Goal: Task Accomplishment & Management: Complete application form

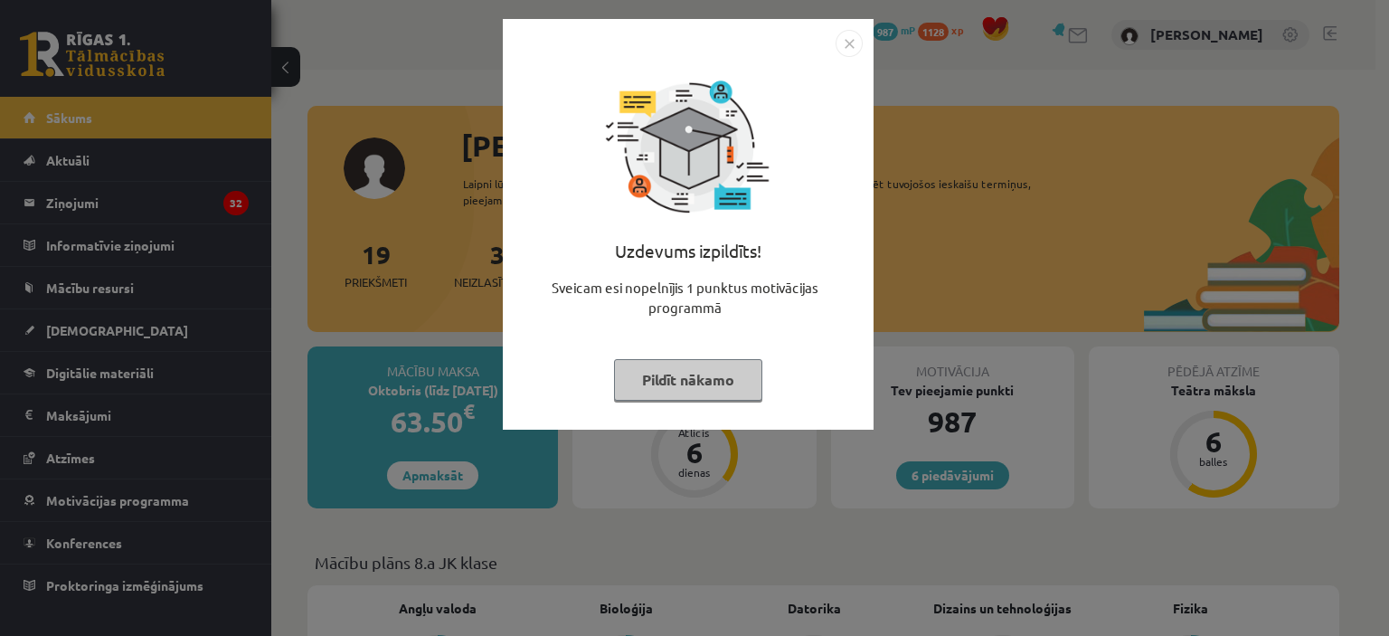
drag, startPoint x: 326, startPoint y: 245, endPoint x: 311, endPoint y: 252, distance: 16.2
click at [314, 249] on div "Uzdevums izpildīts! Sveicam esi nopelnījis 1 punktus motivācijas programmā Pild…" at bounding box center [694, 318] width 1389 height 636
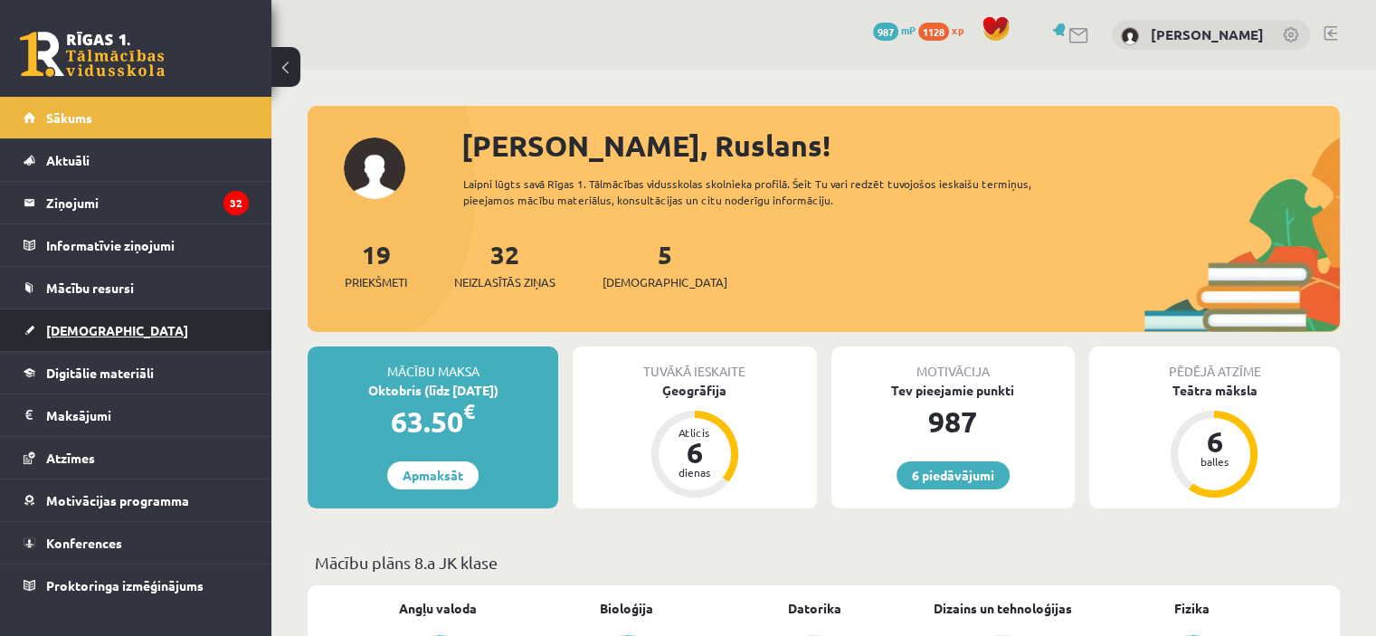
click at [79, 325] on span "[DEMOGRAPHIC_DATA]" at bounding box center [117, 330] width 142 height 16
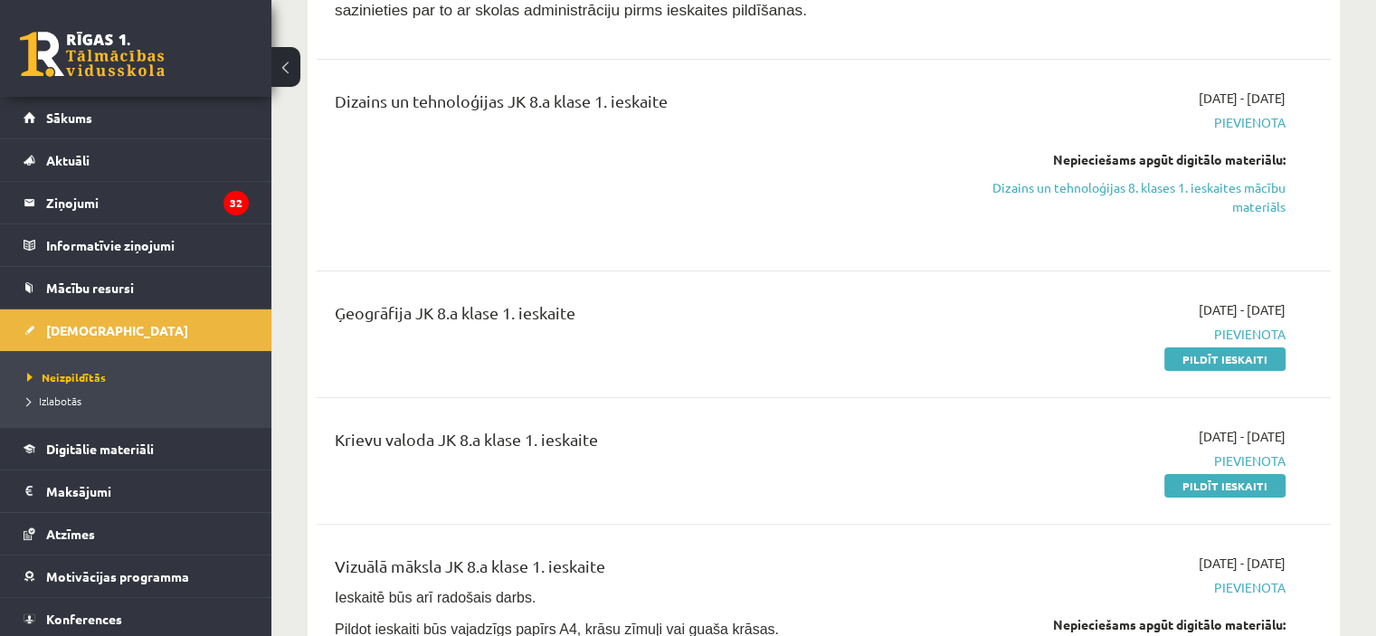
scroll to position [362, 0]
click at [1185, 187] on link "Dizains un tehnoloģijas 8. klases 1. ieskaites mācību materiāls" at bounding box center [1136, 196] width 298 height 38
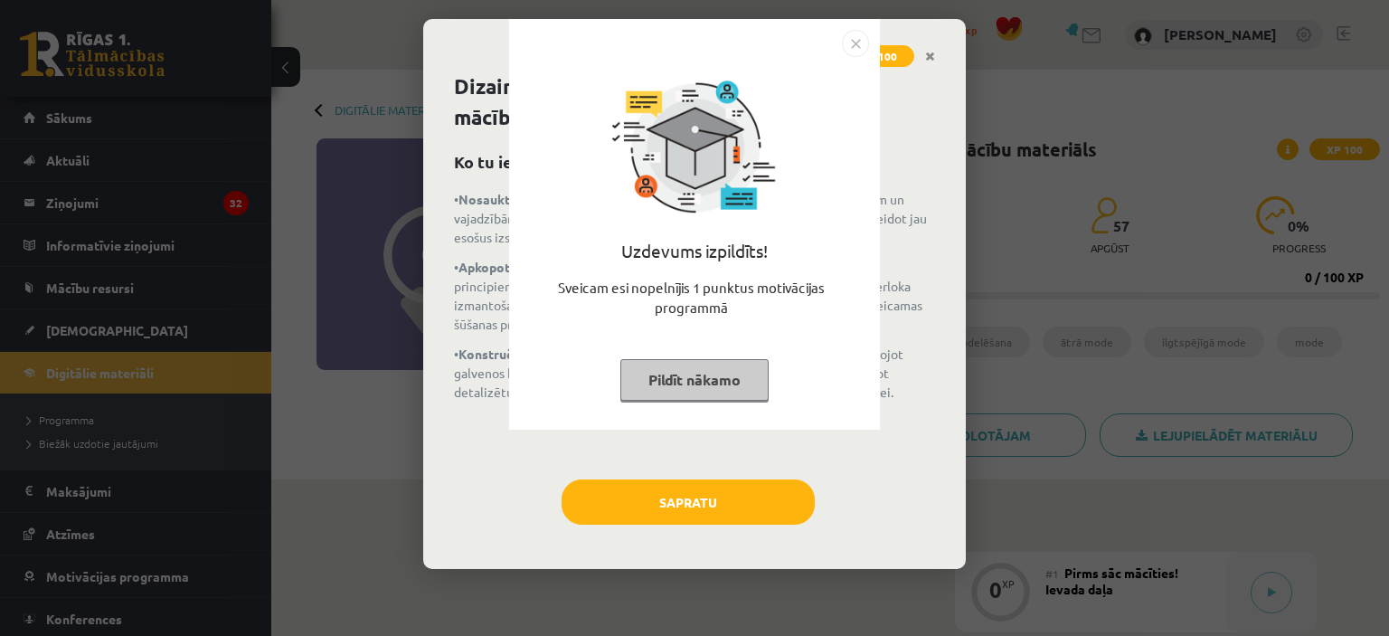
click at [865, 43] on img "Close" at bounding box center [855, 43] width 27 height 27
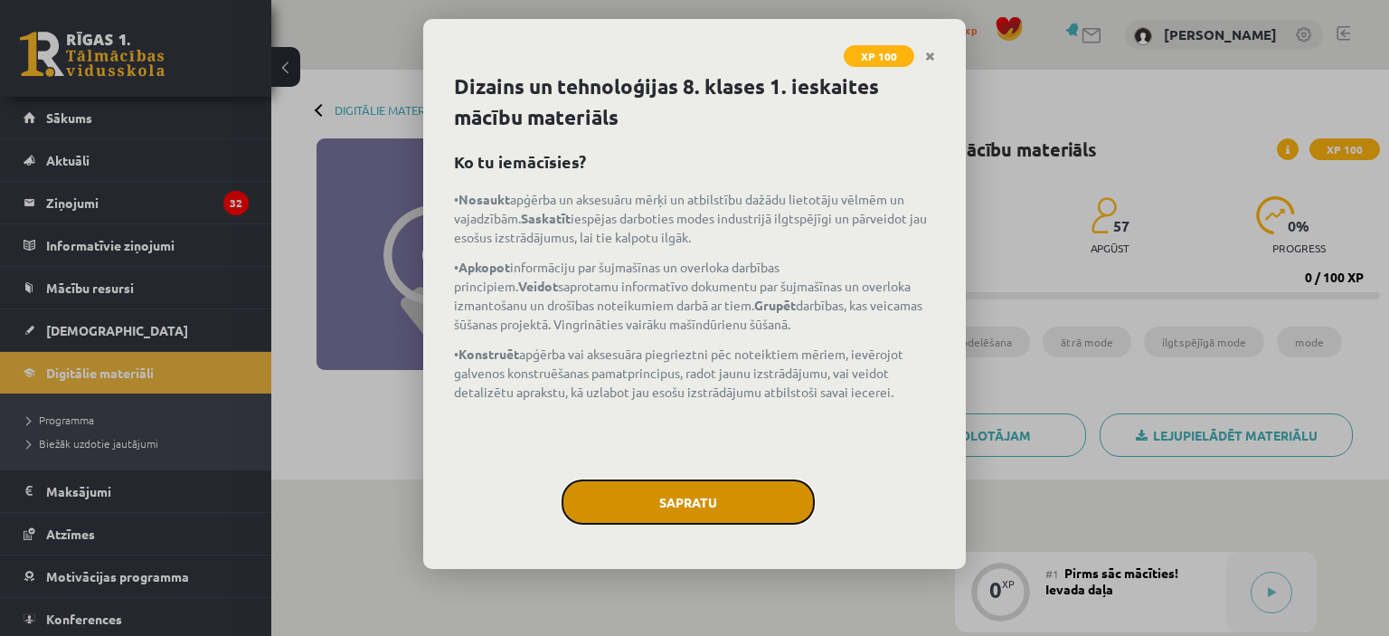
click at [724, 513] on button "Sapratu" at bounding box center [688, 501] width 253 height 45
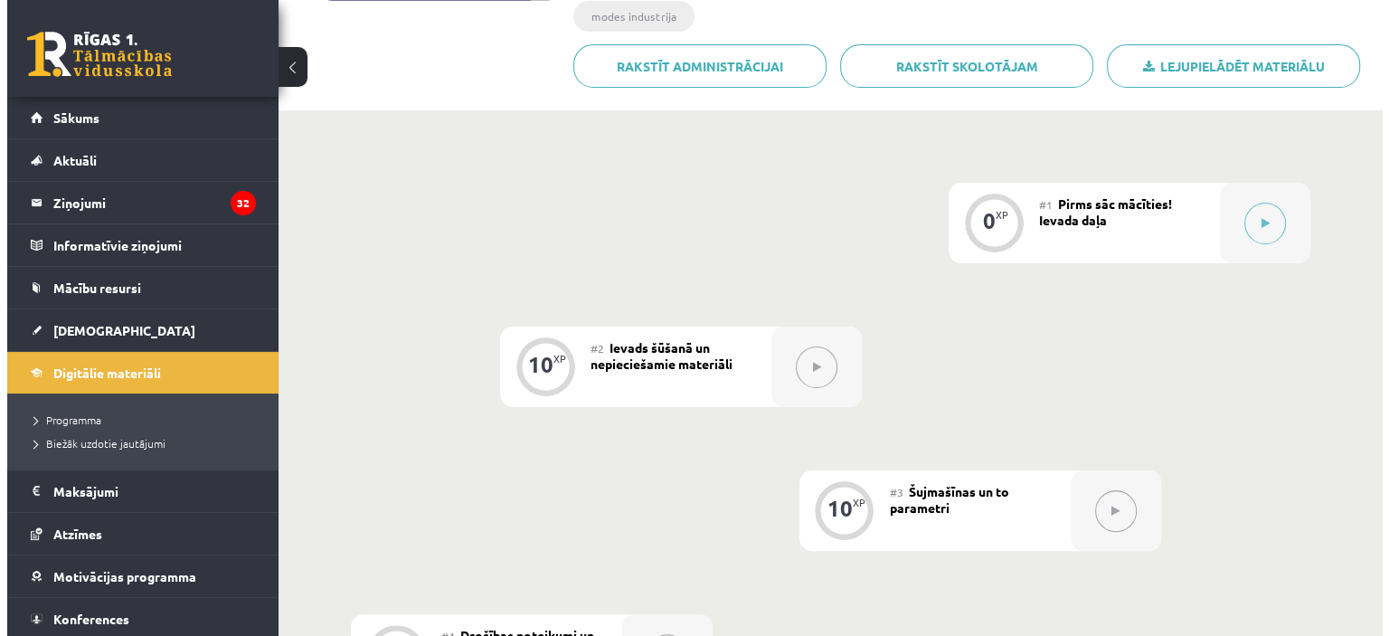
scroll to position [271, 0]
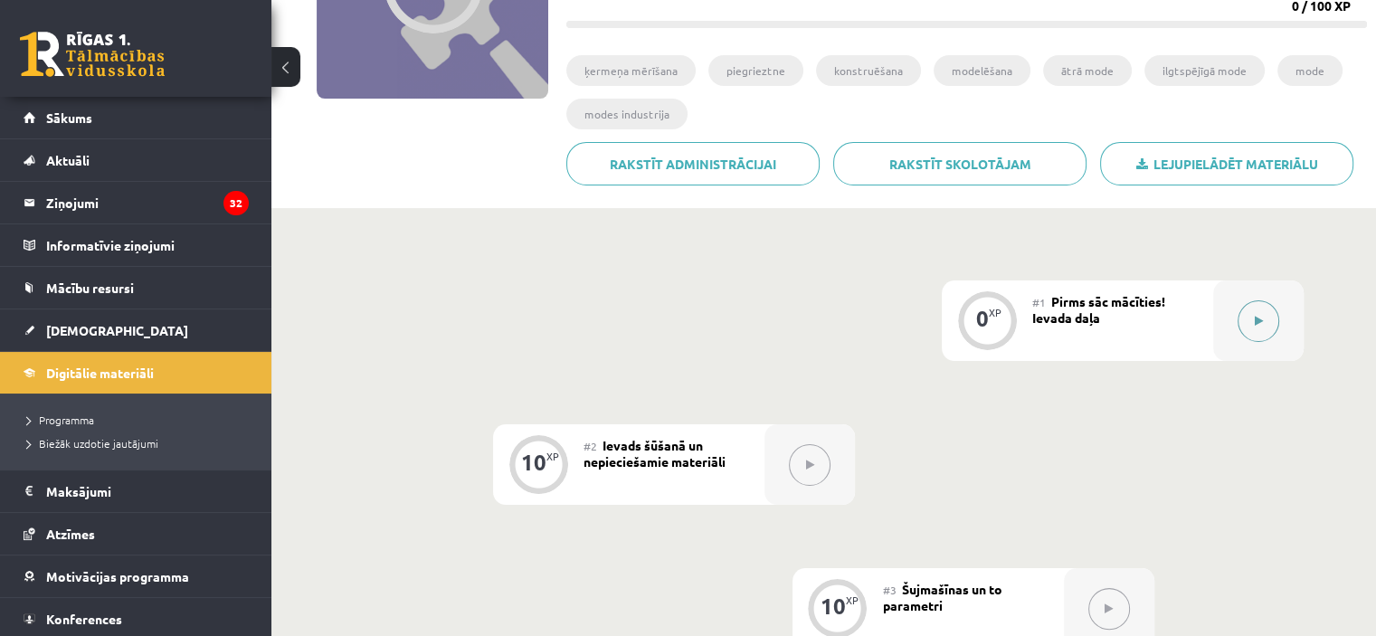
click at [1256, 317] on icon at bounding box center [1259, 321] width 8 height 11
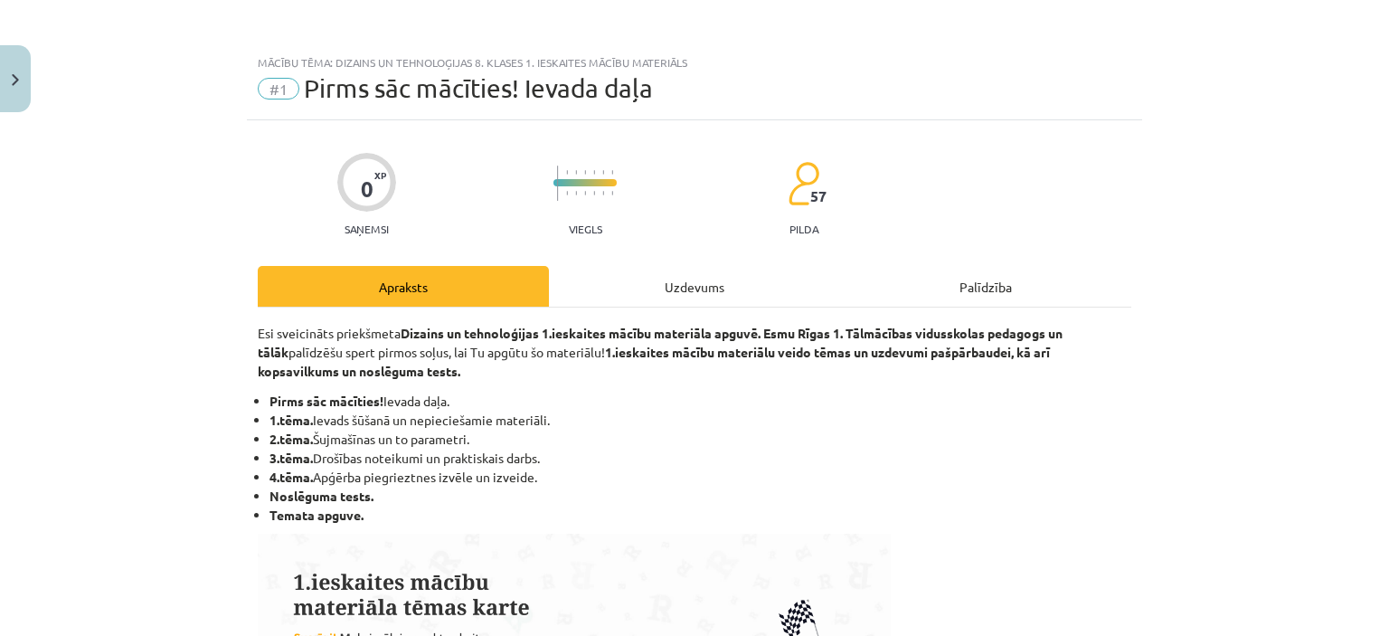
click at [707, 283] on div "Uzdevums" at bounding box center [694, 286] width 291 height 41
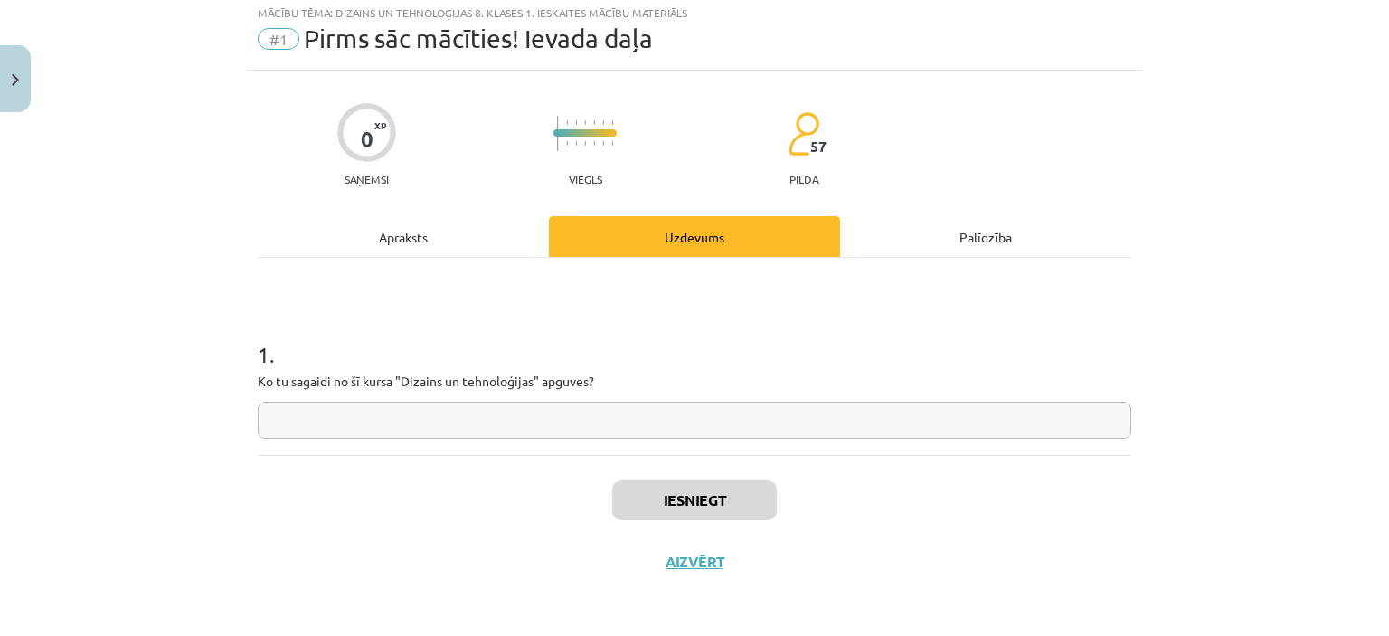
scroll to position [51, 0]
click at [596, 420] on input "text" at bounding box center [695, 419] width 874 height 37
type input "*"
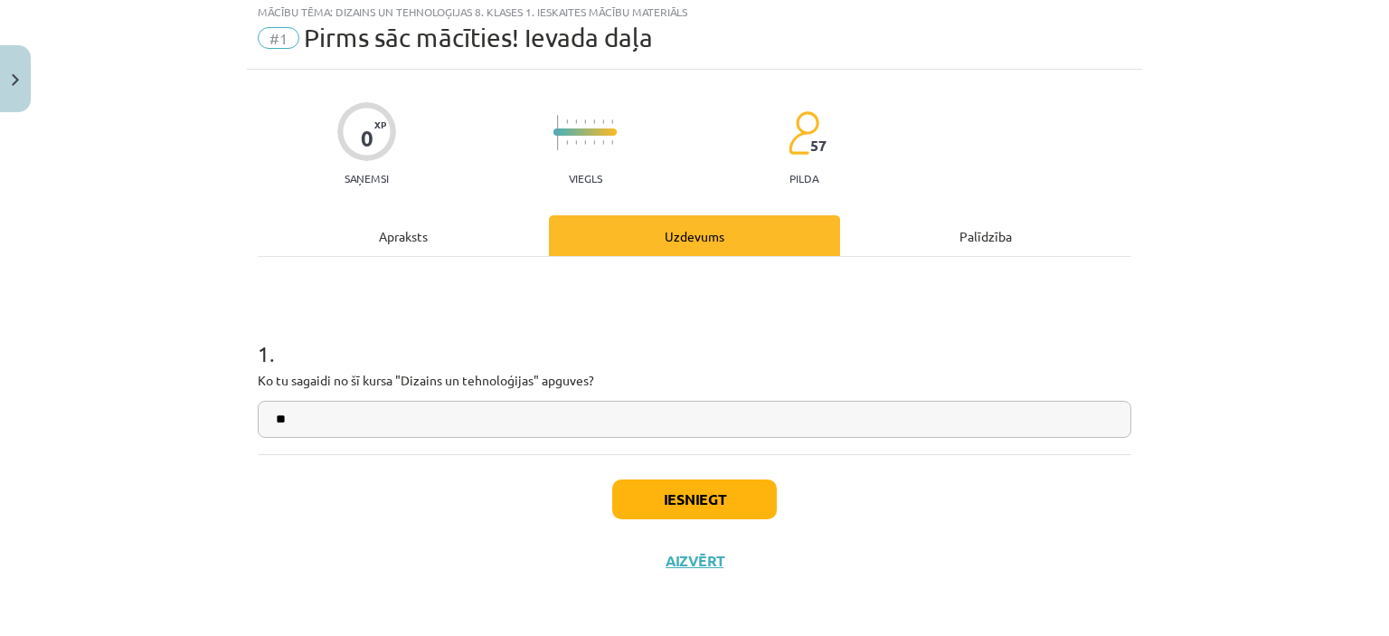
type input "**"
click at [644, 498] on button "Iesniegt" at bounding box center [694, 499] width 165 height 40
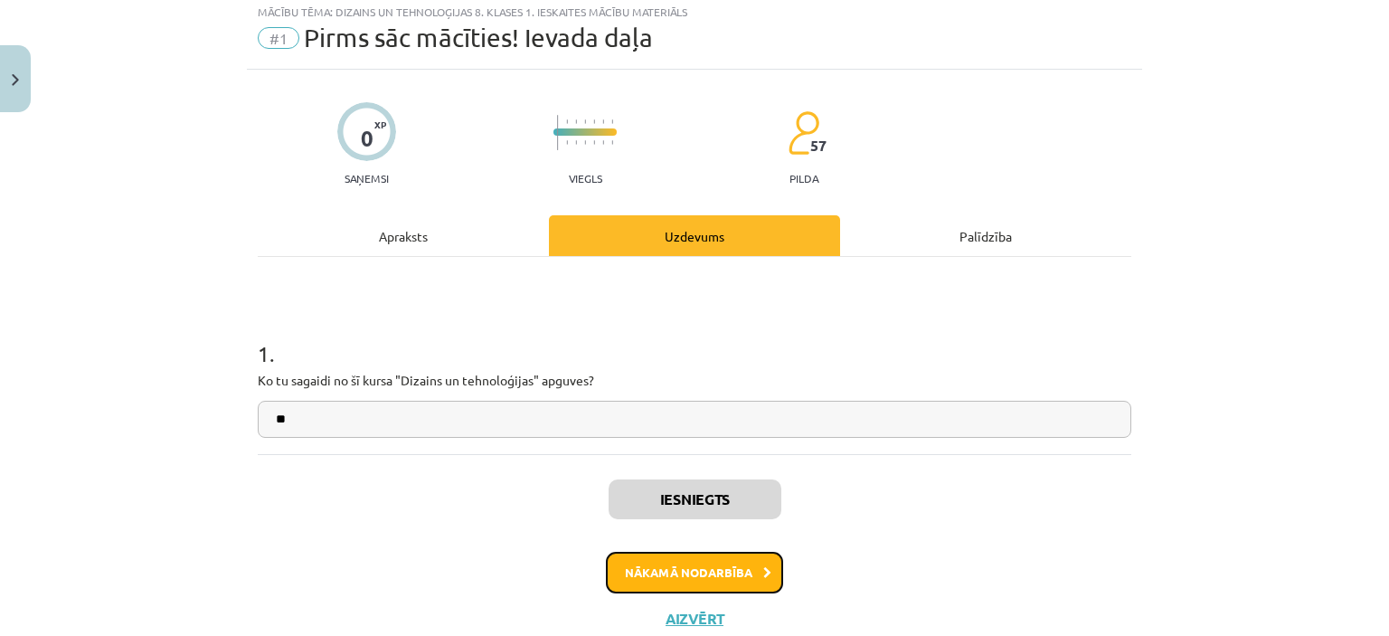
click at [658, 585] on button "Nākamā nodarbība" at bounding box center [694, 573] width 177 height 42
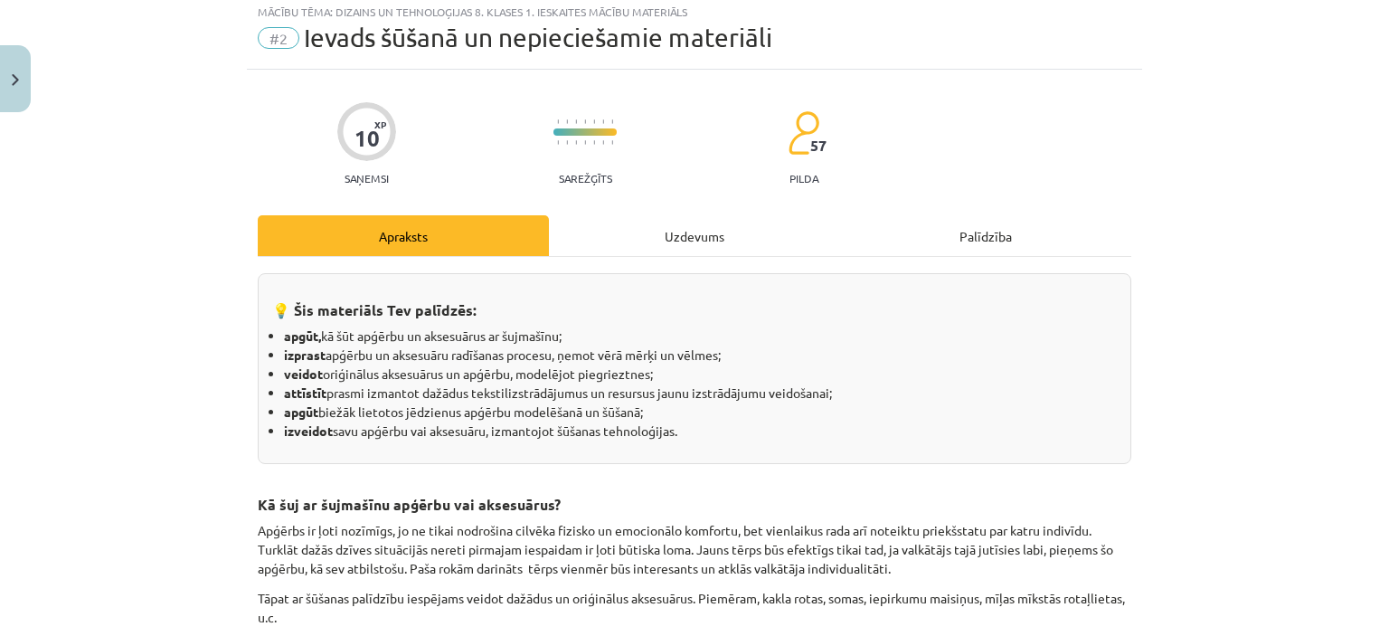
scroll to position [45, 0]
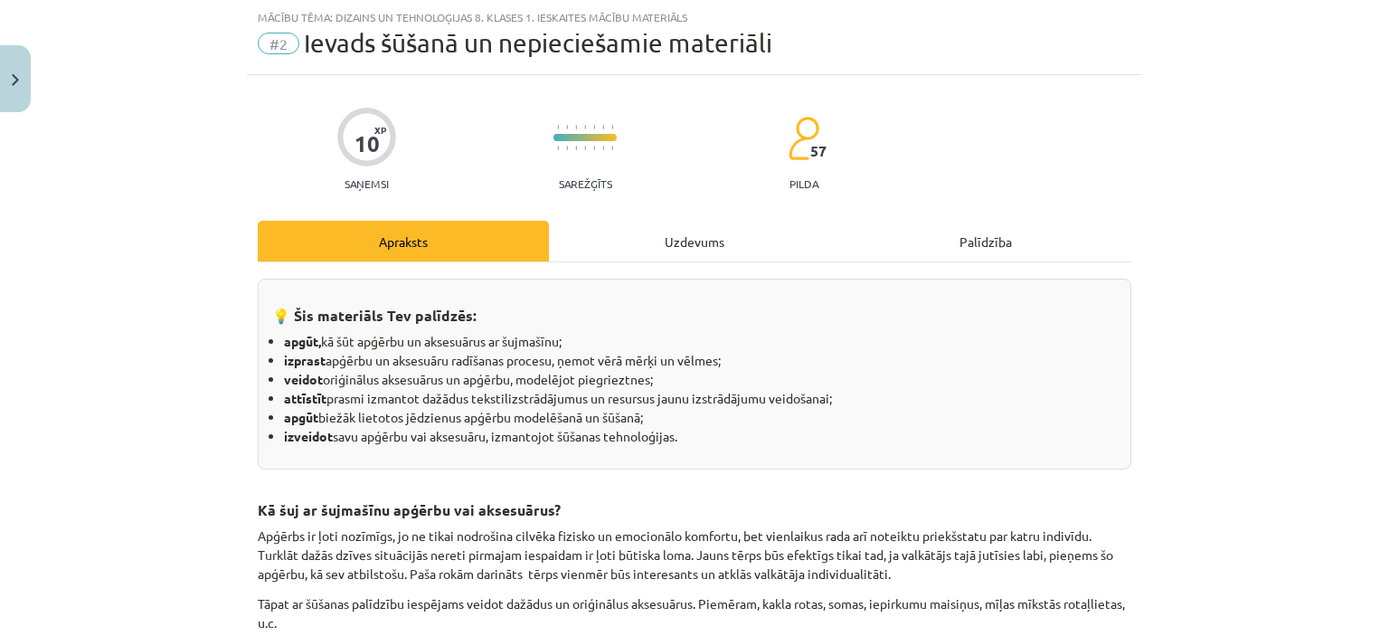
click at [740, 238] on div "Uzdevums" at bounding box center [694, 241] width 291 height 41
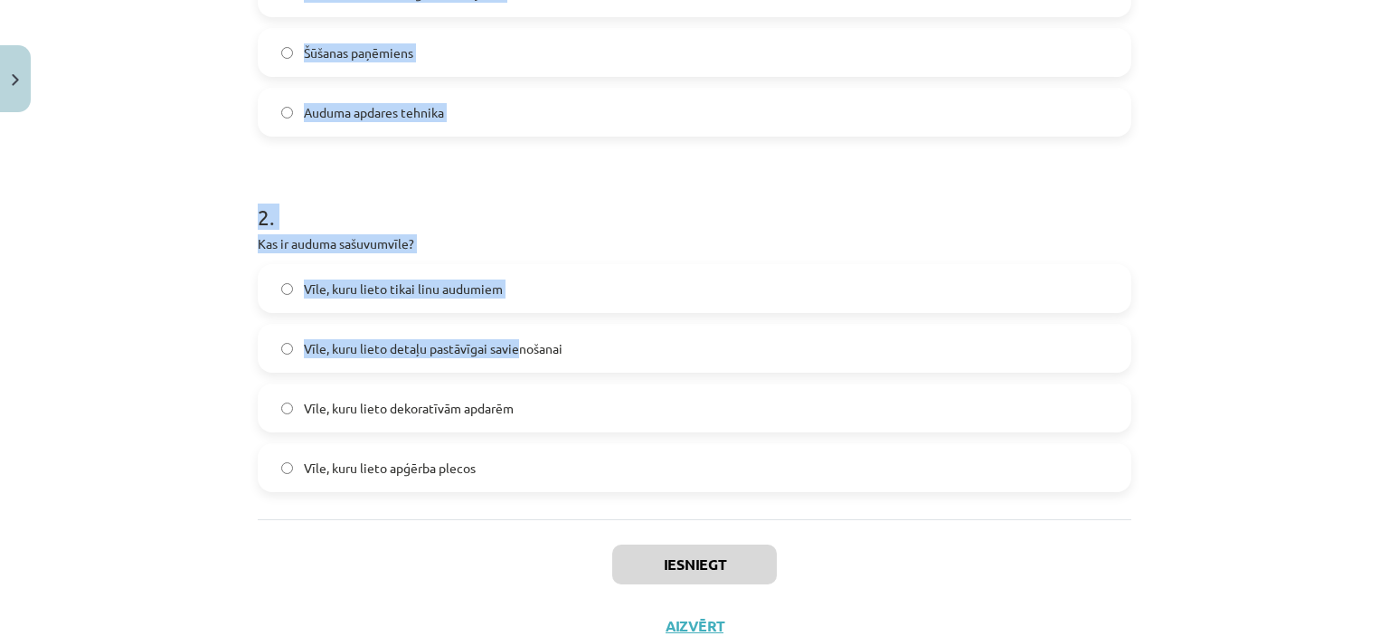
scroll to position [608, 0]
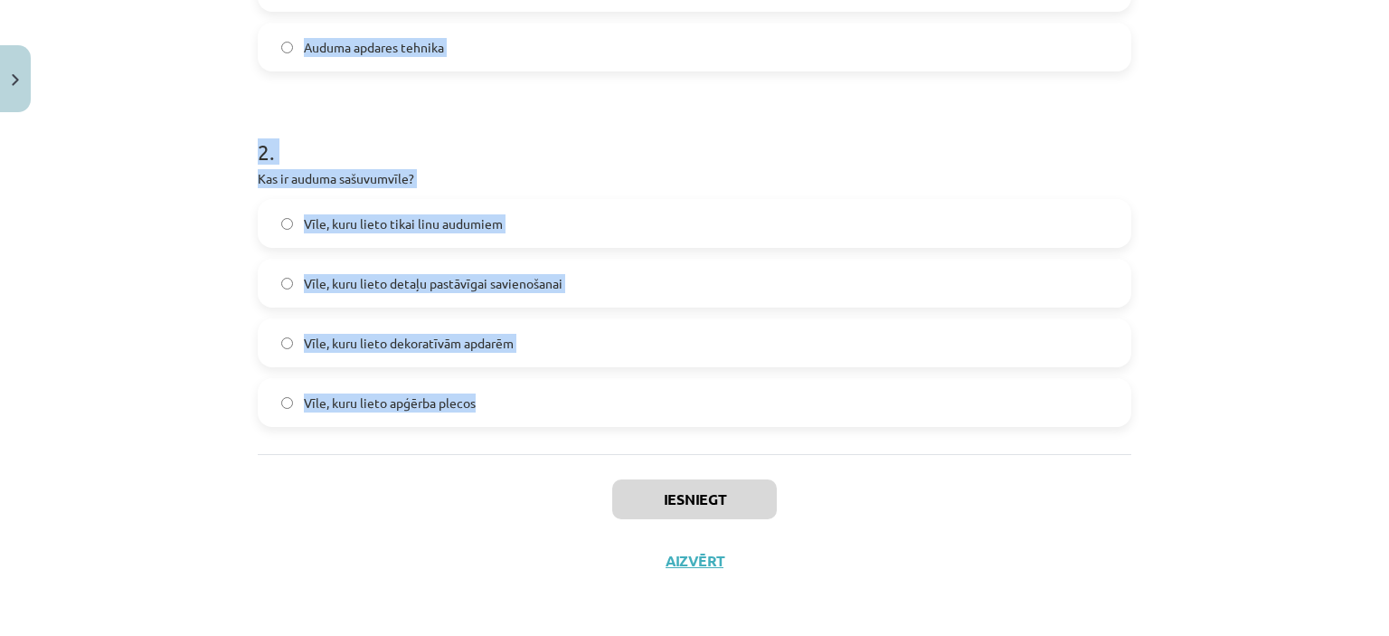
drag, startPoint x: 240, startPoint y: 304, endPoint x: 596, endPoint y: 401, distance: 369.3
click at [599, 403] on div "10 XP Saņemsi Sarežģīts 57 pilda Apraksts Uzdevums Palīdzība 1 . Kas ir eģe? Te…" at bounding box center [694, 51] width 895 height 1079
copy form "1 . Kas ir eģe? Tekstilmateriālu tips Auduma mala ar diegu sabiezējumu Šūšanas …"
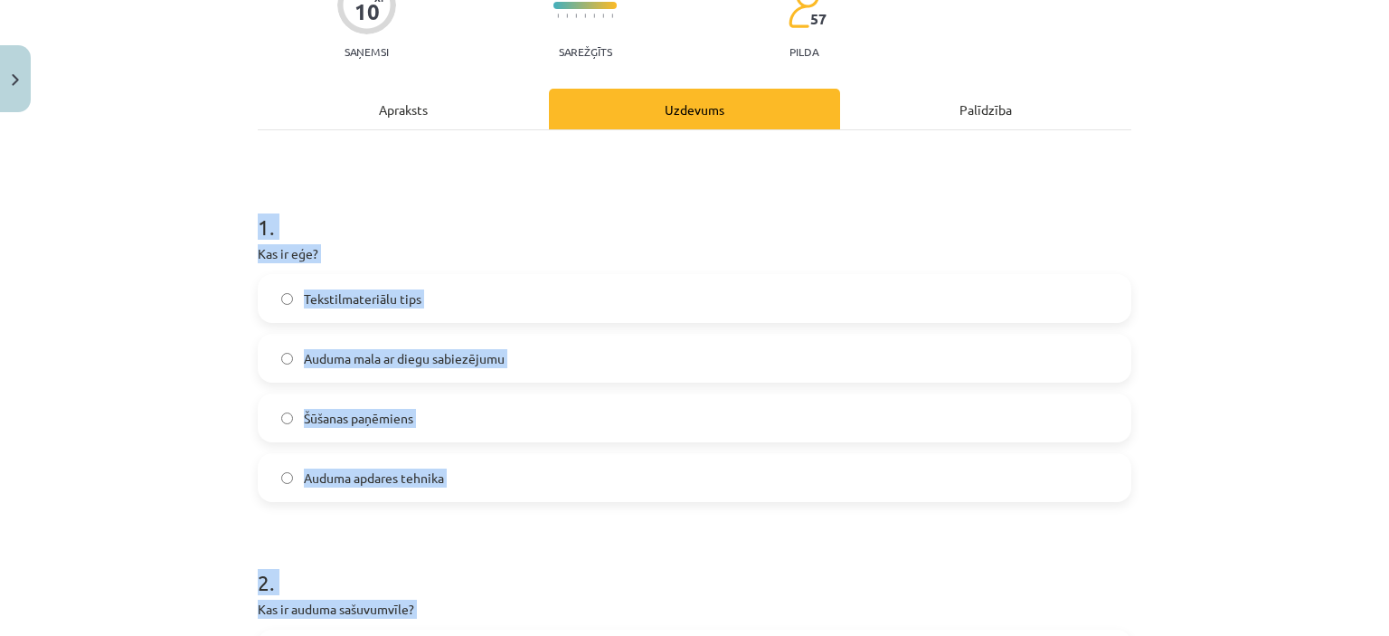
scroll to position [181, 0]
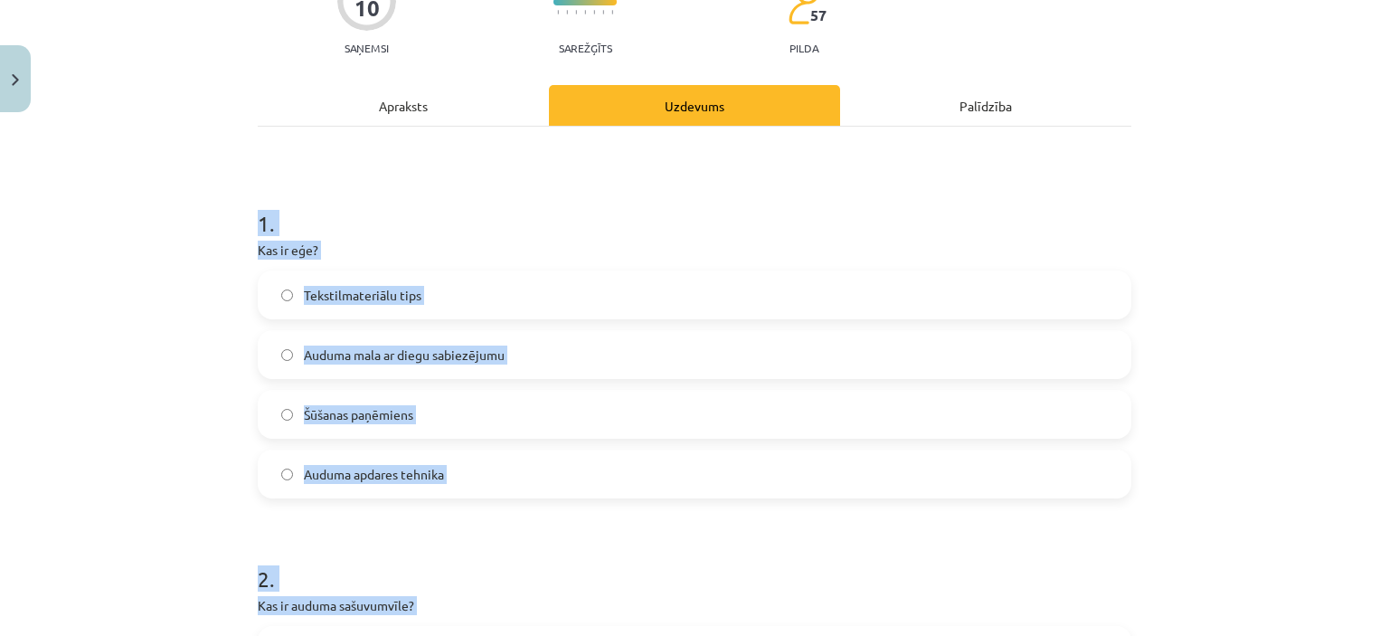
click at [376, 340] on label "Auduma mala ar diegu sabiezējumu" at bounding box center [695, 354] width 870 height 45
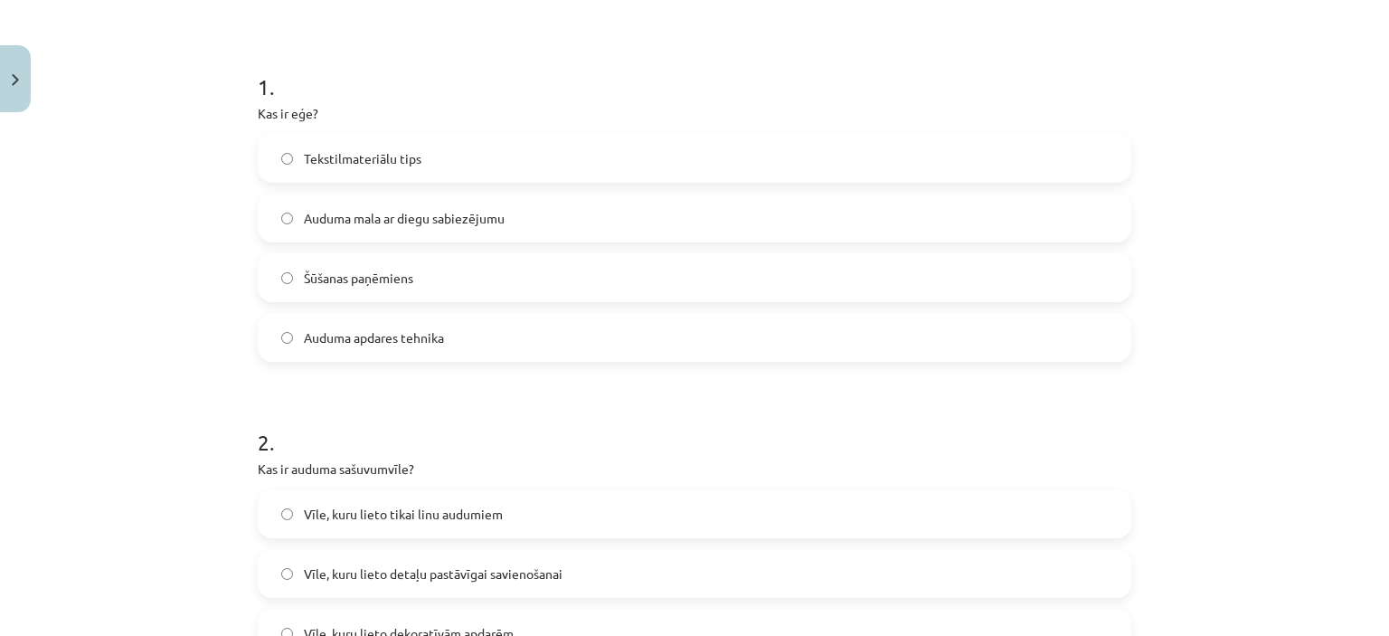
scroll to position [543, 0]
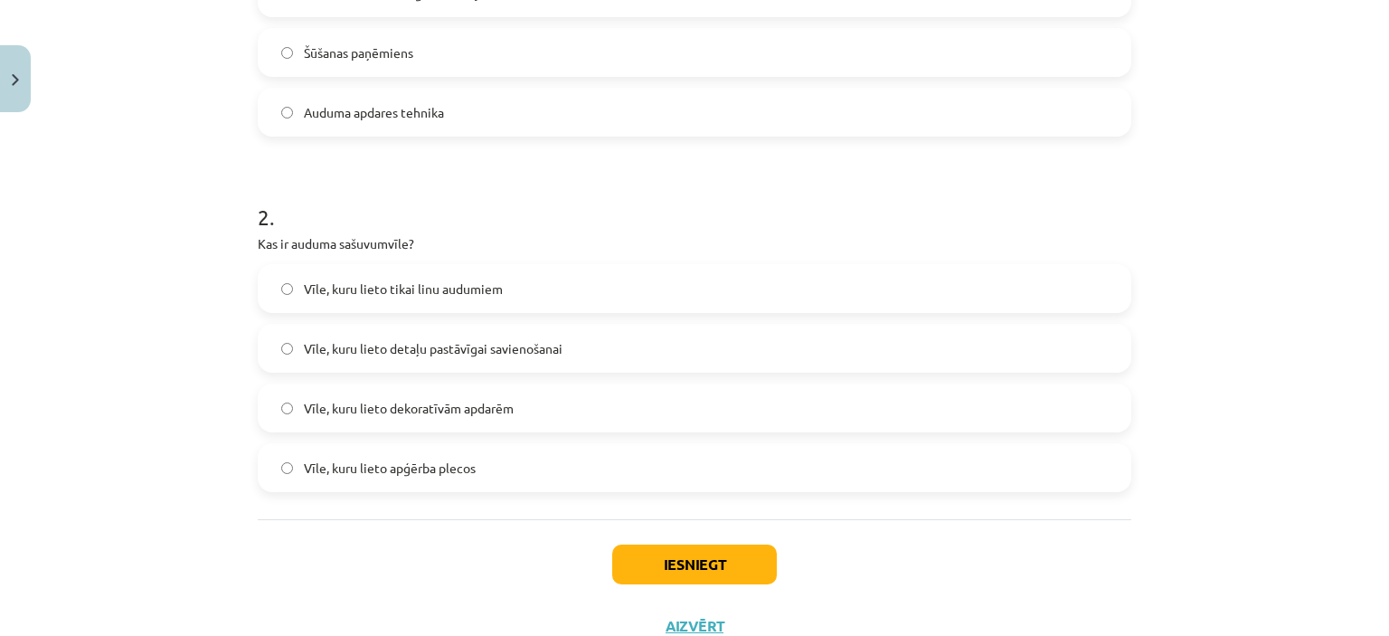
click at [412, 356] on span "Vīle, kuru lieto detaļu pastāvīgai savienošanai" at bounding box center [433, 348] width 259 height 19
click at [653, 560] on button "Iesniegt" at bounding box center [694, 564] width 165 height 40
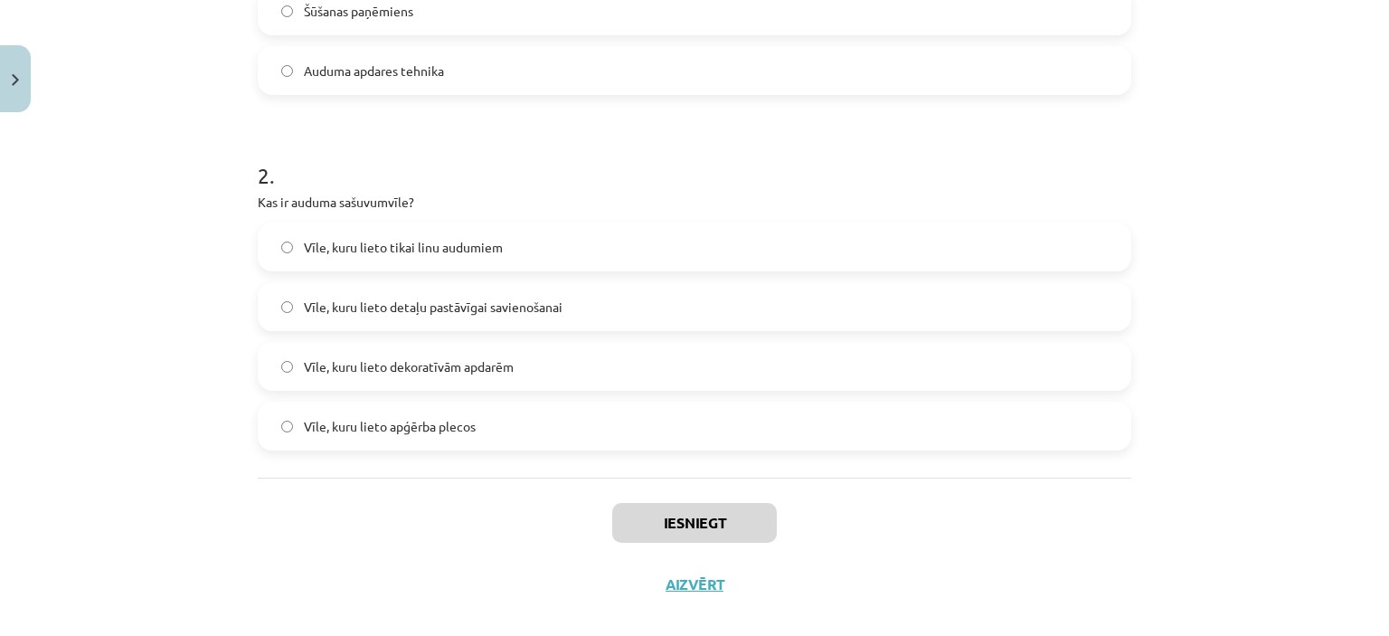
scroll to position [608, 0]
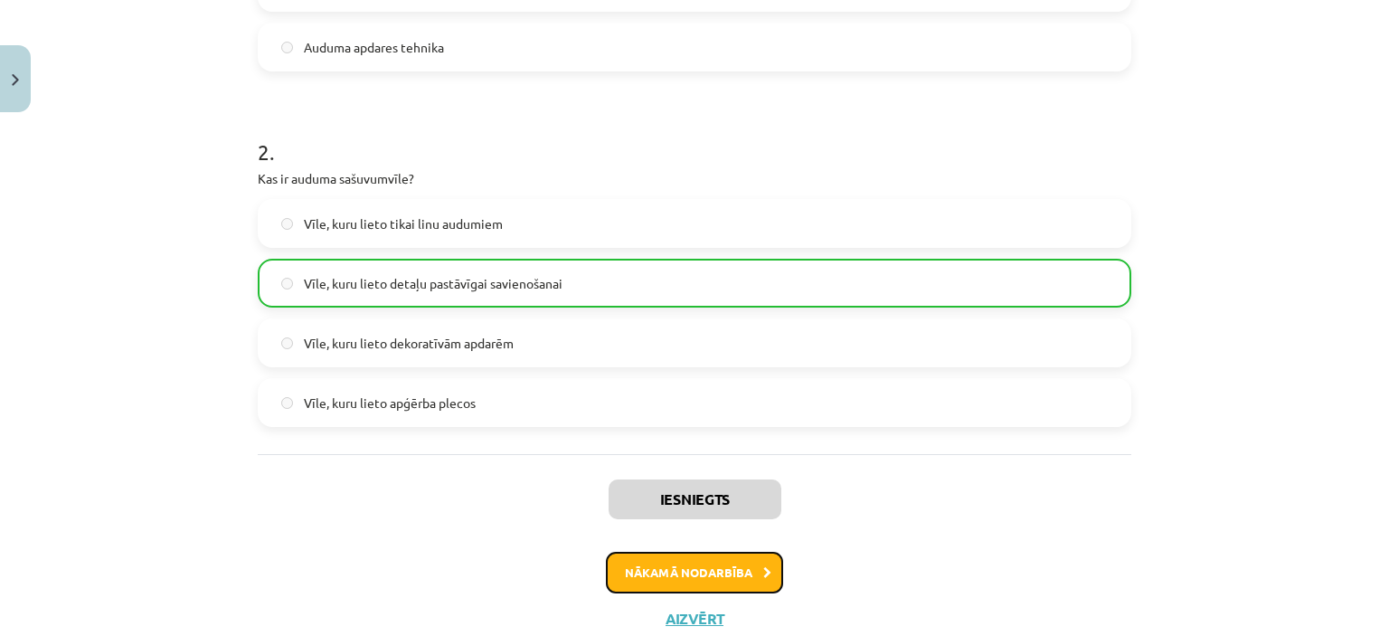
click at [658, 574] on button "Nākamā nodarbība" at bounding box center [694, 573] width 177 height 42
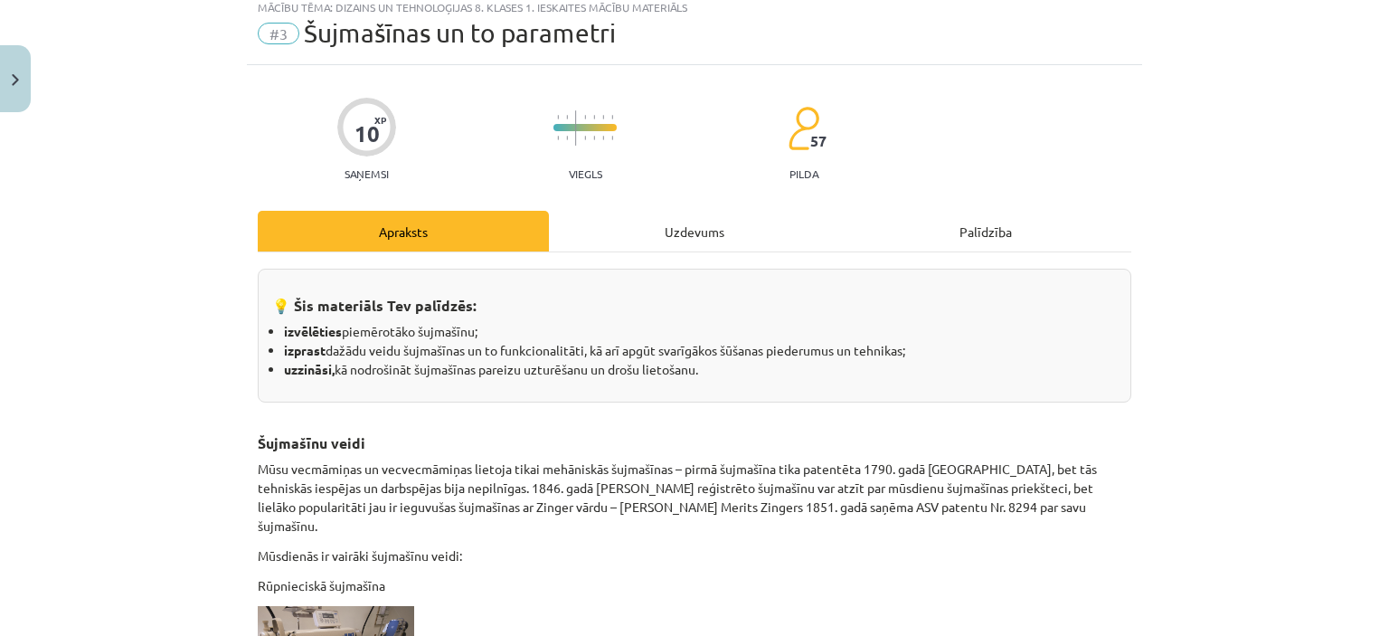
scroll to position [45, 0]
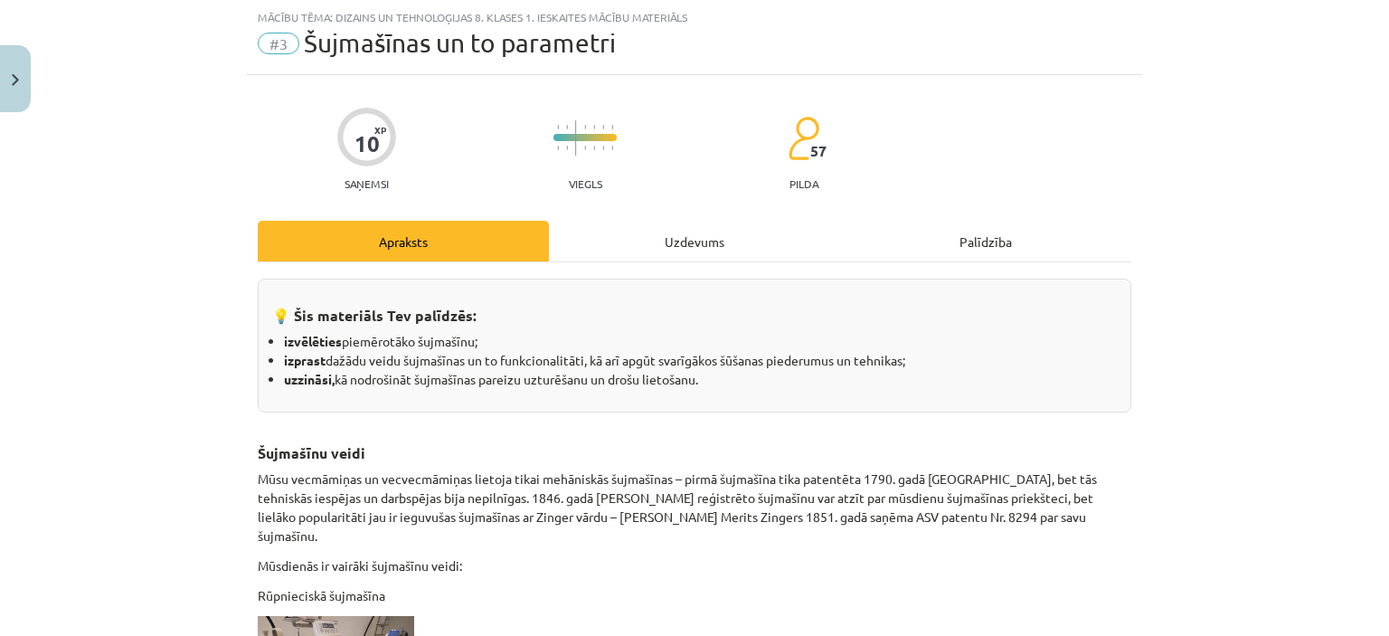
click at [641, 225] on div "Uzdevums" at bounding box center [694, 241] width 291 height 41
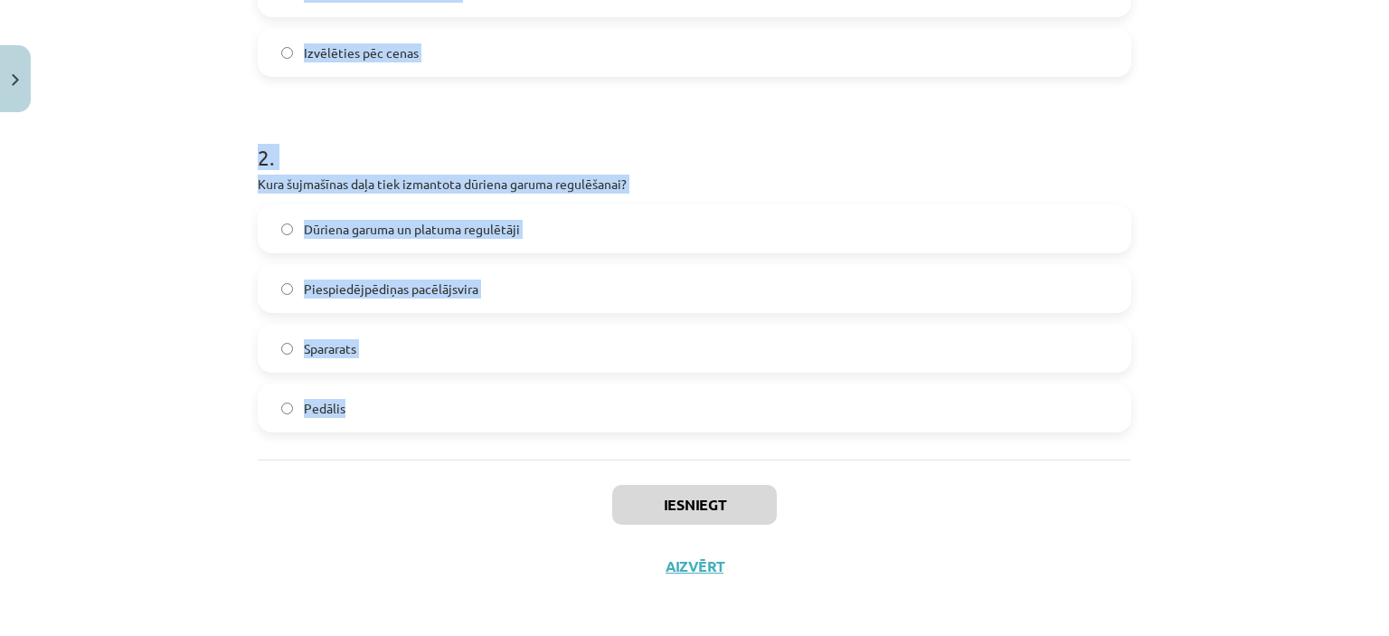
scroll to position [608, 0]
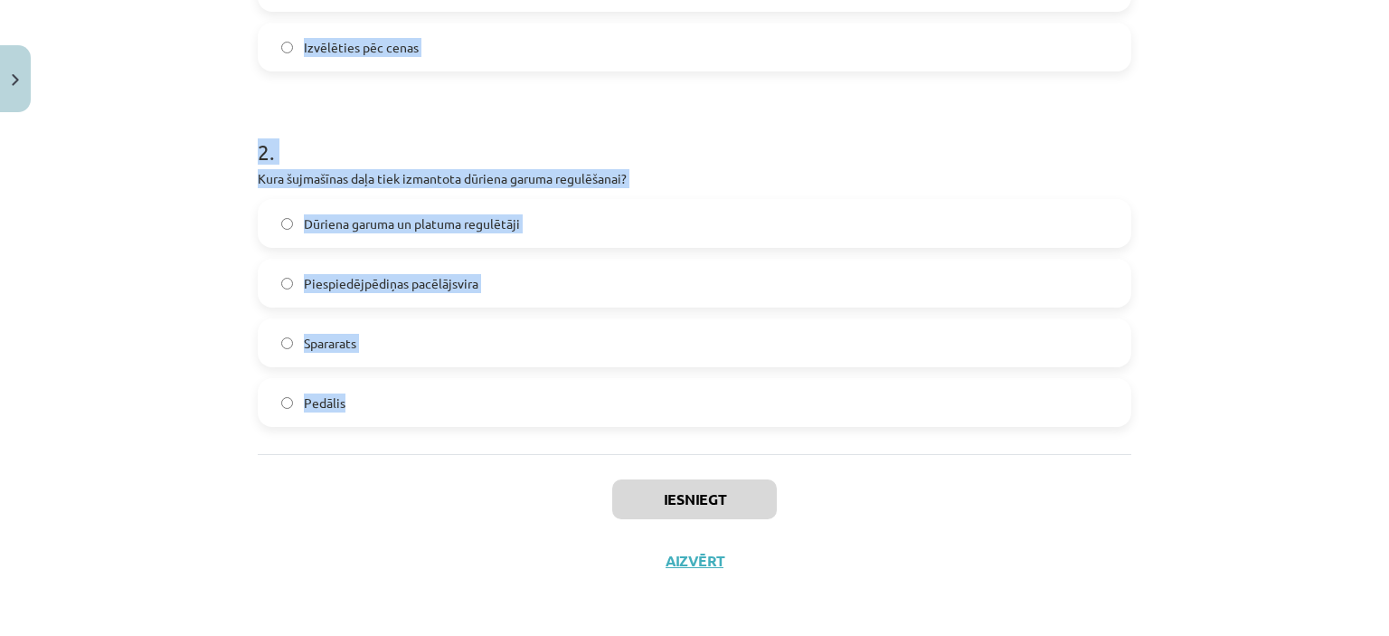
drag, startPoint x: 232, startPoint y: 352, endPoint x: 577, endPoint y: 421, distance: 351.6
click at [577, 421] on div "Mācību tēma: Dizains un tehnoloģijas 8. klases 1. ieskaites mācību materiāls #3…" at bounding box center [694, 318] width 1389 height 636
copy form "1 . Kas ir pirmais solis, izvēloties šujmašīnu? Izvēlēties šujmašīnu ar visvair…"
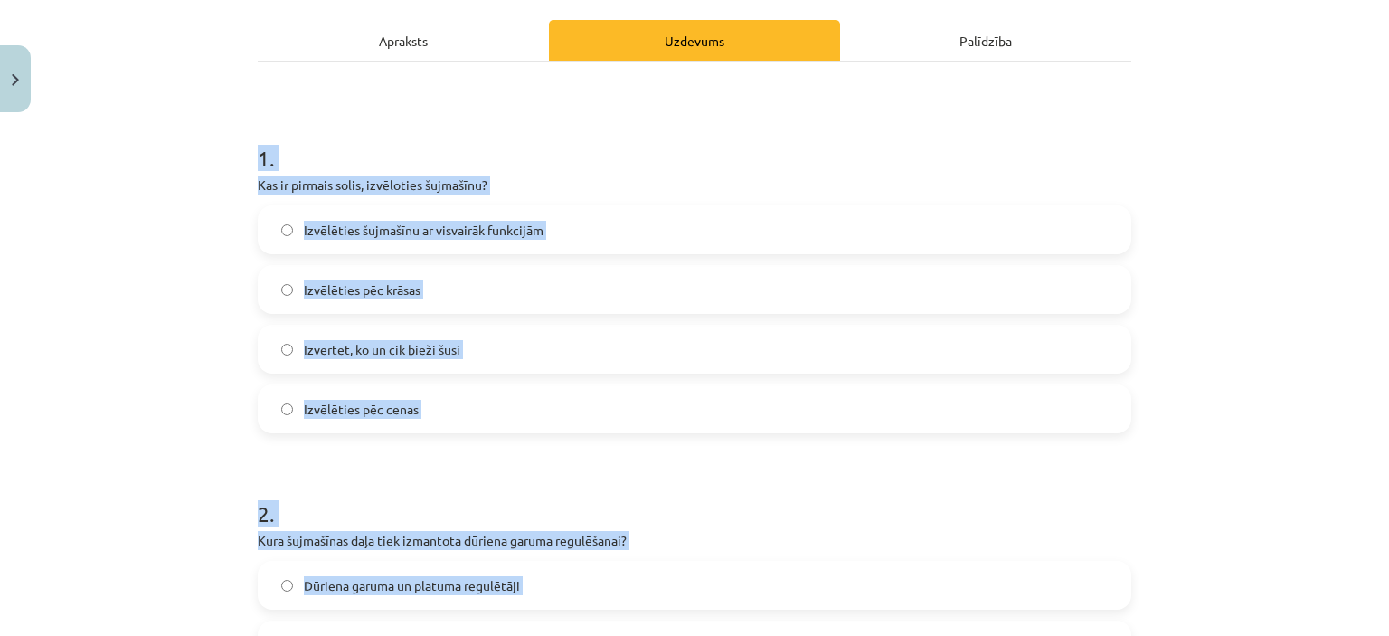
click at [402, 350] on span "Izvērtēt, ko un cik bieži šūsi" at bounding box center [382, 349] width 156 height 19
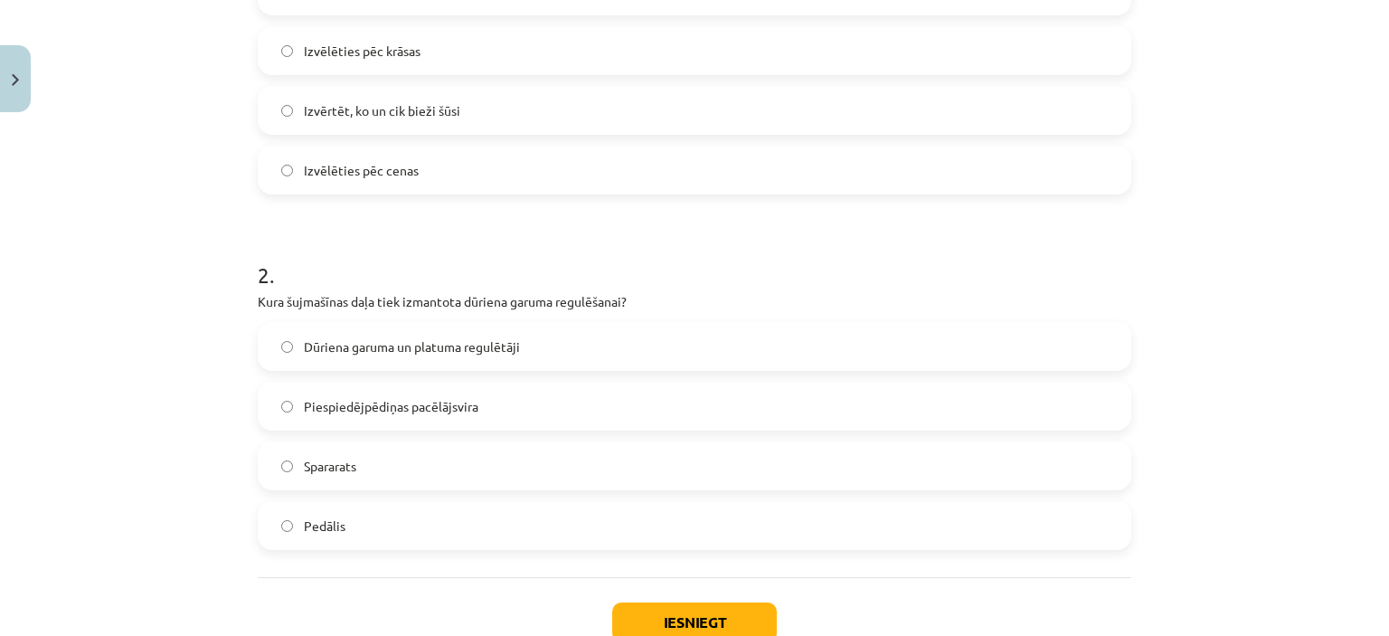
scroll to position [517, 0]
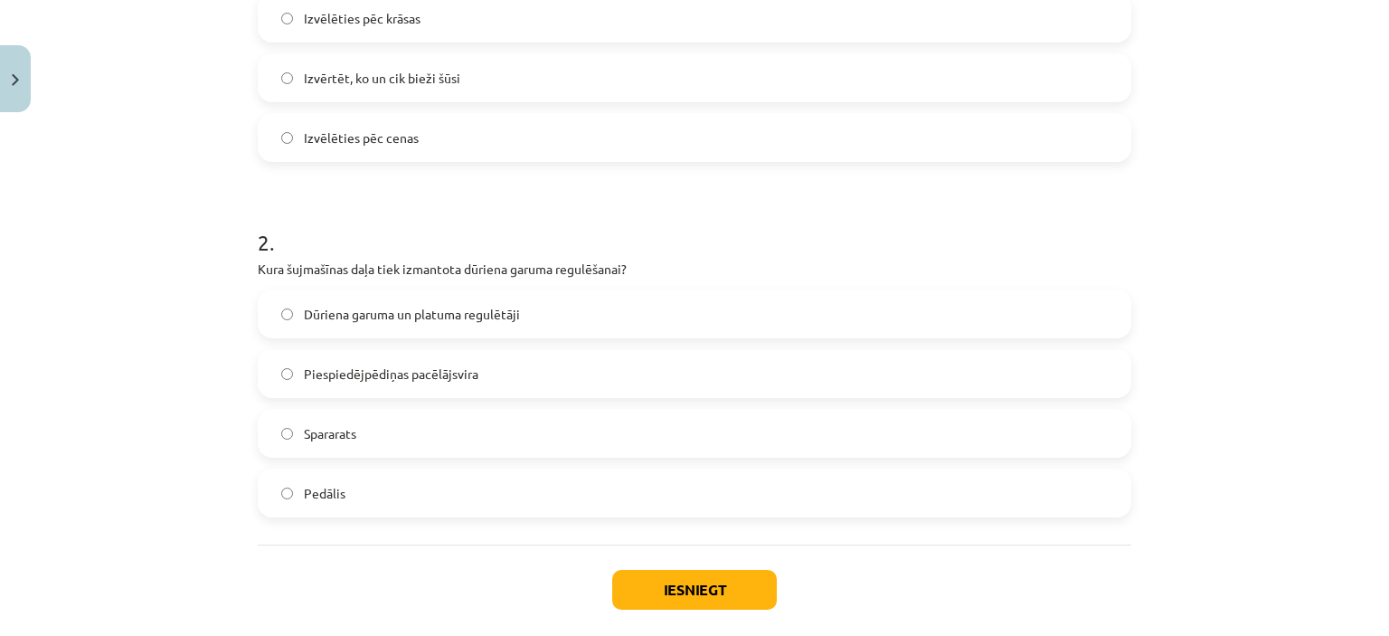
click at [379, 307] on span "Dūriena garuma un platuma regulētāji" at bounding box center [412, 314] width 216 height 19
click at [716, 591] on button "Iesniegt" at bounding box center [694, 590] width 165 height 40
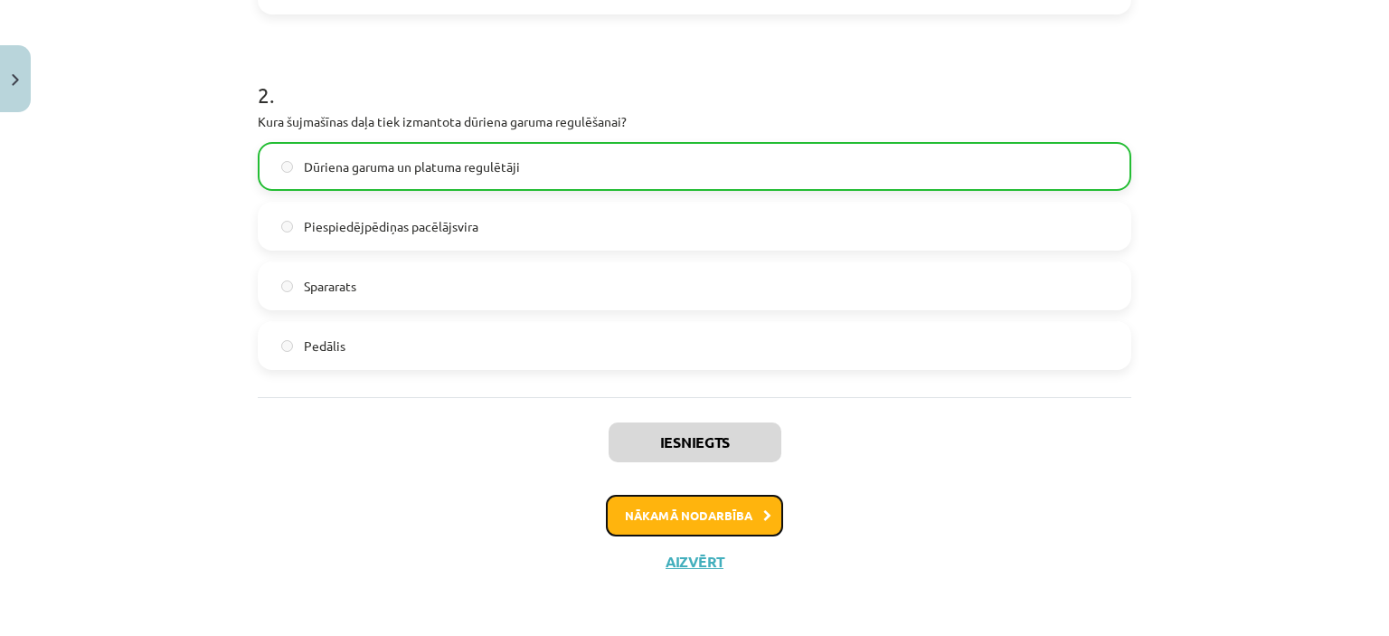
click at [674, 524] on button "Nākamā nodarbība" at bounding box center [694, 516] width 177 height 42
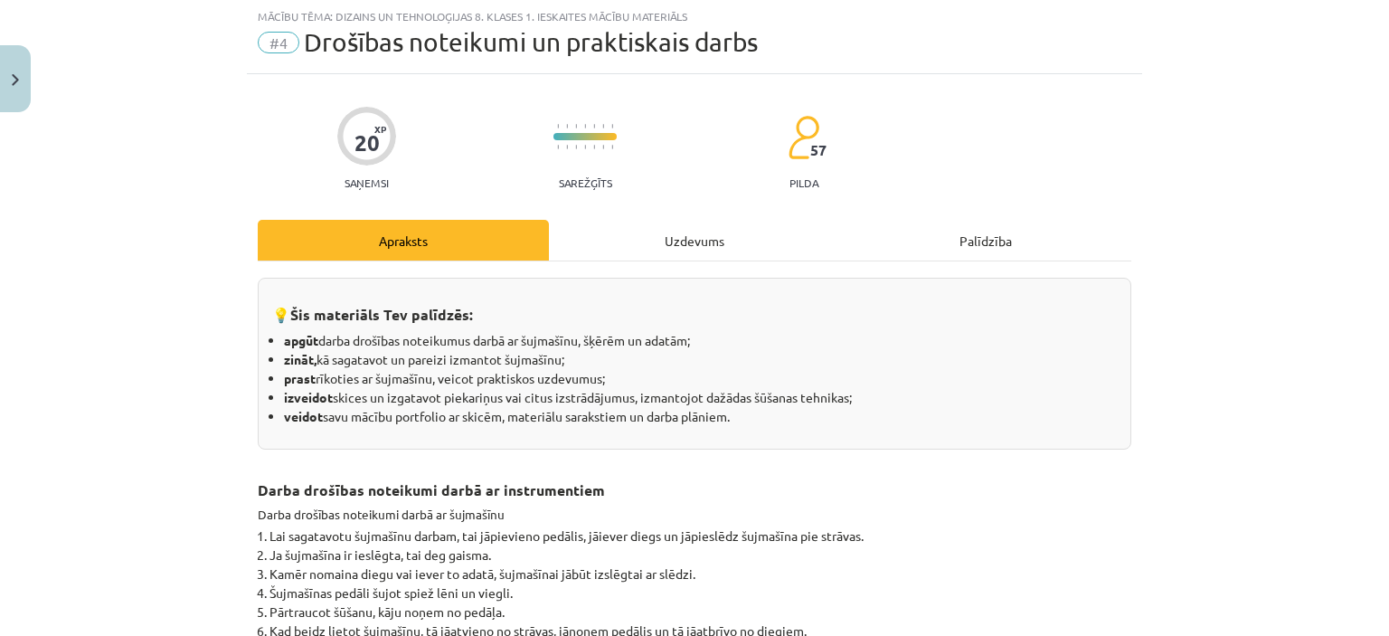
scroll to position [45, 0]
click at [689, 241] on div "Uzdevums" at bounding box center [694, 241] width 291 height 41
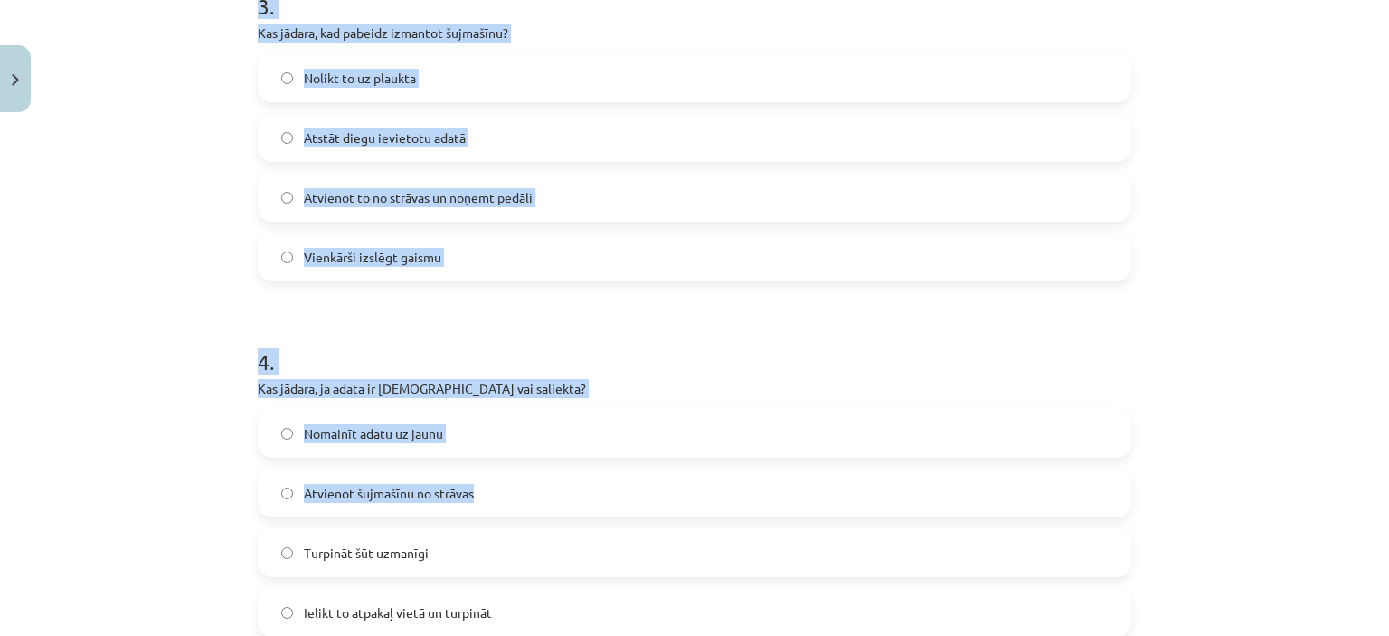
scroll to position [1176, 0]
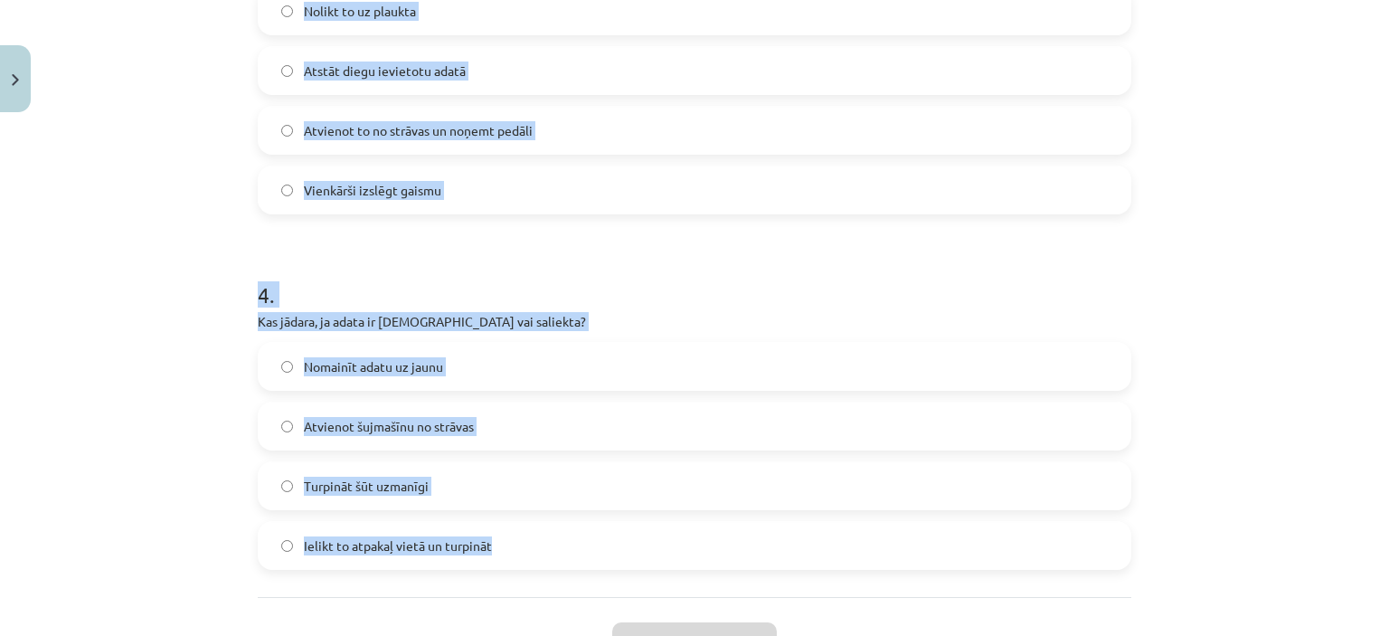
drag, startPoint x: 233, startPoint y: 397, endPoint x: 800, endPoint y: 493, distance: 574.3
click at [808, 515] on div "Mācību tēma: Dizains un tehnoloģijas 8. klases 1. ieskaites mācību materiāls #4…" at bounding box center [694, 318] width 1389 height 636
copy form "1 . Kas ir viens no svarīgākajiem darba drošības noteikumiem šujot? Nedrīkst vi…"
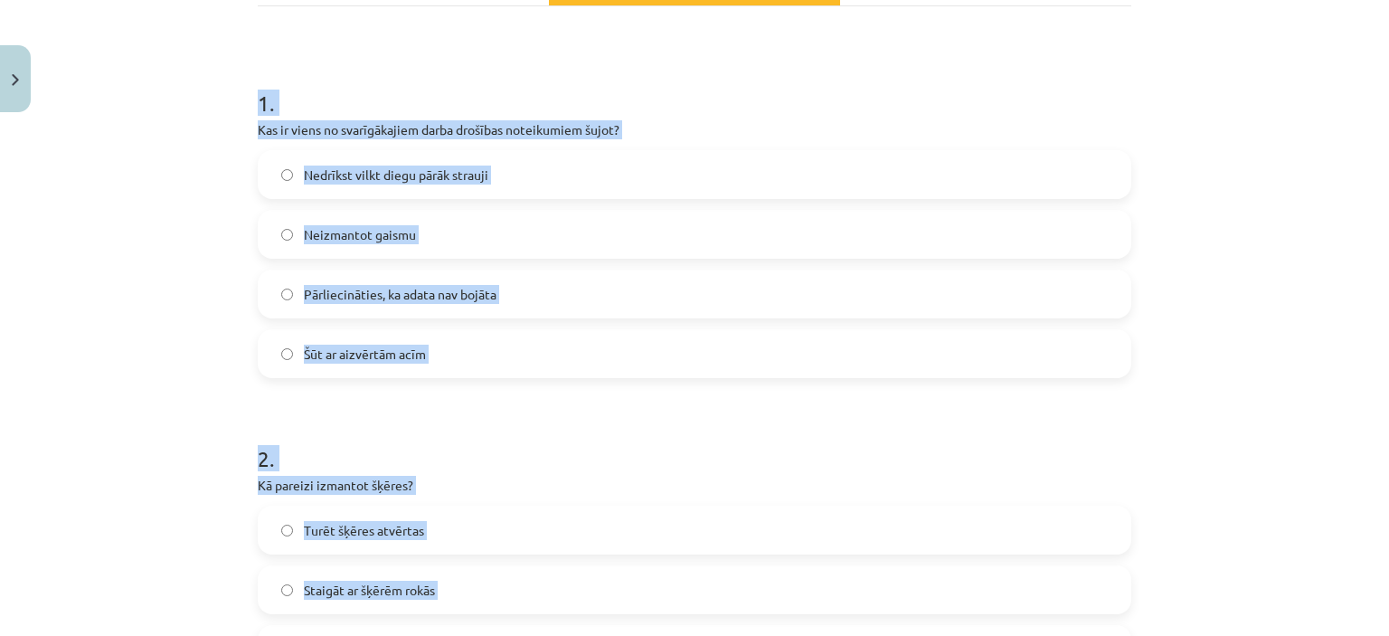
scroll to position [181, 0]
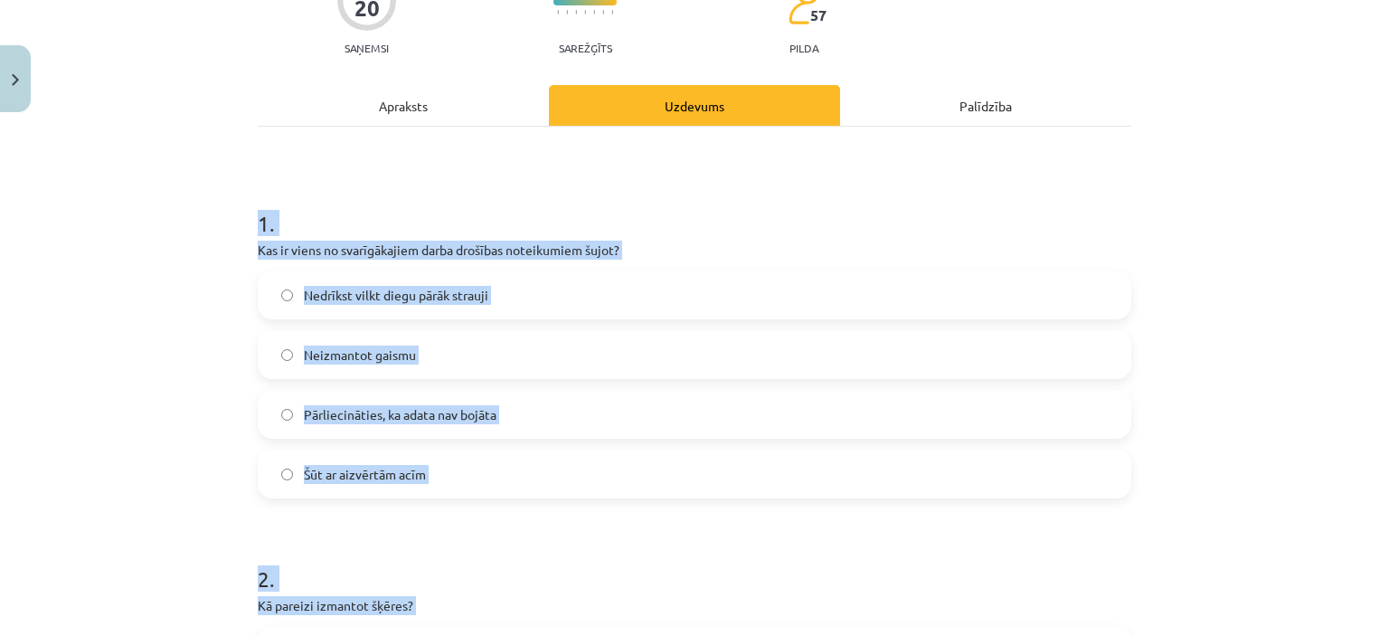
click at [416, 419] on span "Pārliecināties, ka adata nav bojāta" at bounding box center [400, 414] width 193 height 19
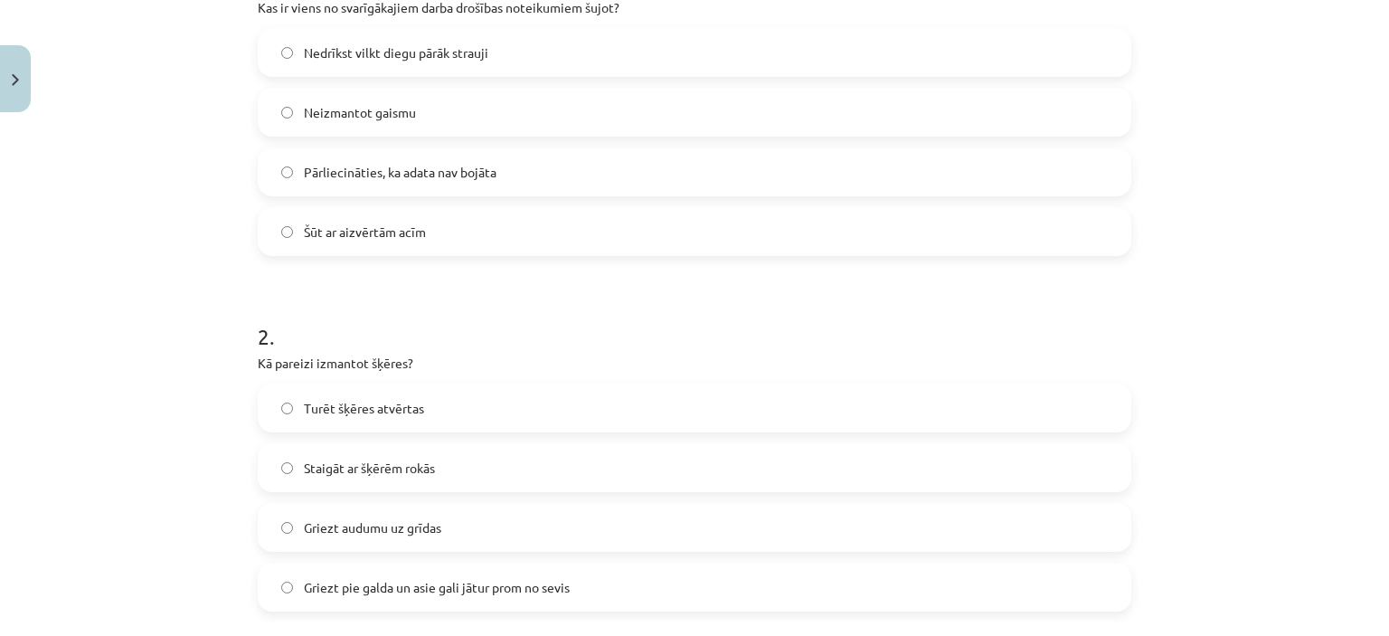
scroll to position [452, 0]
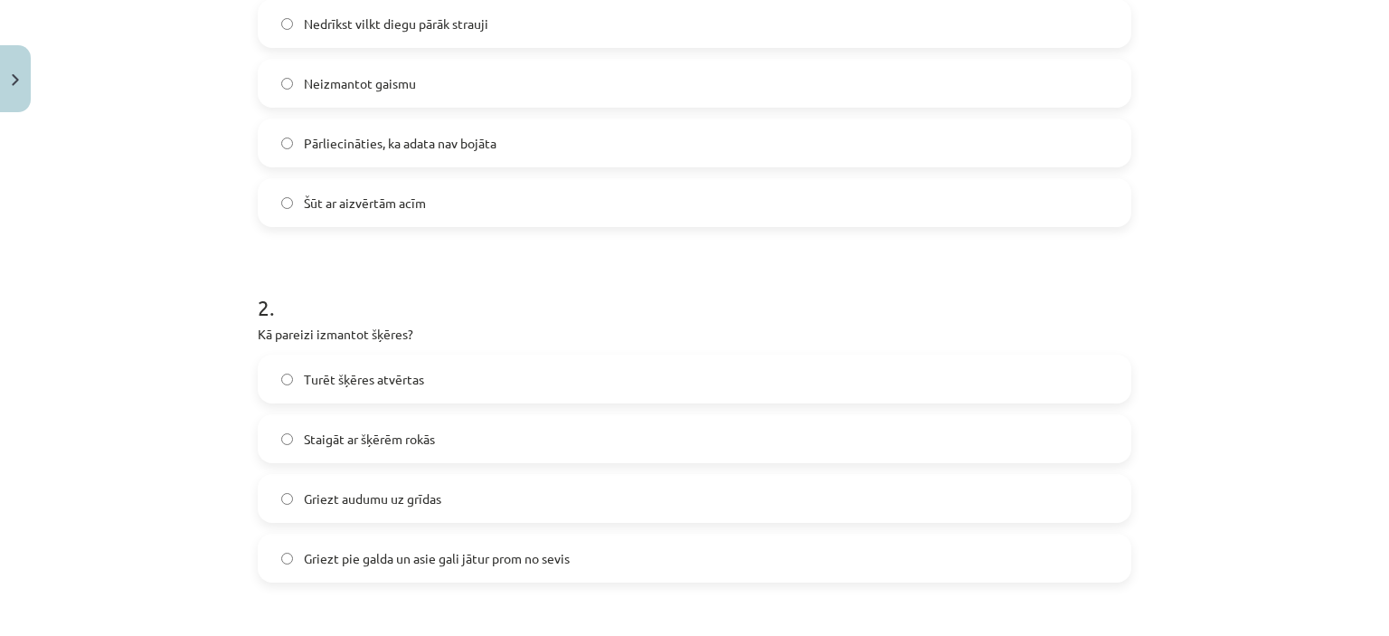
click at [380, 507] on span "Griezt audumu uz grīdas" at bounding box center [372, 498] width 137 height 19
click at [416, 561] on span "Griezt pie galda un asie gali jātur prom no sevis" at bounding box center [437, 558] width 266 height 19
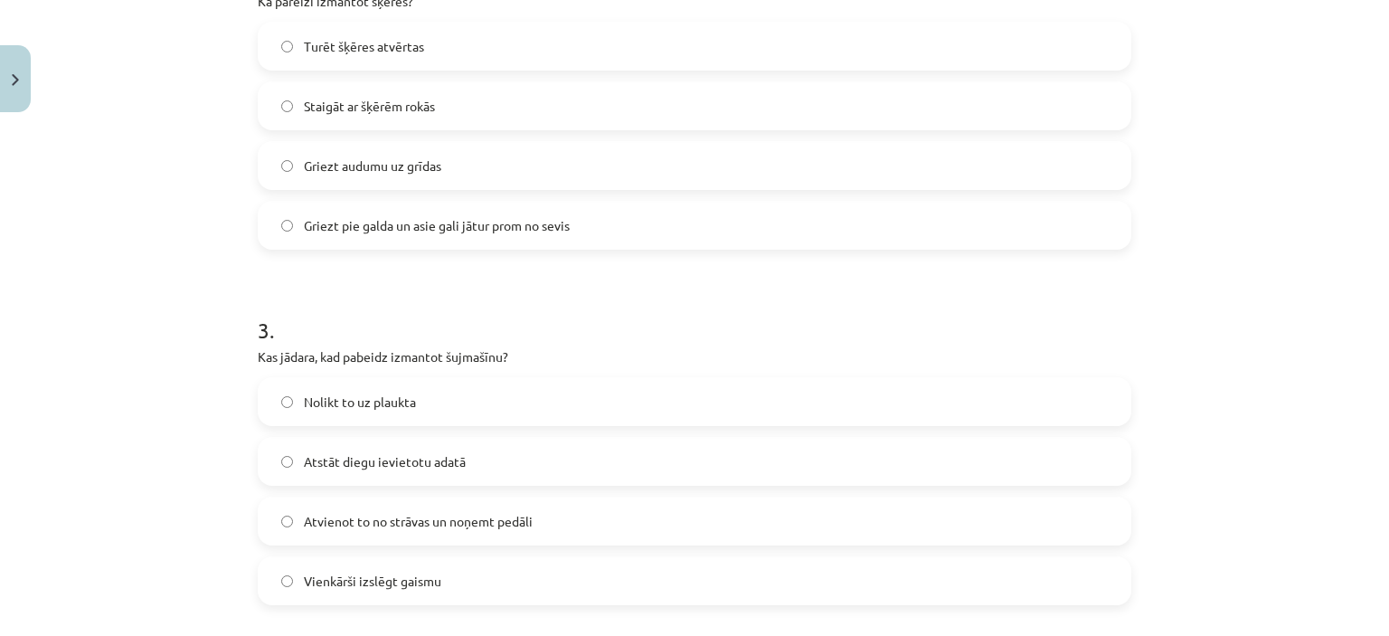
scroll to position [814, 0]
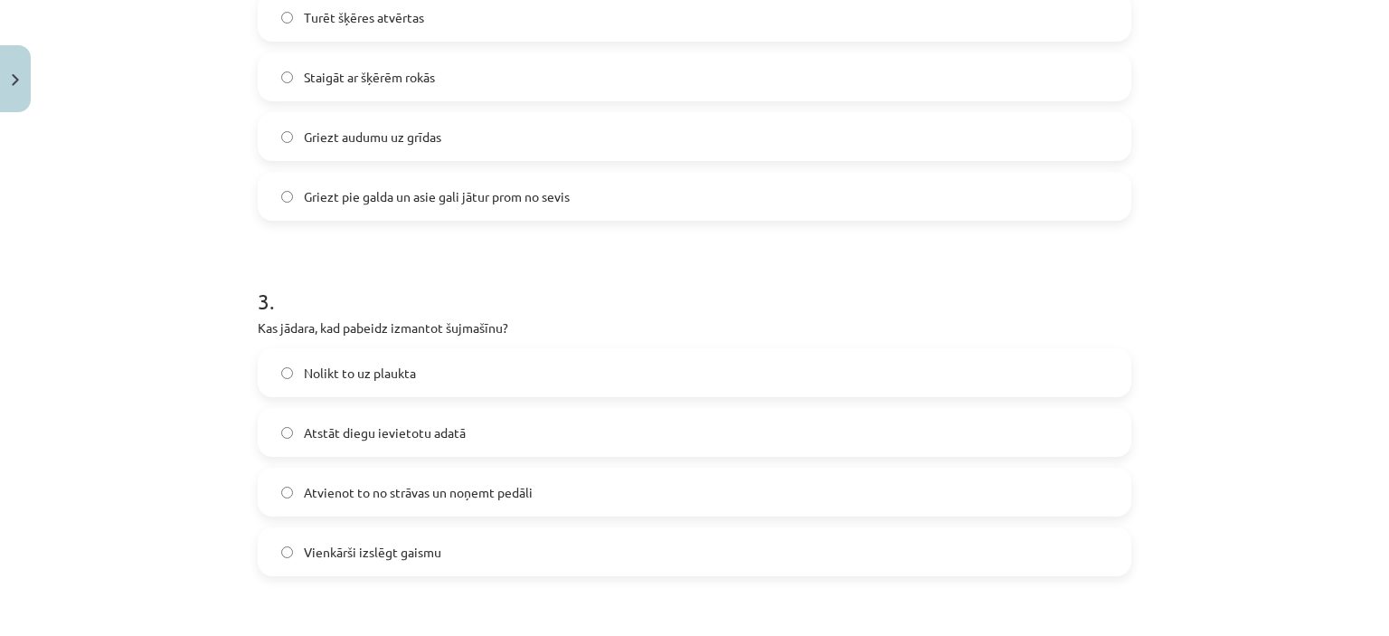
click at [447, 504] on label "Atvienot to no strāvas un noņemt pedāli" at bounding box center [695, 491] width 870 height 45
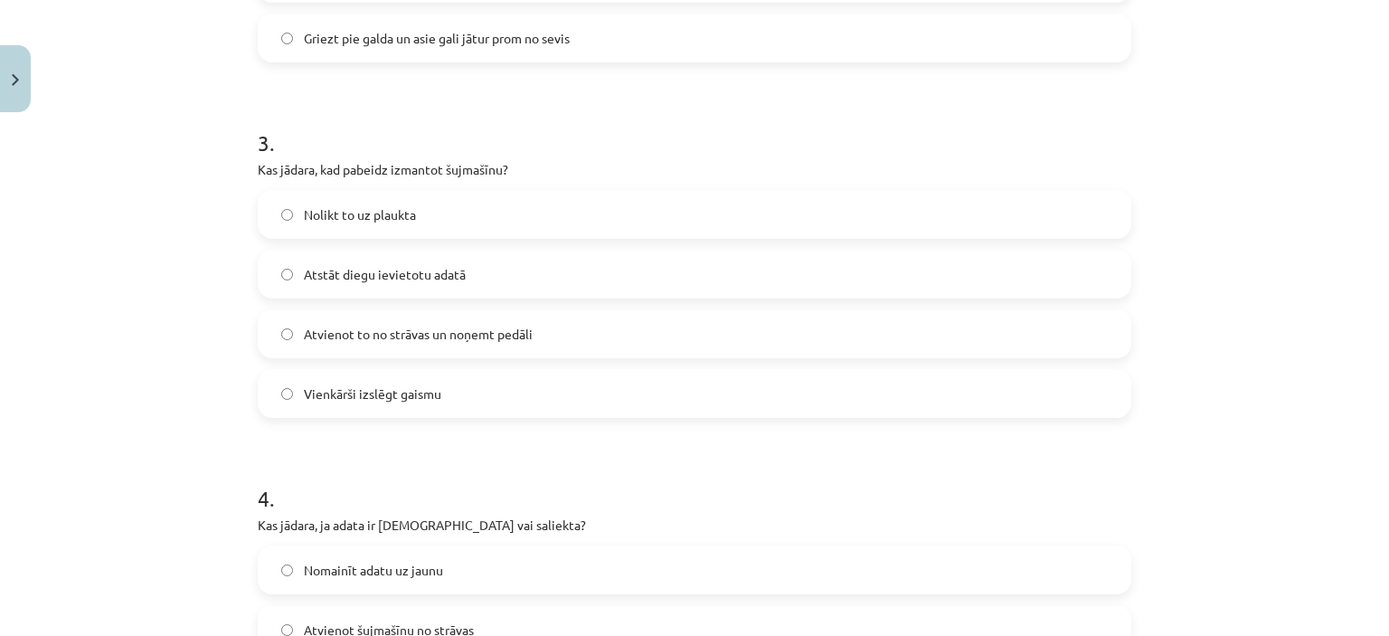
scroll to position [1176, 0]
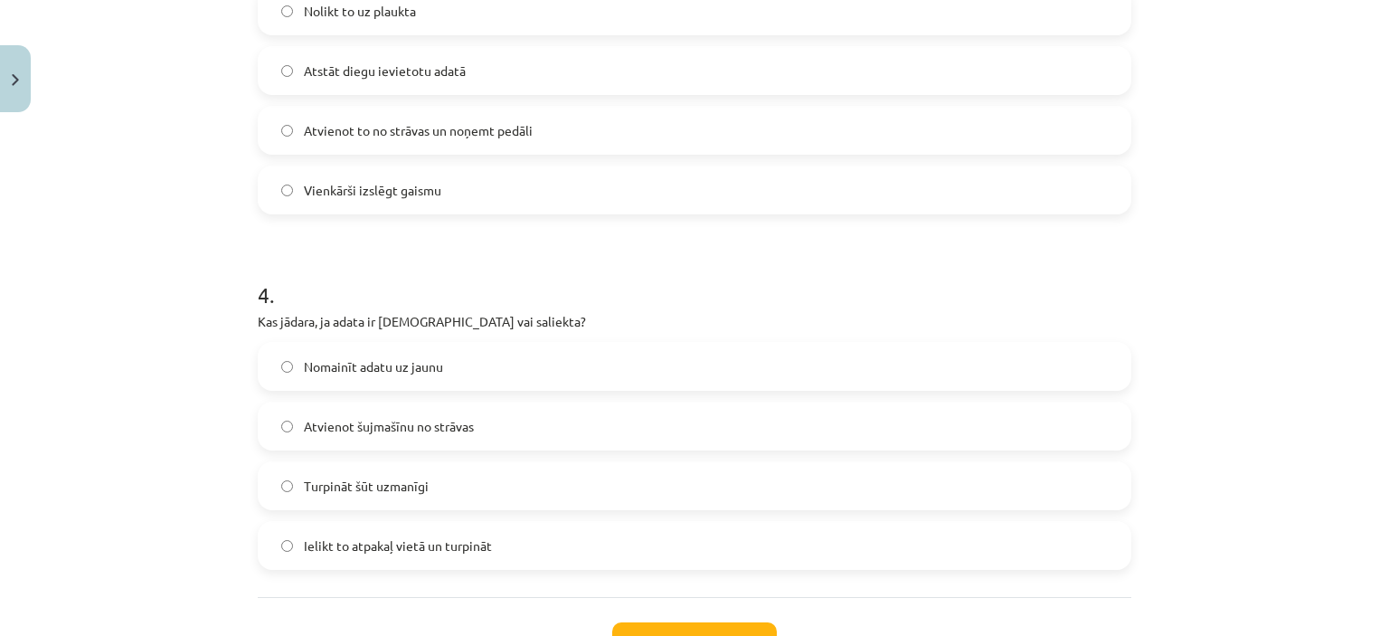
click at [472, 366] on label "Nomainīt adatu uz jaunu" at bounding box center [695, 366] width 870 height 45
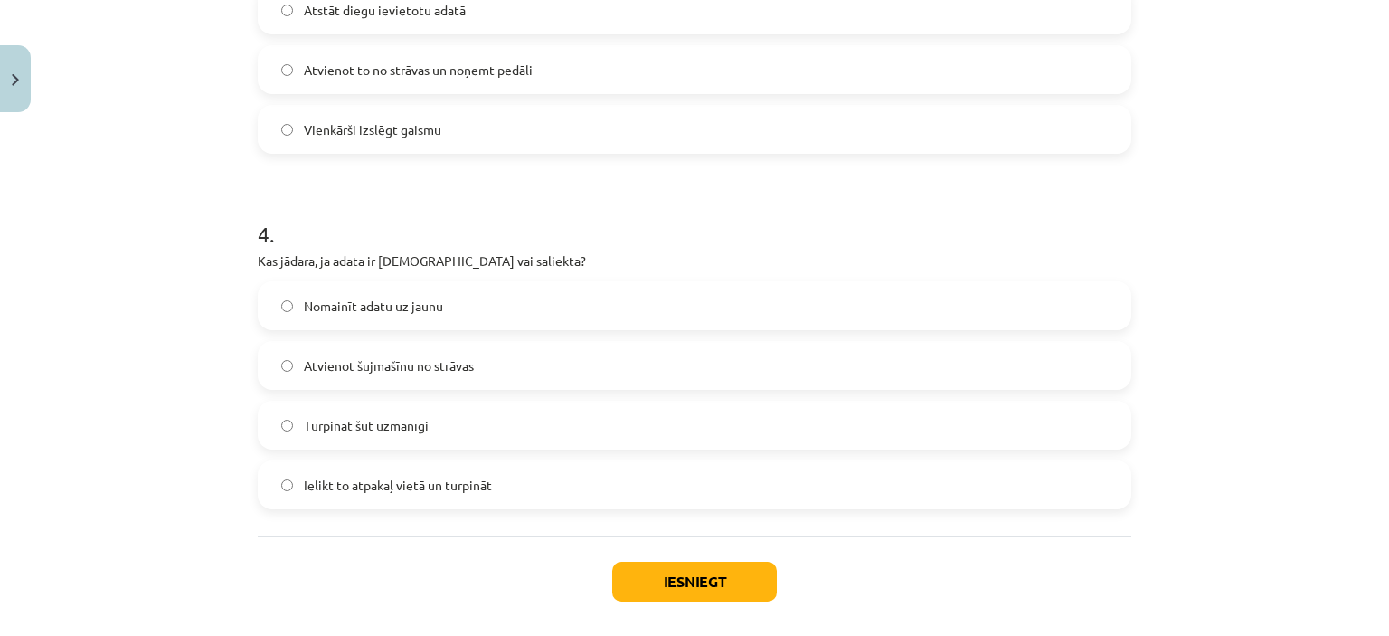
scroll to position [1266, 0]
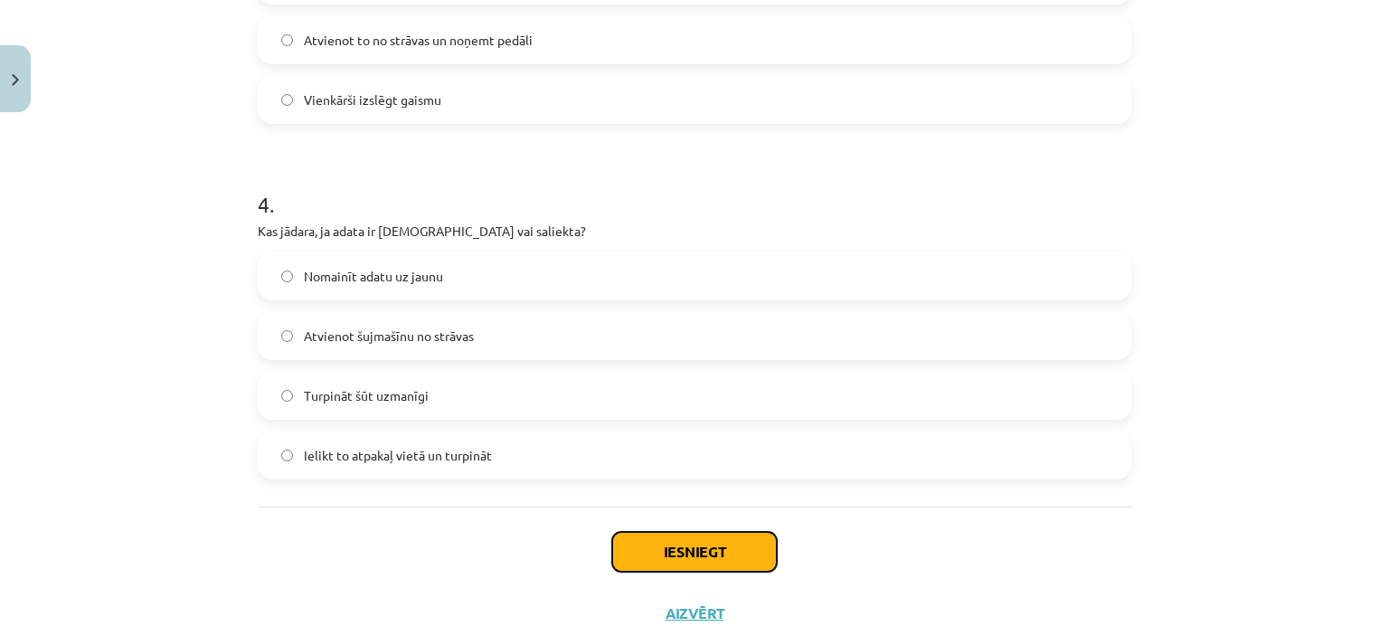
click at [680, 557] on button "Iesniegt" at bounding box center [694, 552] width 165 height 40
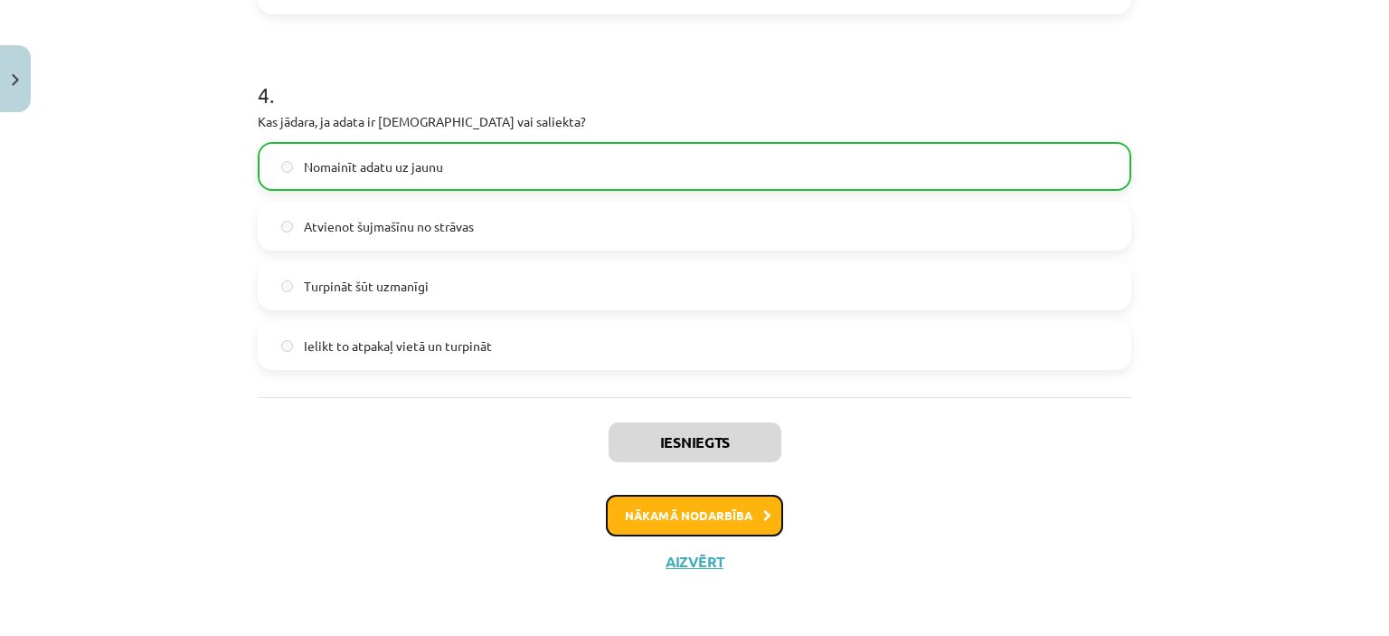
click at [662, 512] on button "Nākamā nodarbība" at bounding box center [694, 516] width 177 height 42
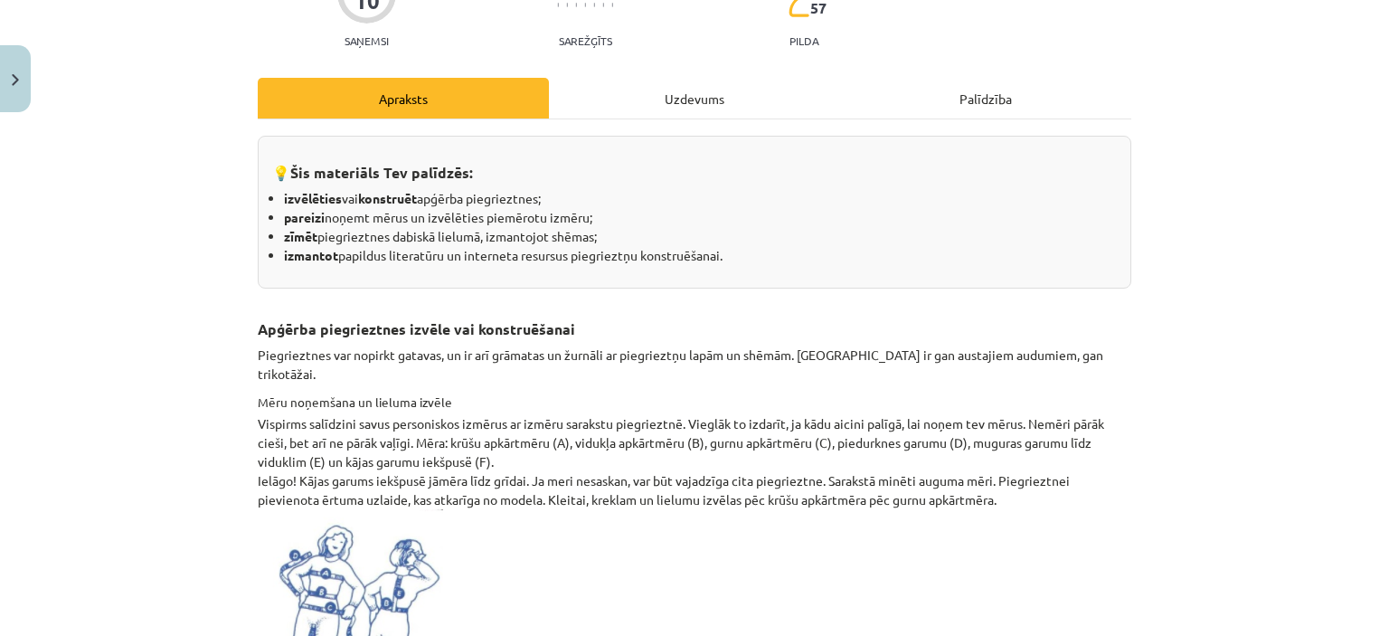
scroll to position [45, 0]
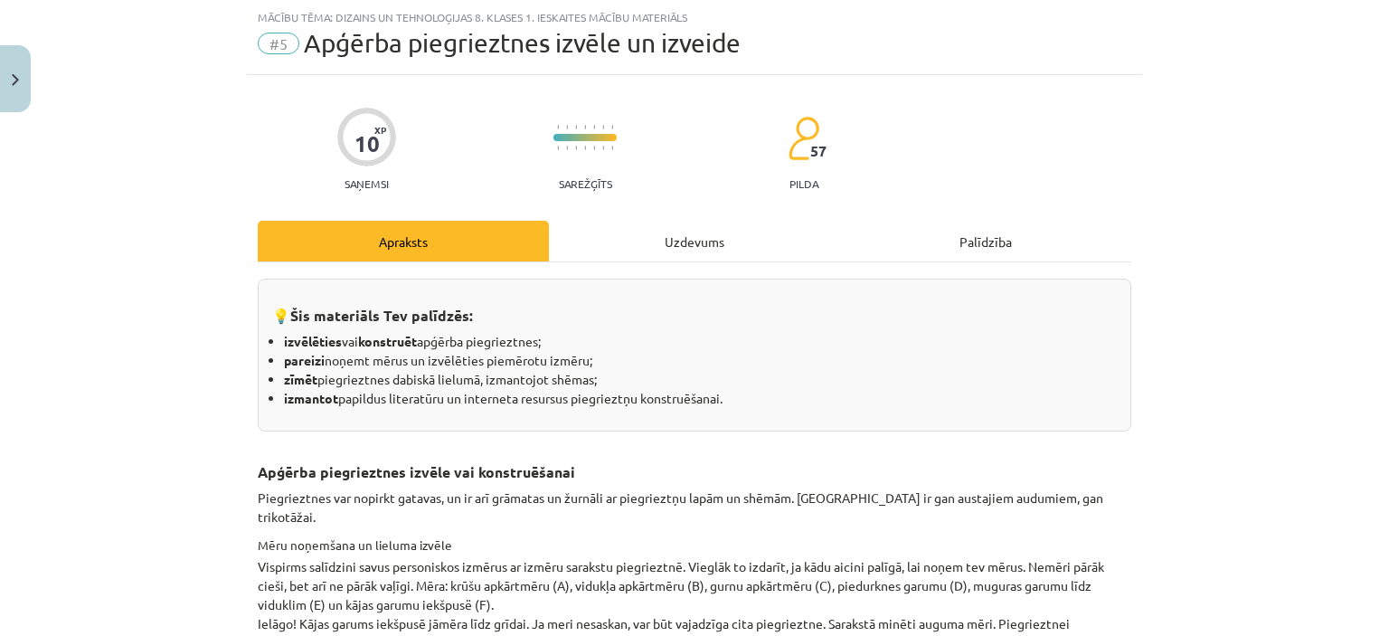
click at [690, 247] on div "Uzdevums" at bounding box center [694, 241] width 291 height 41
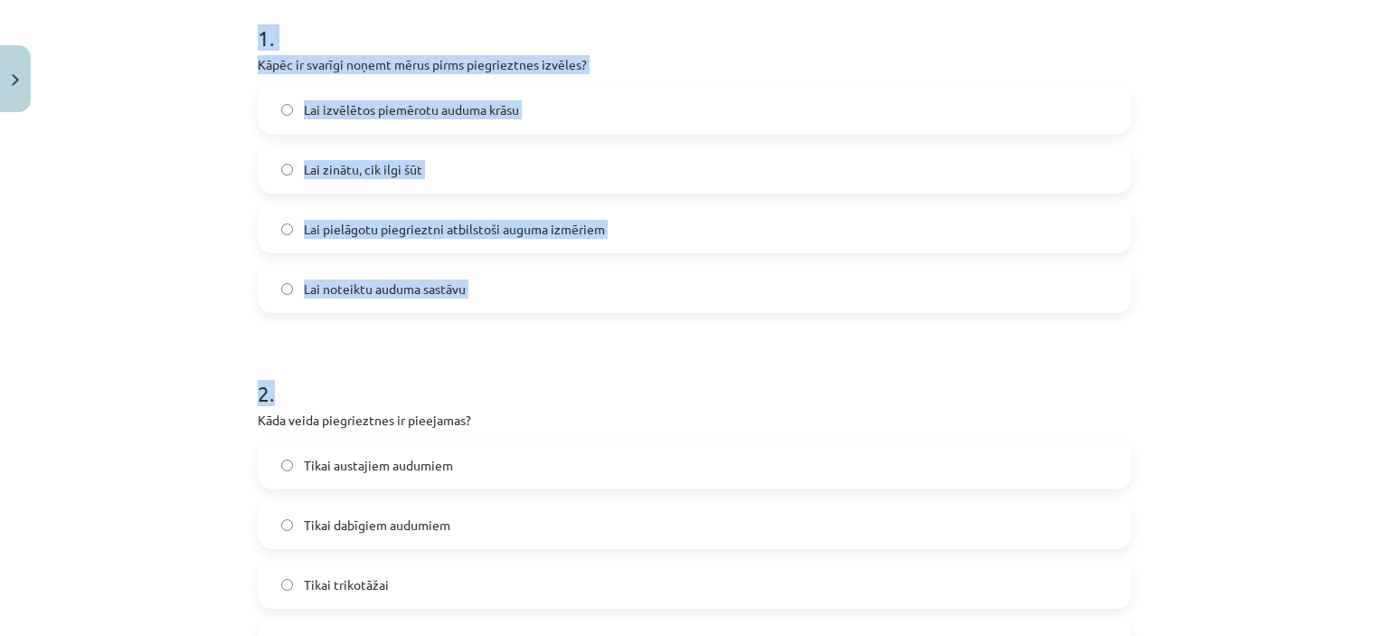
scroll to position [608, 0]
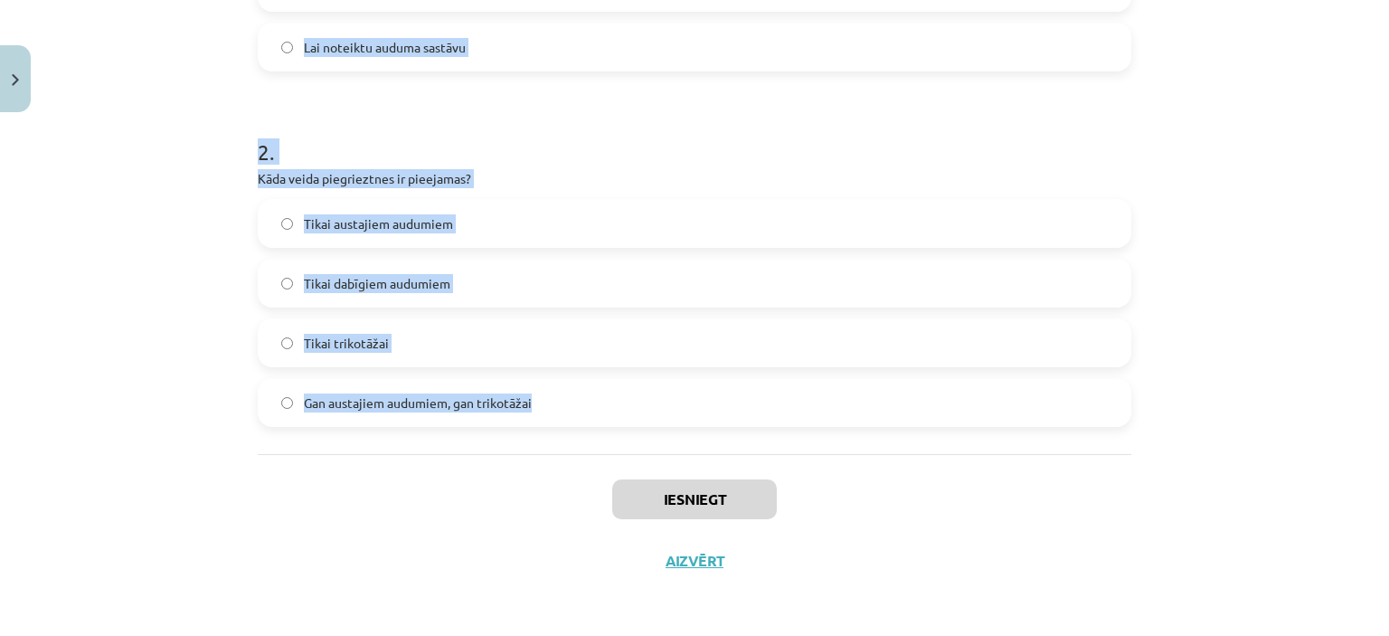
drag, startPoint x: 231, startPoint y: 267, endPoint x: 661, endPoint y: 393, distance: 448.8
click at [661, 393] on div "Mācību tēma: Dizains un tehnoloģijas 8. klases 1. ieskaites mācību materiāls #5…" at bounding box center [694, 318] width 1389 height 636
copy form "1 . Kāpēc ir svarīgi noņemt mērus pirms piegrieztnes izvēles? Lai izvēlētos pie…"
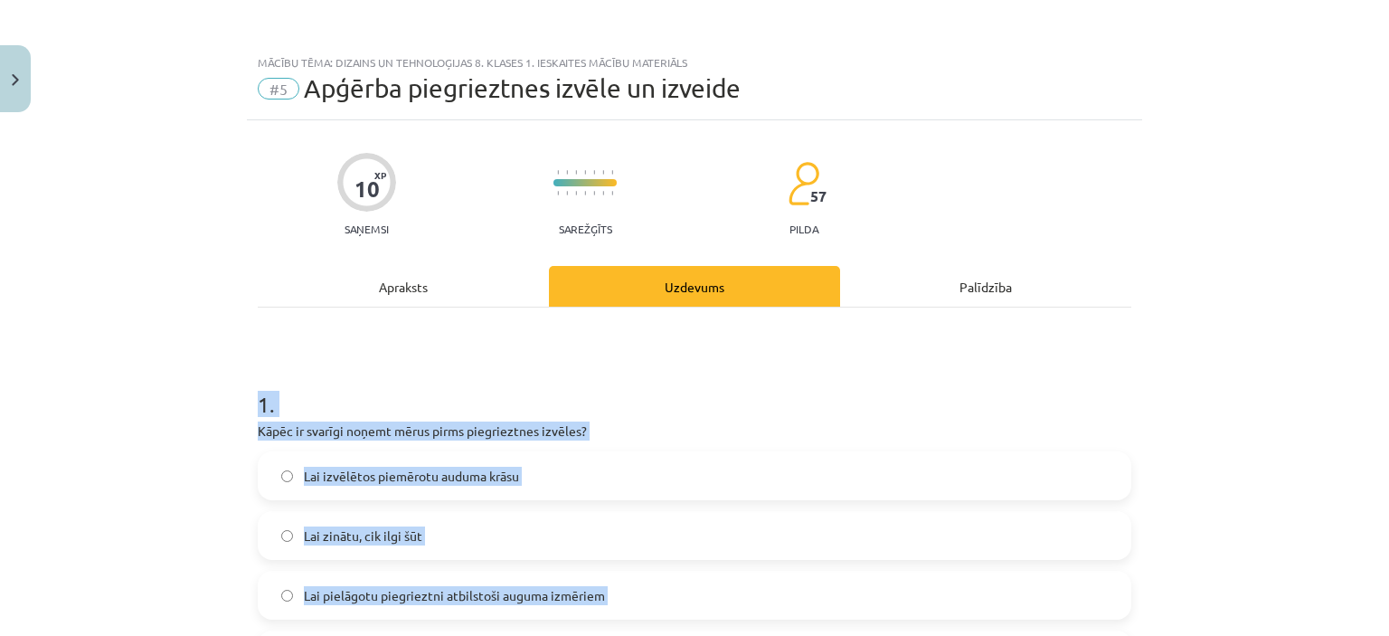
scroll to position [90, 0]
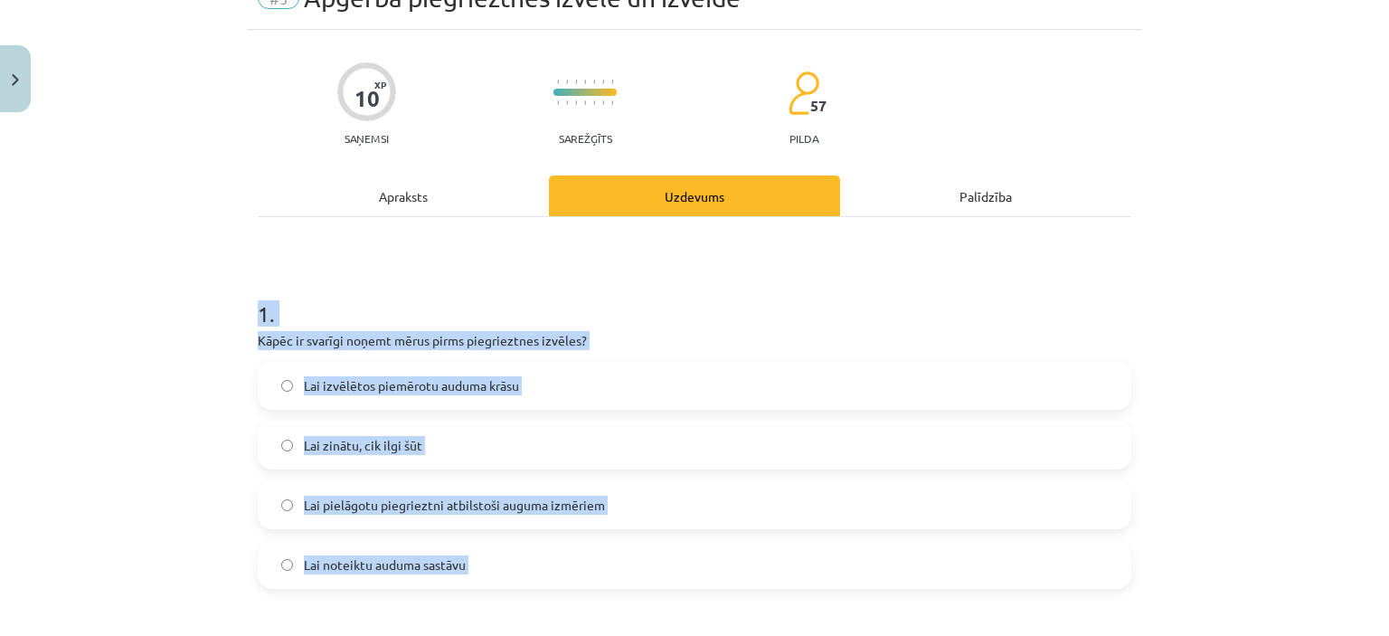
click at [497, 513] on span "Lai pielāgotu piegrieztni atbilstoši auguma izmēriem" at bounding box center [454, 505] width 301 height 19
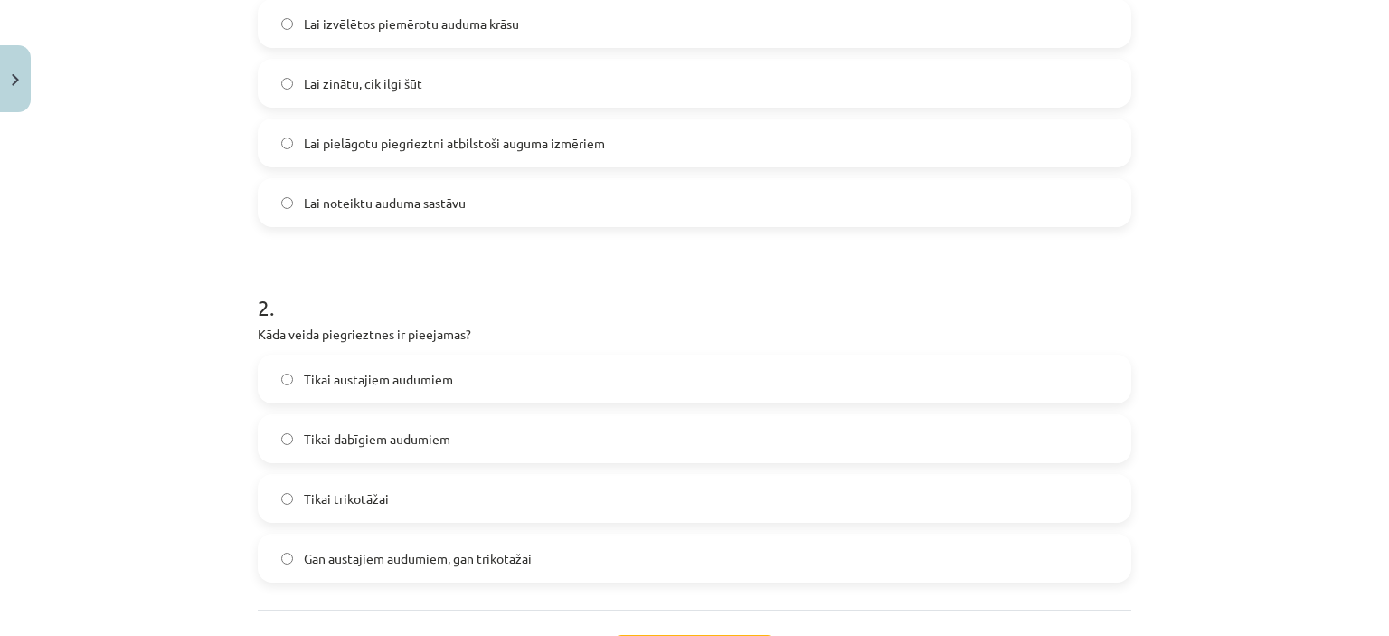
click at [419, 563] on span "Gan austajiem audumiem, gan trikotāžai" at bounding box center [418, 558] width 228 height 19
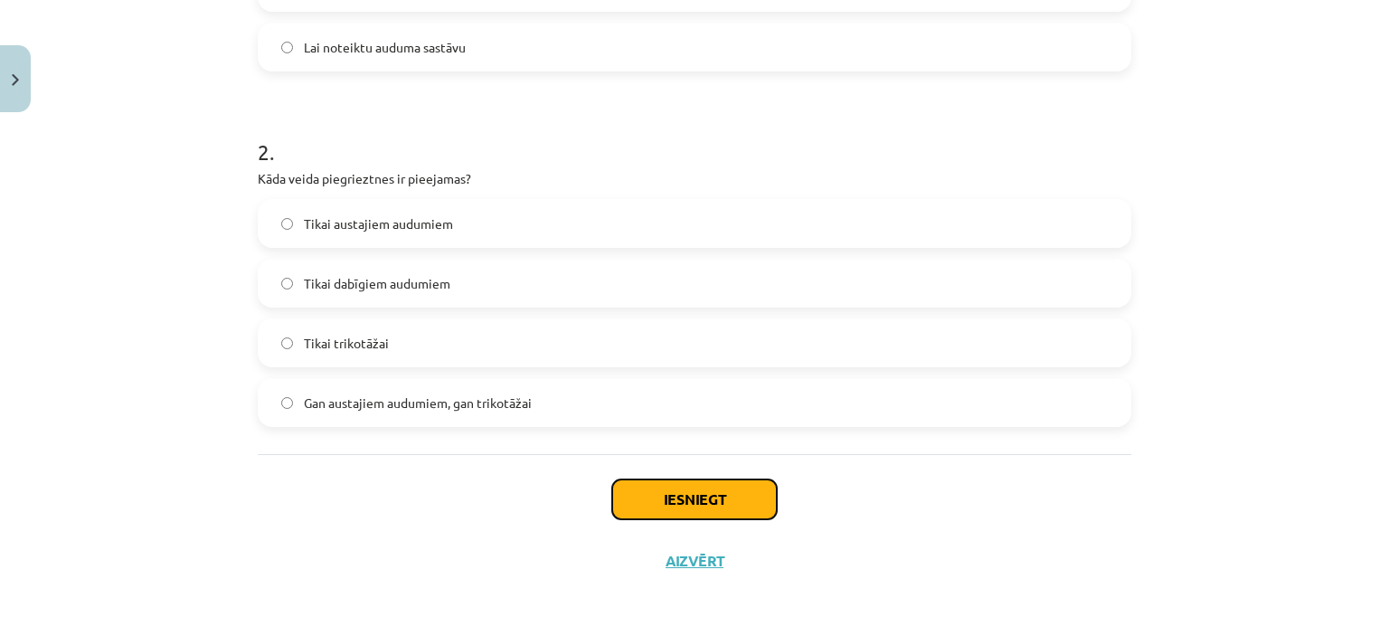
click at [612, 498] on button "Iesniegt" at bounding box center [694, 499] width 165 height 40
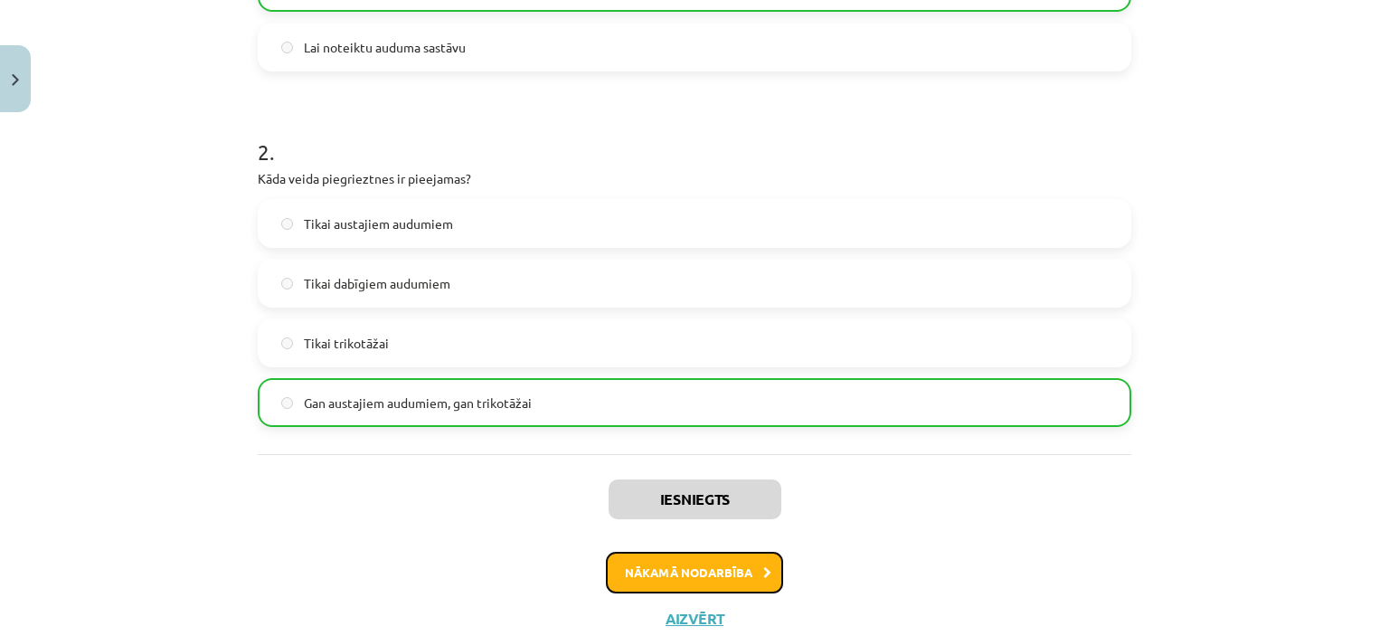
click at [687, 573] on button "Nākamā nodarbība" at bounding box center [694, 573] width 177 height 42
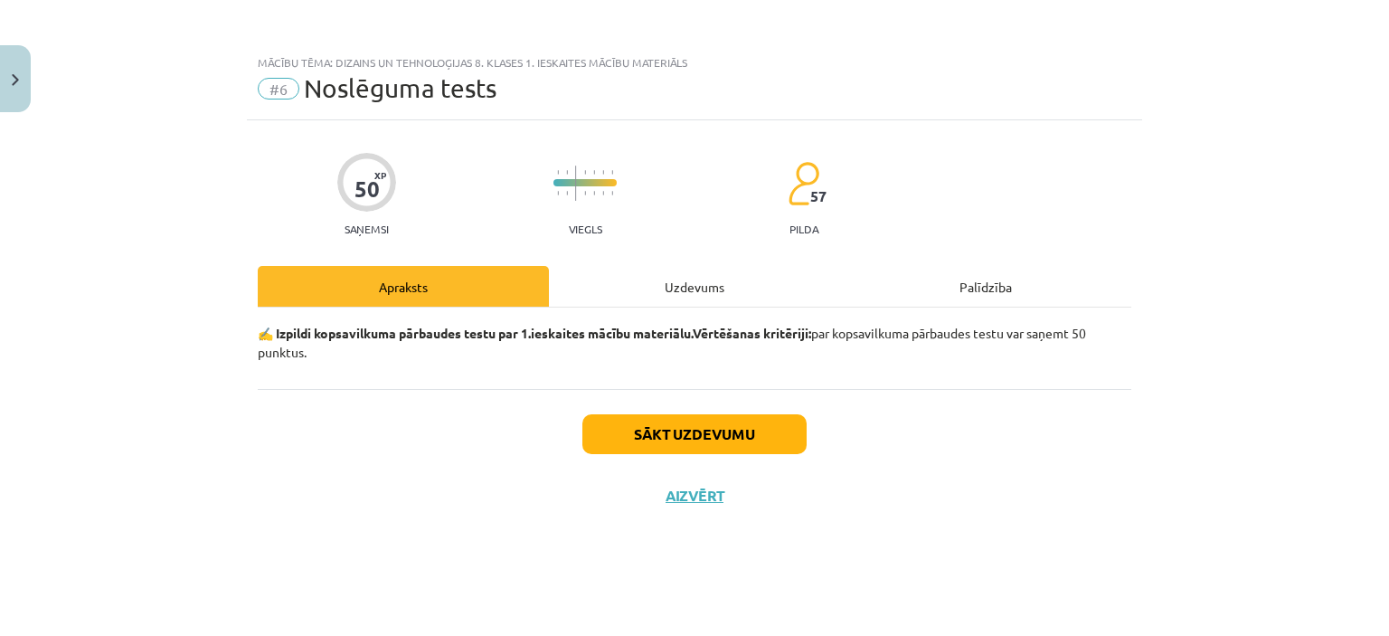
scroll to position [0, 0]
click at [689, 426] on button "Sākt uzdevumu" at bounding box center [694, 434] width 224 height 40
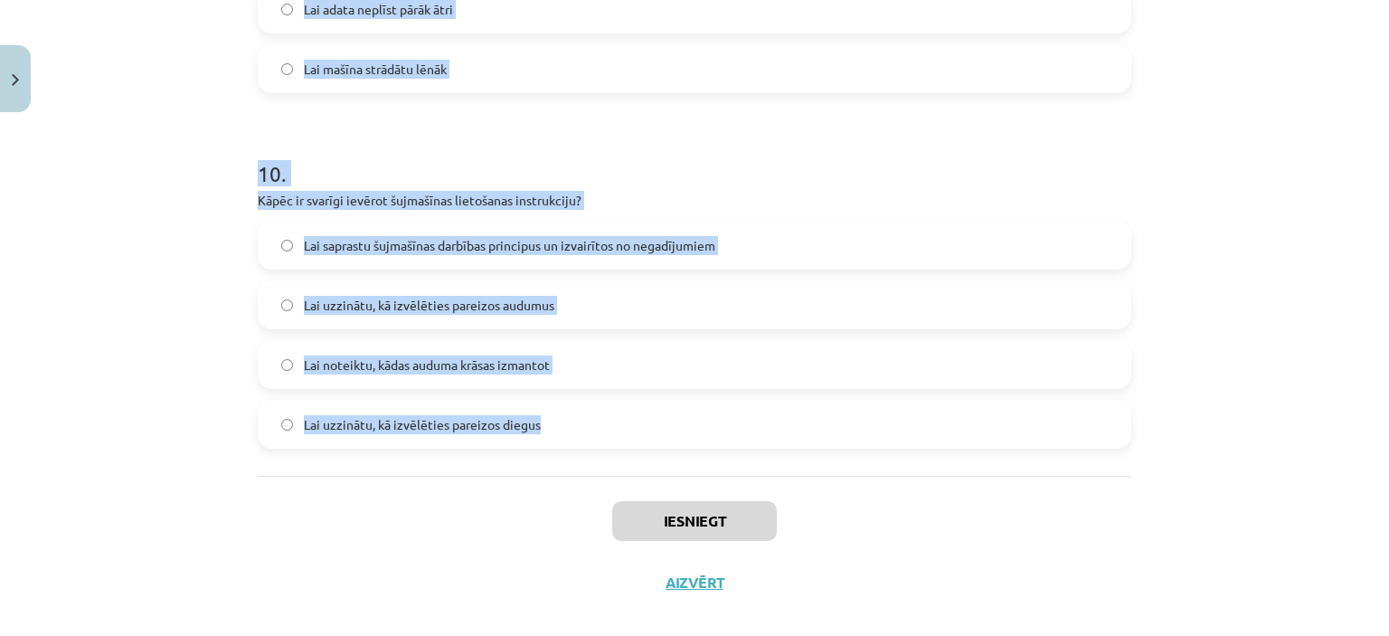
scroll to position [3498, 0]
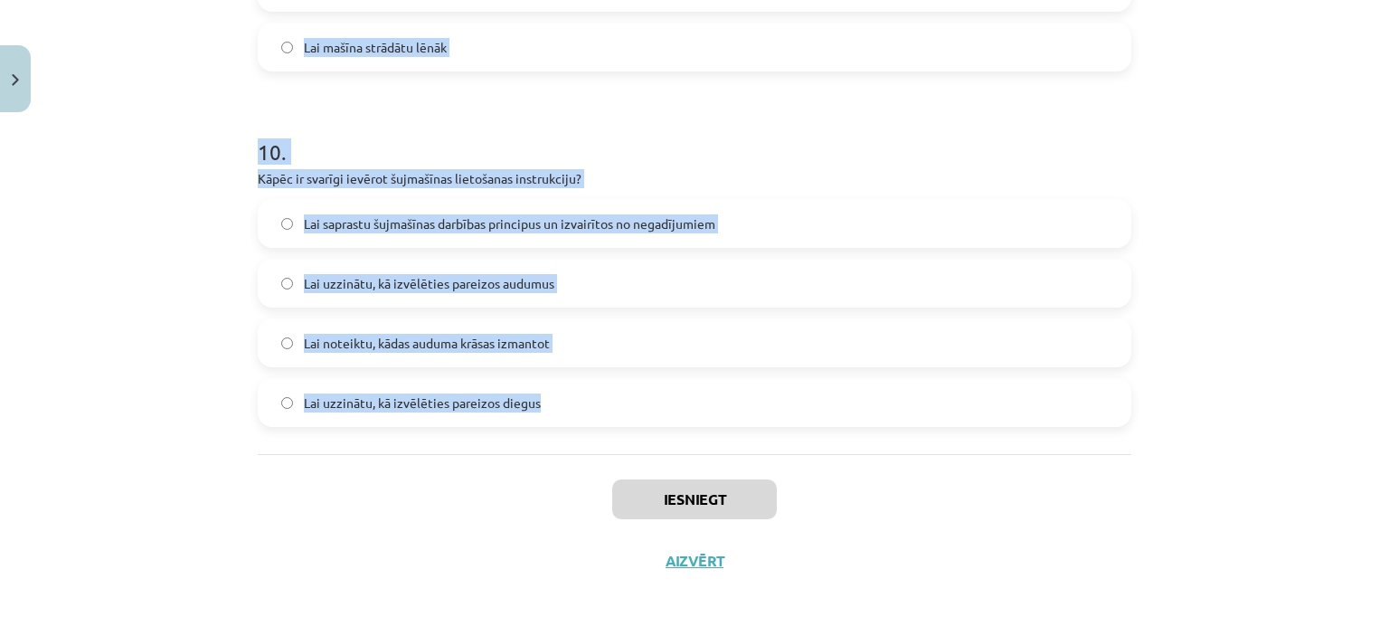
drag, startPoint x: 242, startPoint y: 397, endPoint x: 583, endPoint y: 425, distance: 342.1
copy form "1 . Kura aizdare var būt problemātiska pērlītēm? Klasisks āķītis Grāmatiņa Magn…"
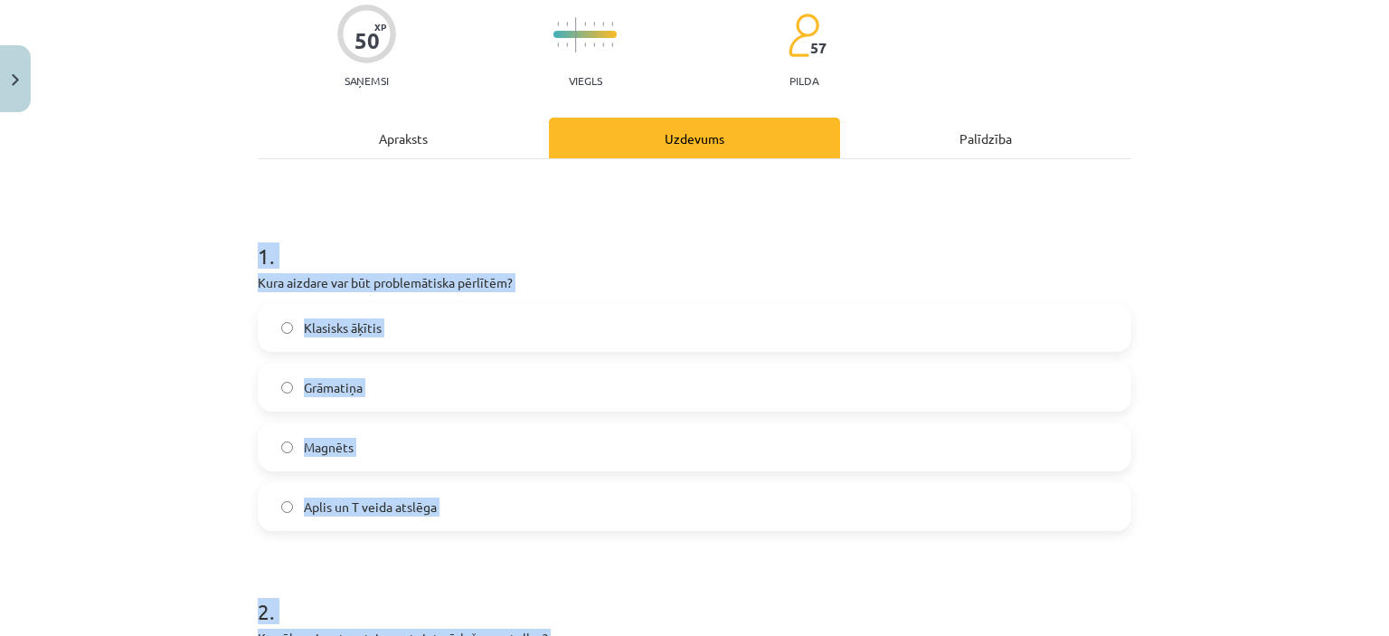
scroll to position [181, 0]
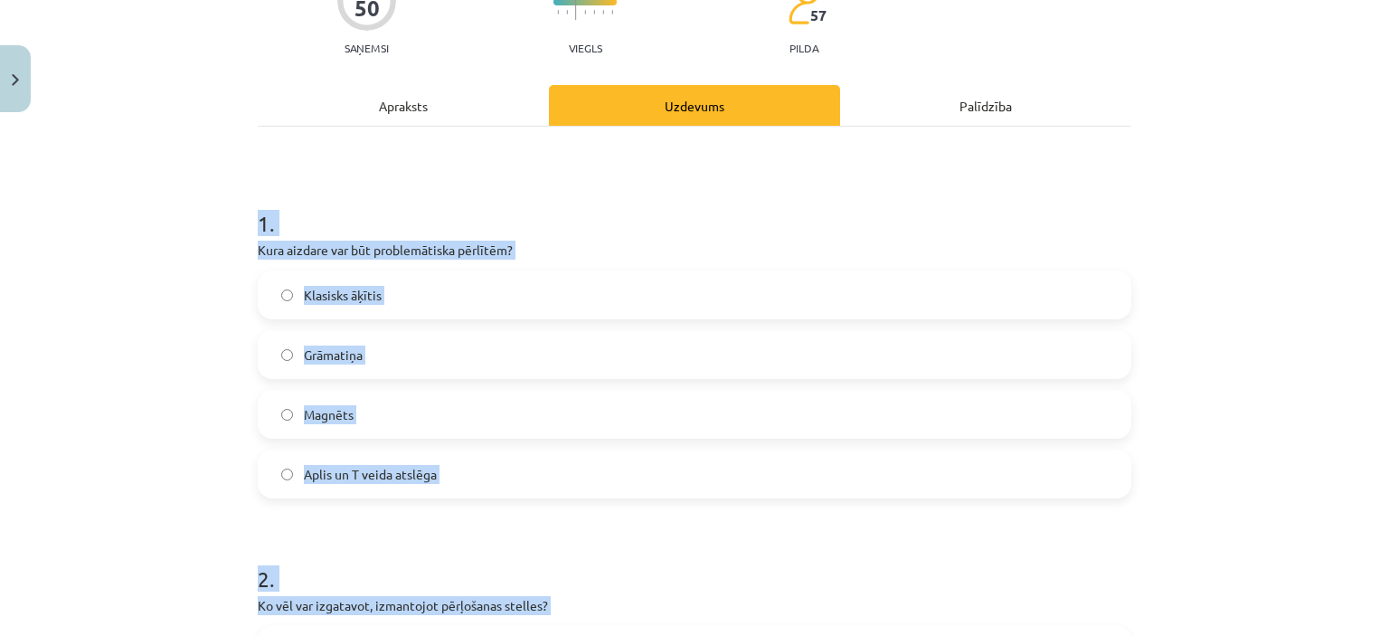
click at [478, 488] on label "Aplis un T veida atslēga" at bounding box center [695, 473] width 870 height 45
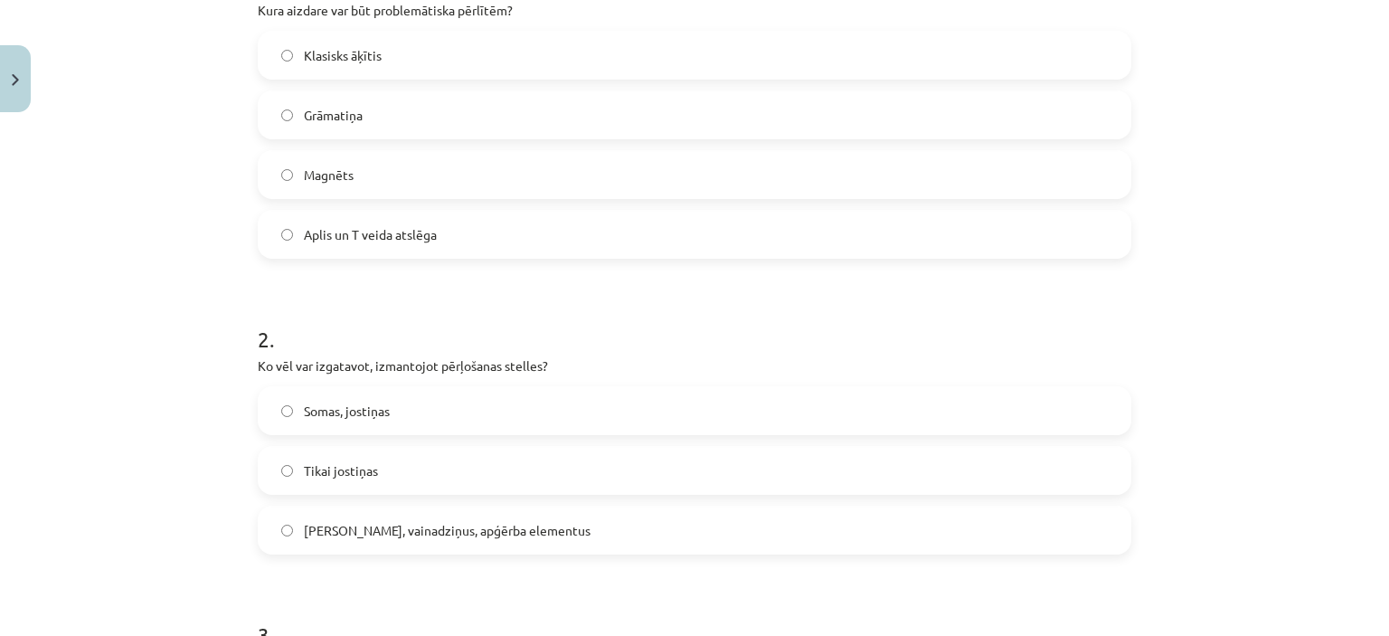
scroll to position [543, 0]
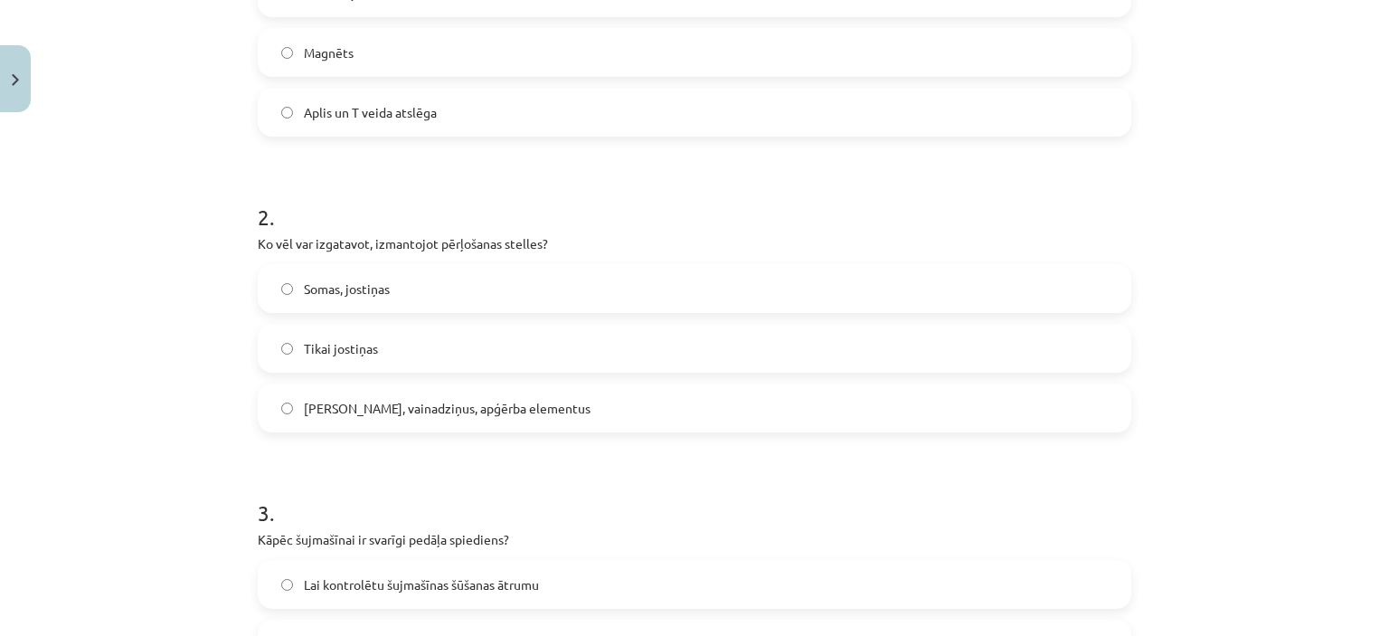
click at [381, 406] on span "Jostas, vainadziņus, apģērba elementus" at bounding box center [447, 408] width 287 height 19
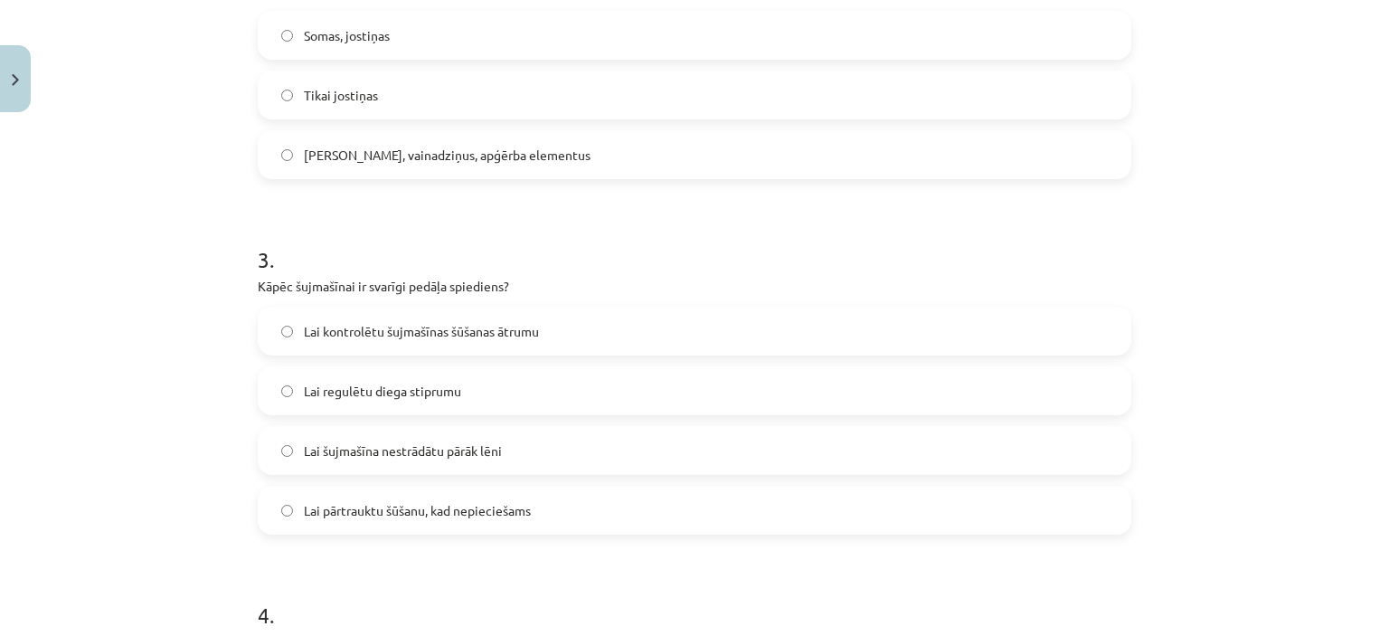
scroll to position [814, 0]
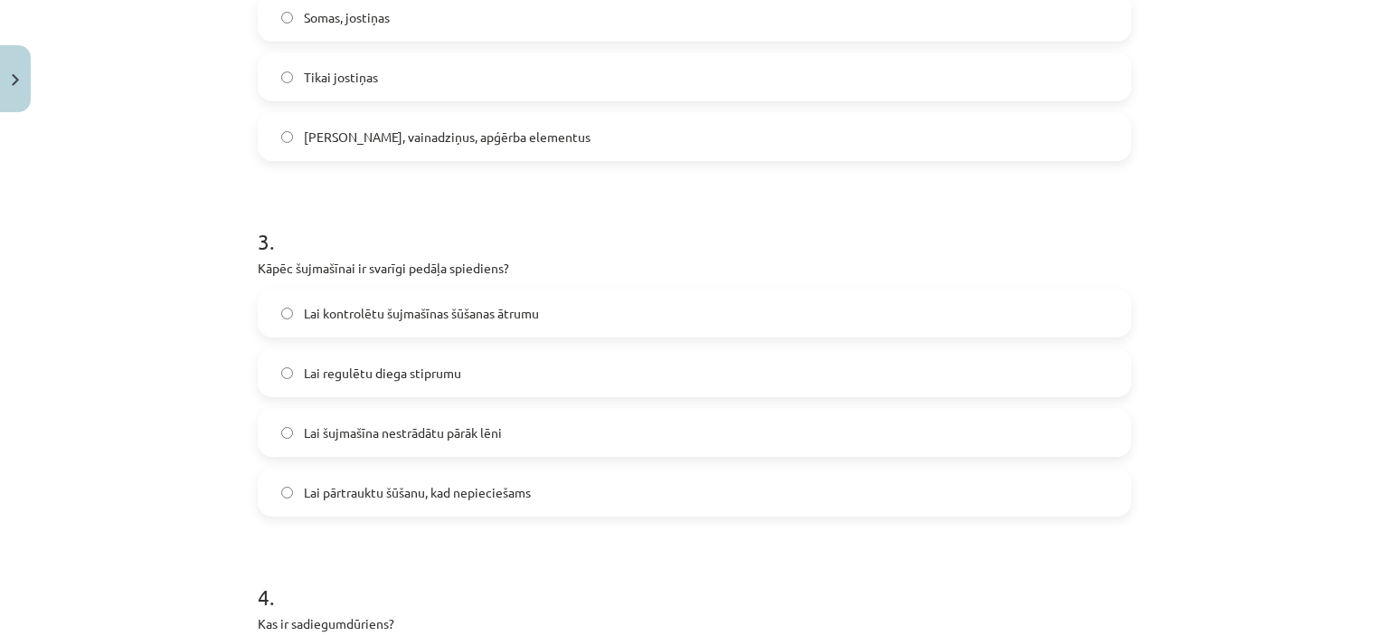
click at [416, 317] on span "Lai kontrolētu šujmašīnas šūšanas ātrumu" at bounding box center [421, 313] width 235 height 19
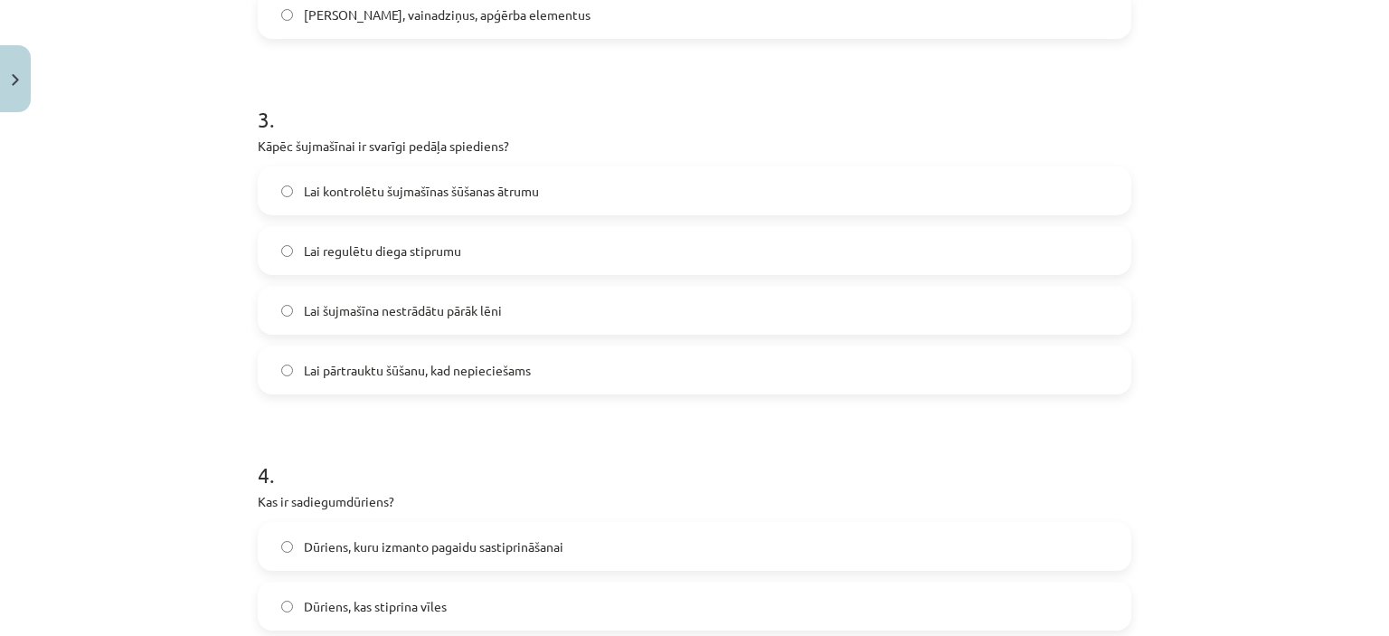
scroll to position [1085, 0]
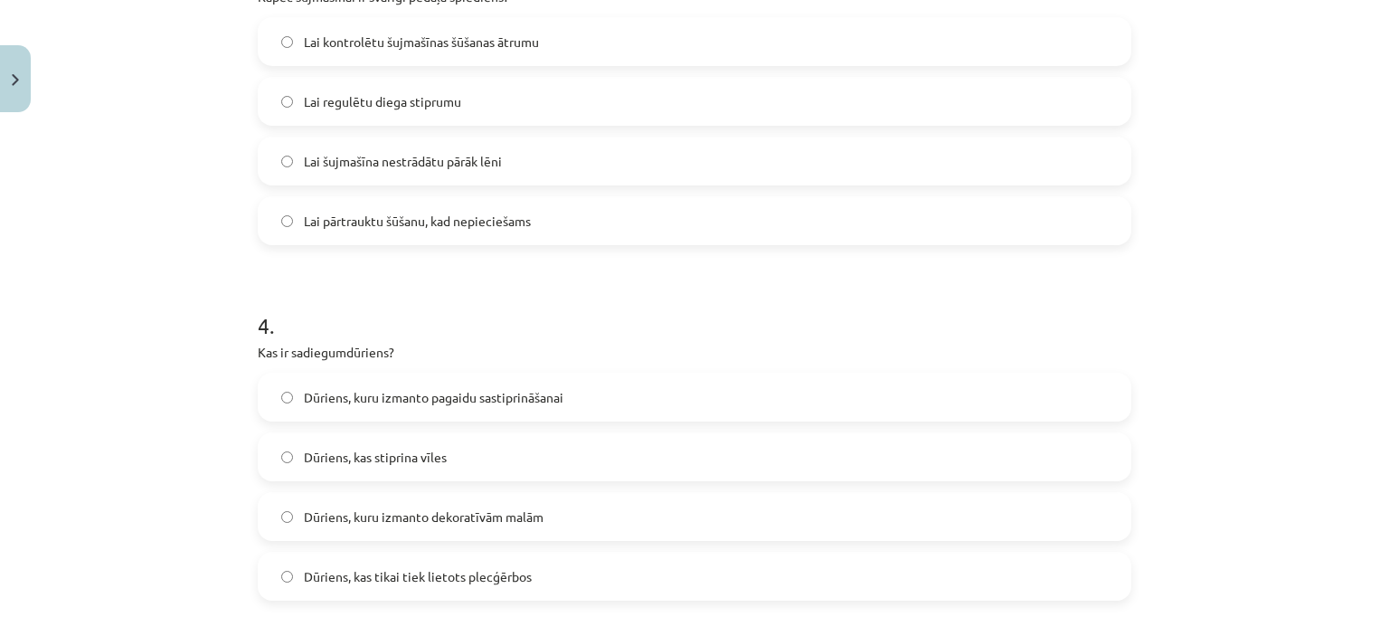
click at [416, 401] on span "Dūriens, kuru izmanto pagaidu sastiprināšanai" at bounding box center [434, 397] width 260 height 19
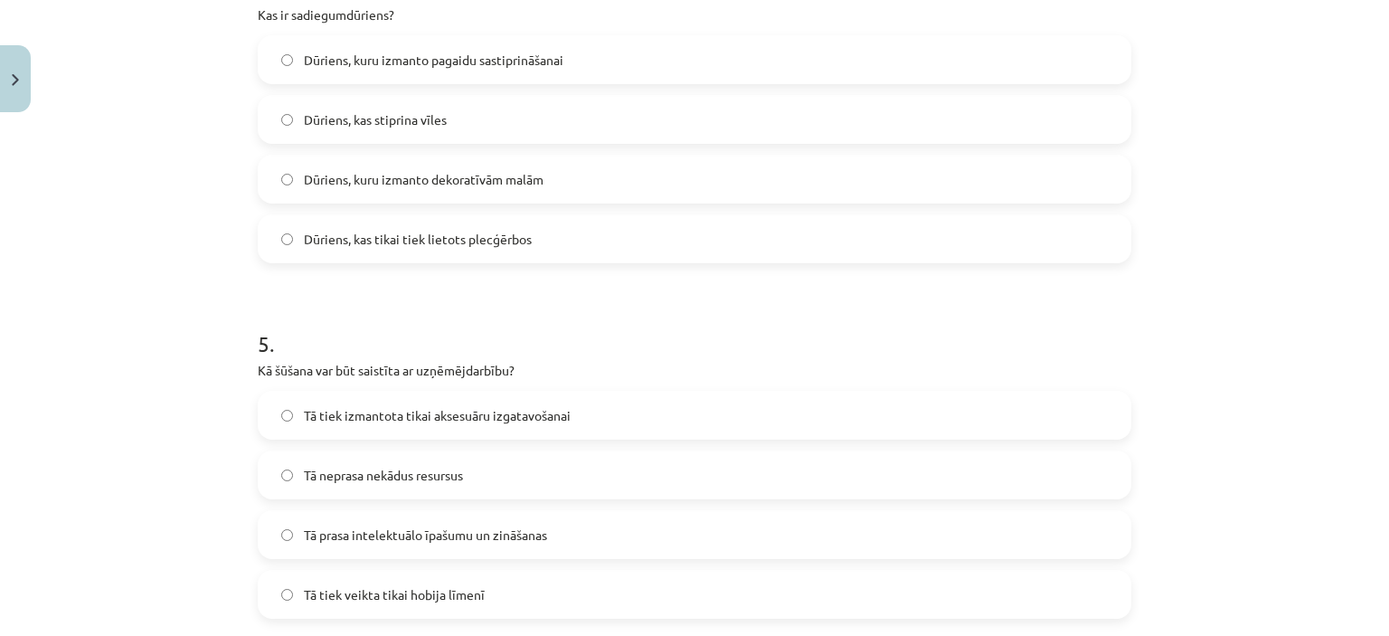
scroll to position [1538, 0]
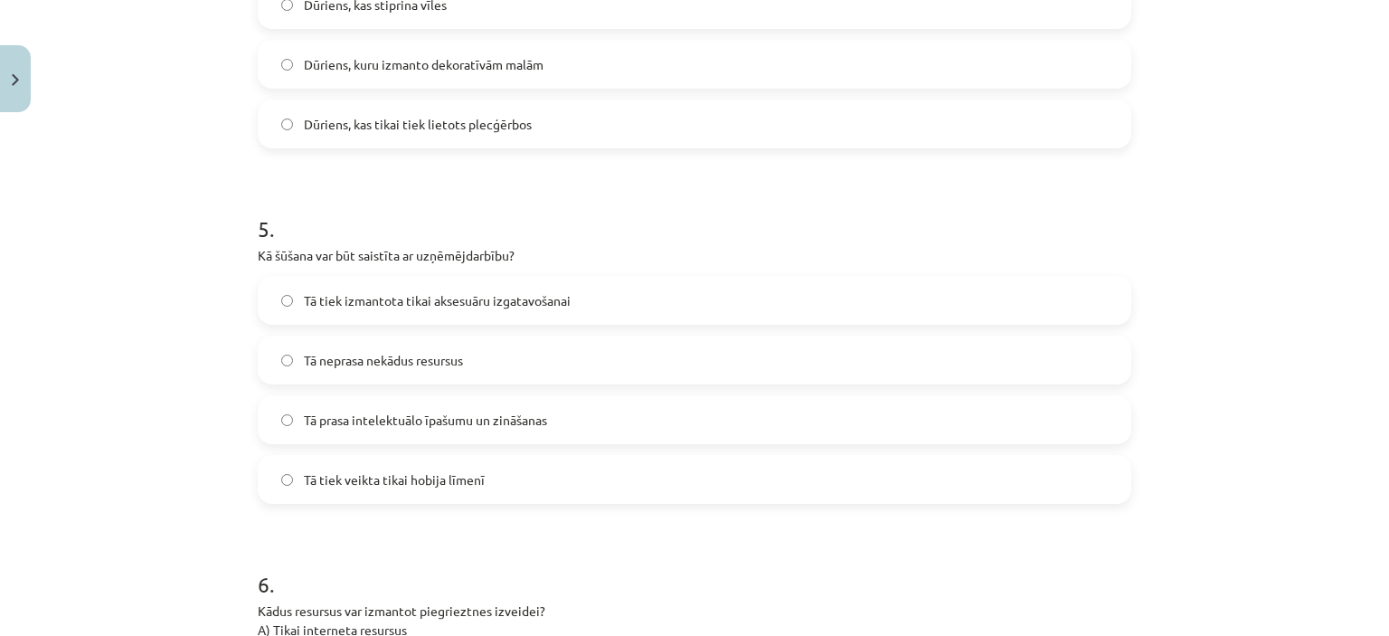
click at [380, 424] on span "Tā prasa intelektuālo īpašumu un zināšanas" at bounding box center [425, 420] width 243 height 19
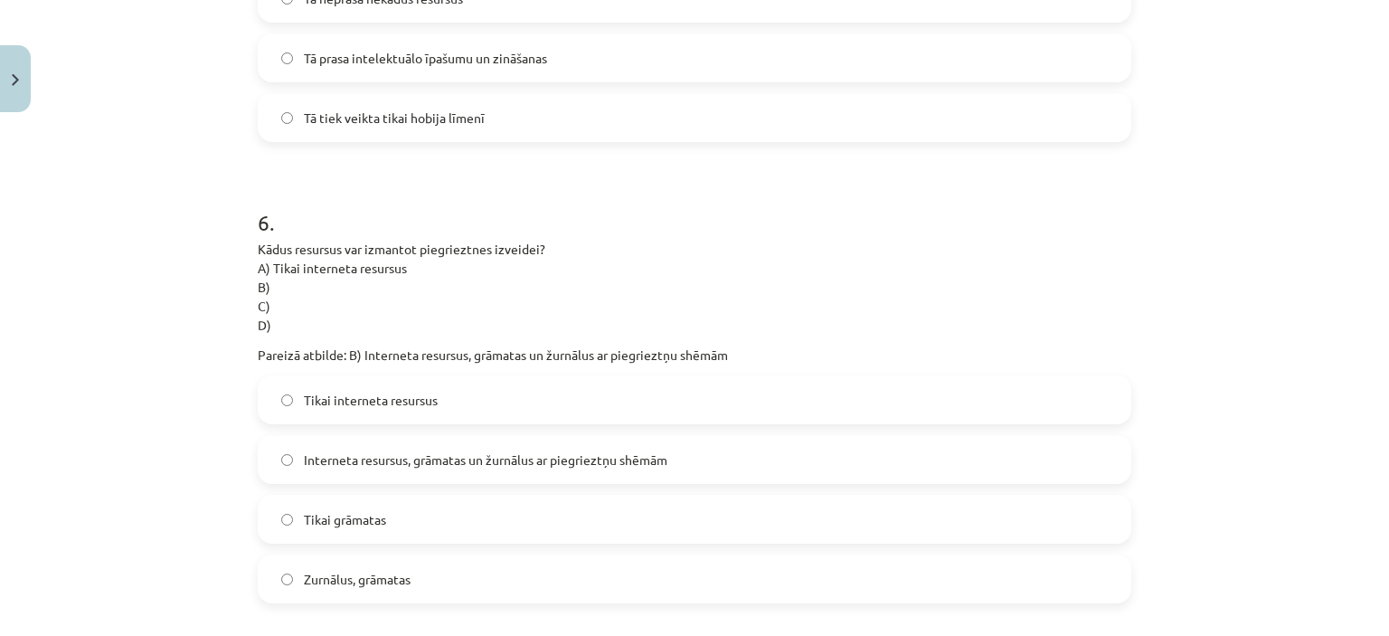
scroll to position [1990, 0]
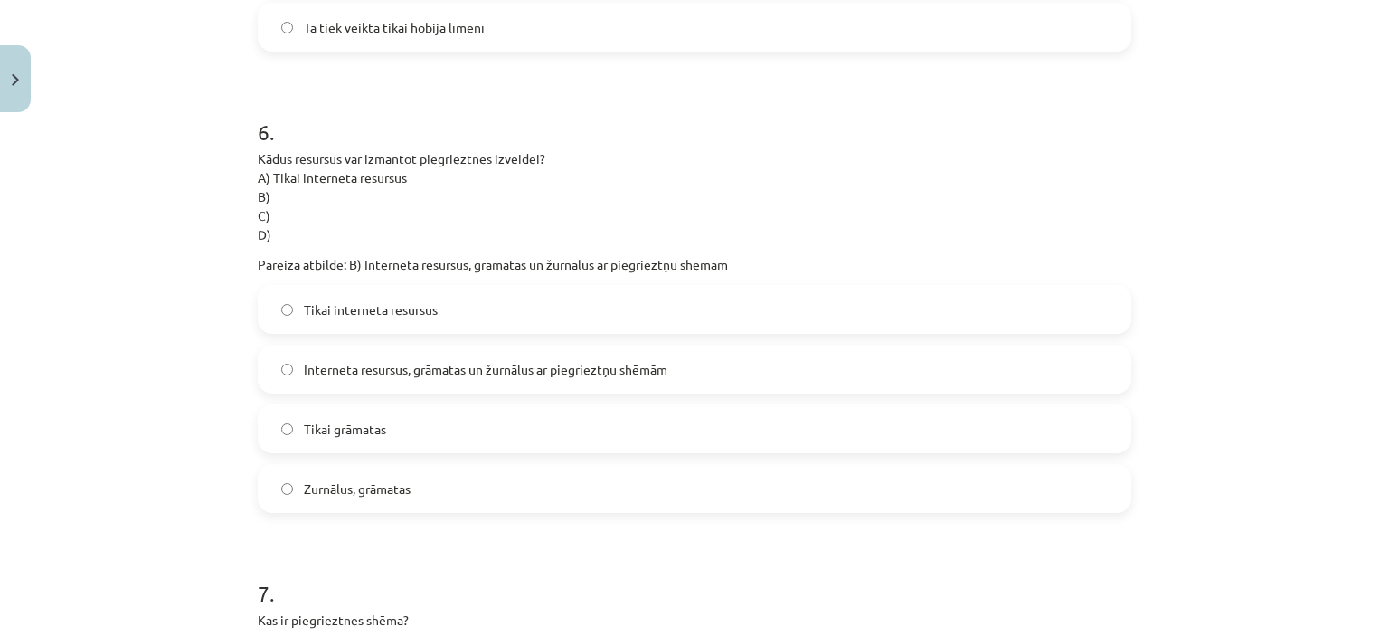
click at [401, 373] on span "Interneta resursus, grāmatas un žurnālus ar piegrieztņu shēmām" at bounding box center [486, 369] width 364 height 19
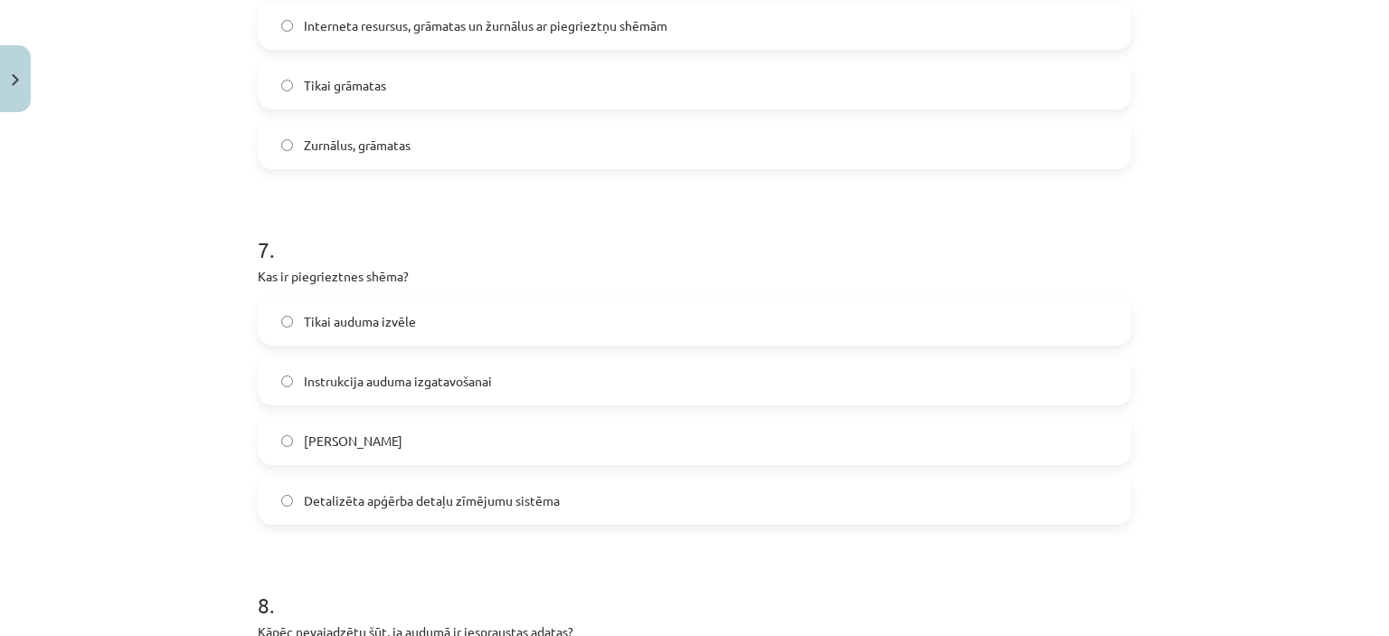
scroll to position [2442, 0]
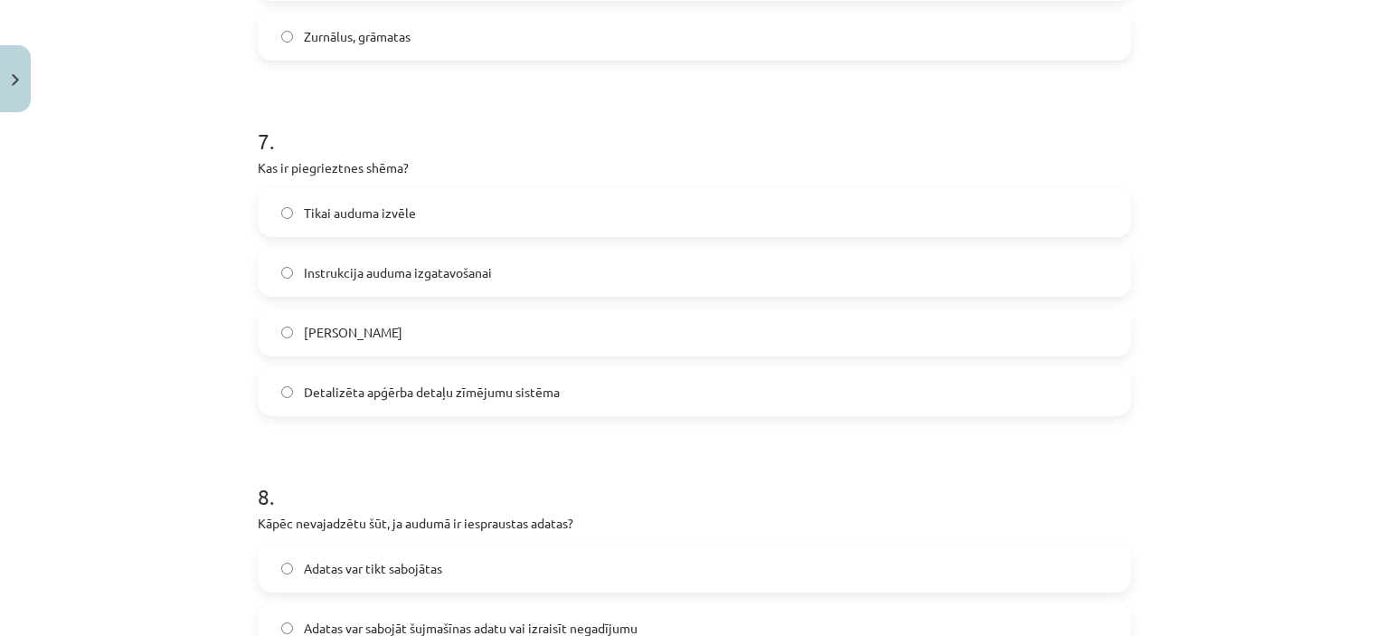
click at [381, 394] on span "Detalizēta apģērba detaļu zīmējumu sistēma" at bounding box center [432, 392] width 256 height 19
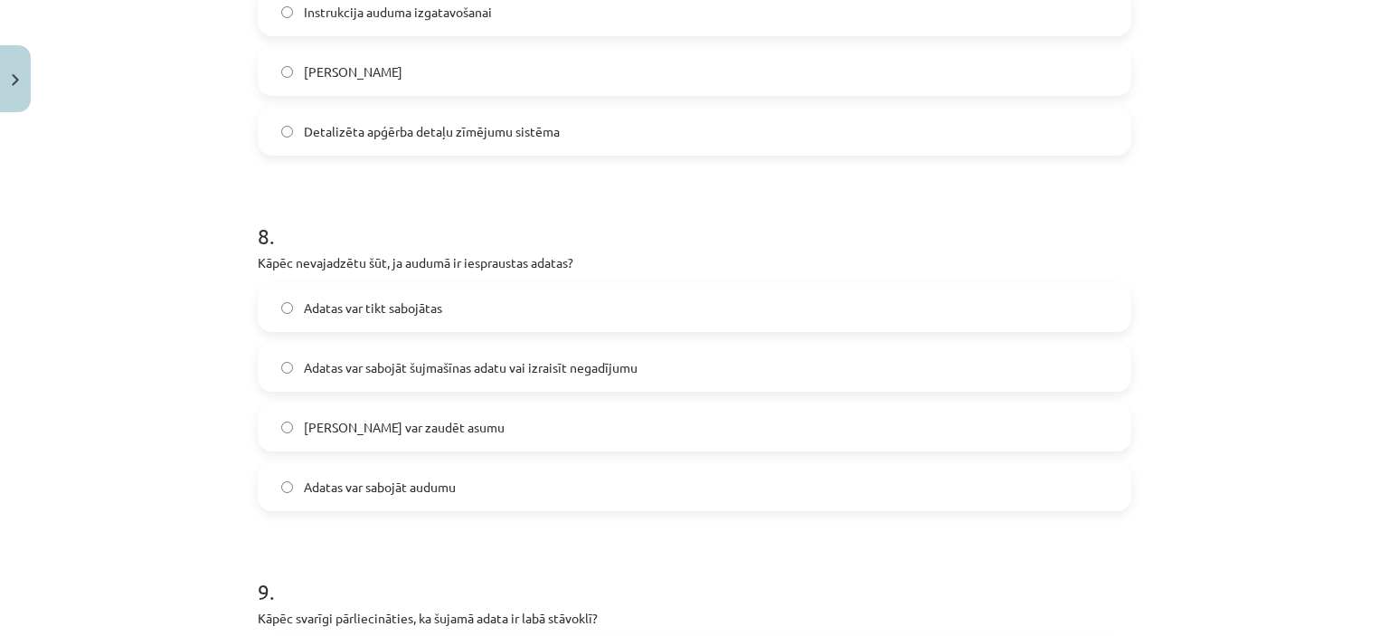
scroll to position [2713, 0]
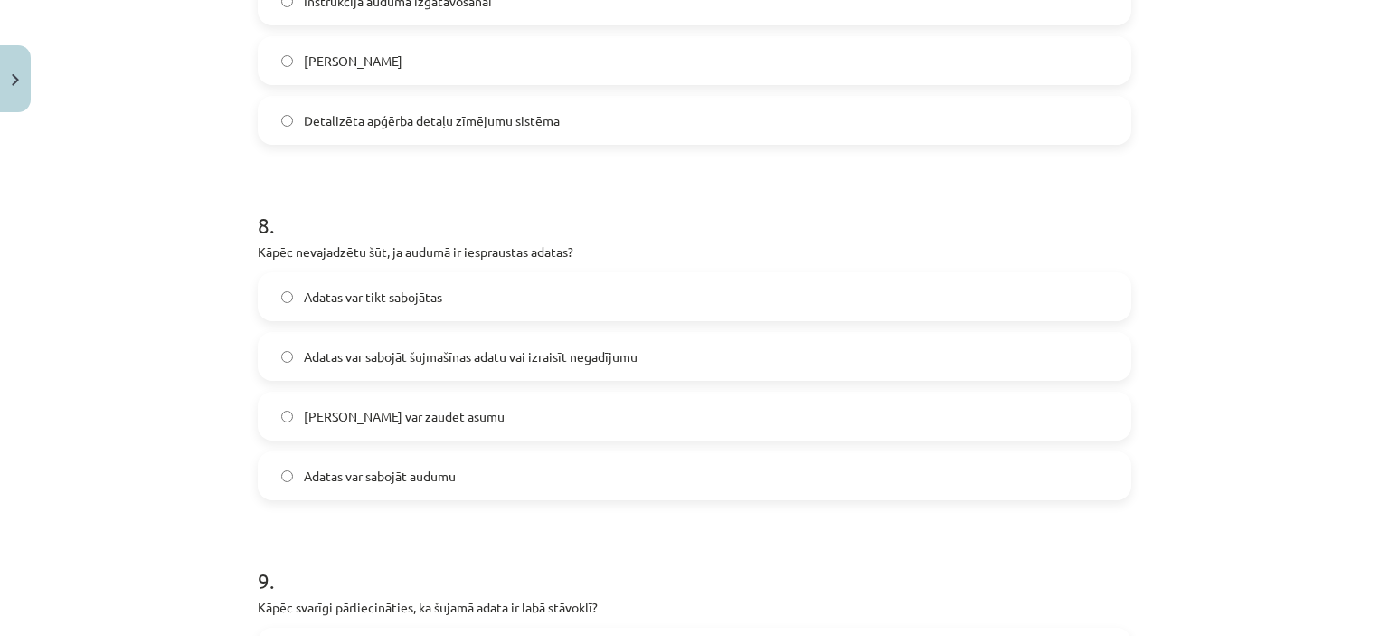
click at [456, 359] on span "Adatas var sabojāt šujmašīnas adatu vai izraisīt negadījumu" at bounding box center [471, 356] width 334 height 19
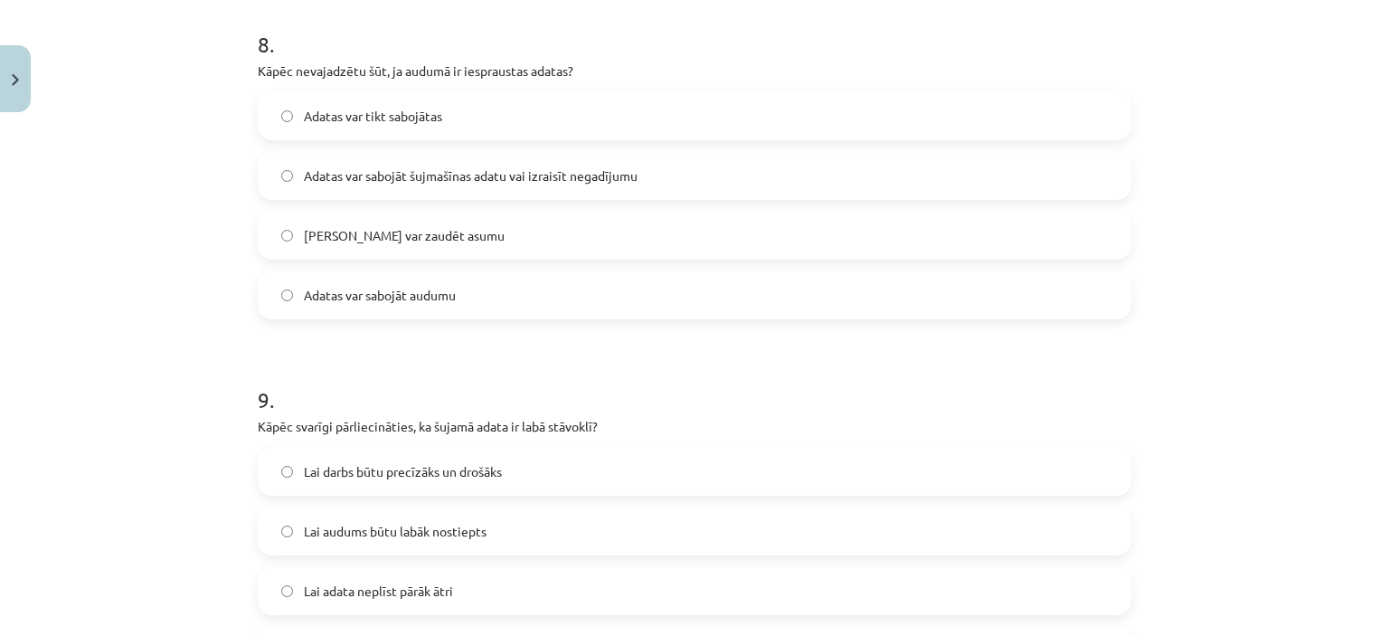
scroll to position [2985, 0]
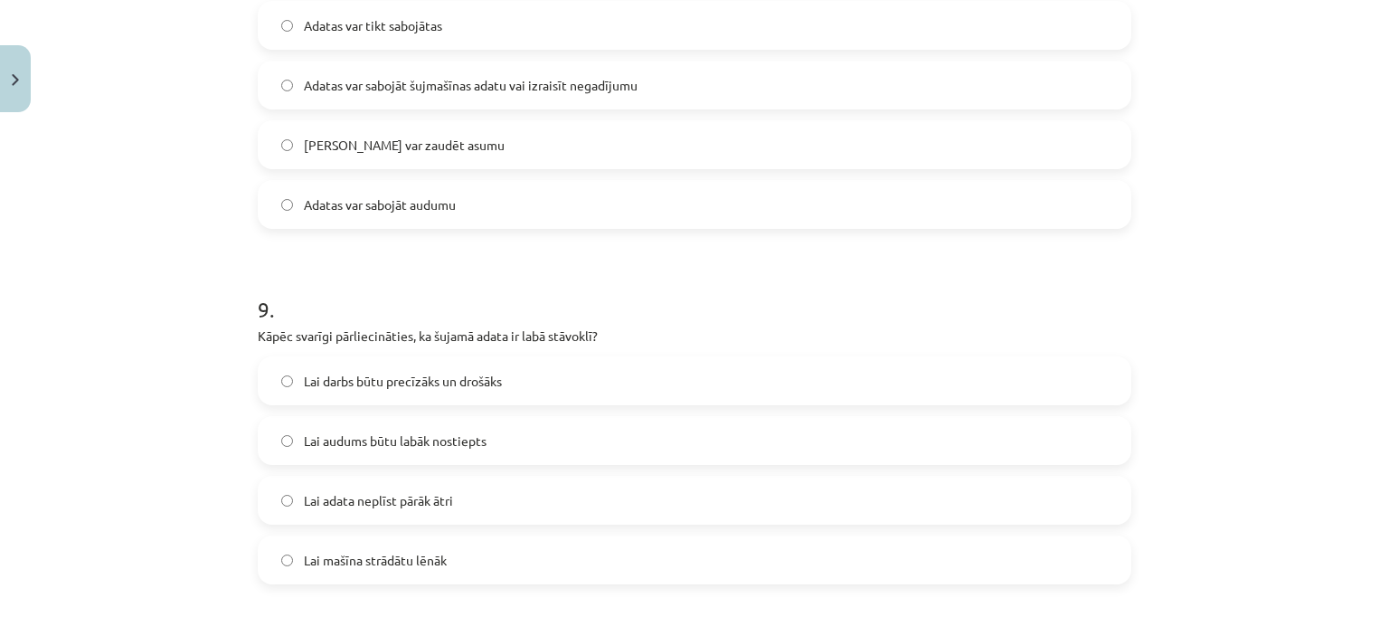
click at [367, 388] on span "Lai darbs būtu precīzāks un drošāks" at bounding box center [403, 381] width 198 height 19
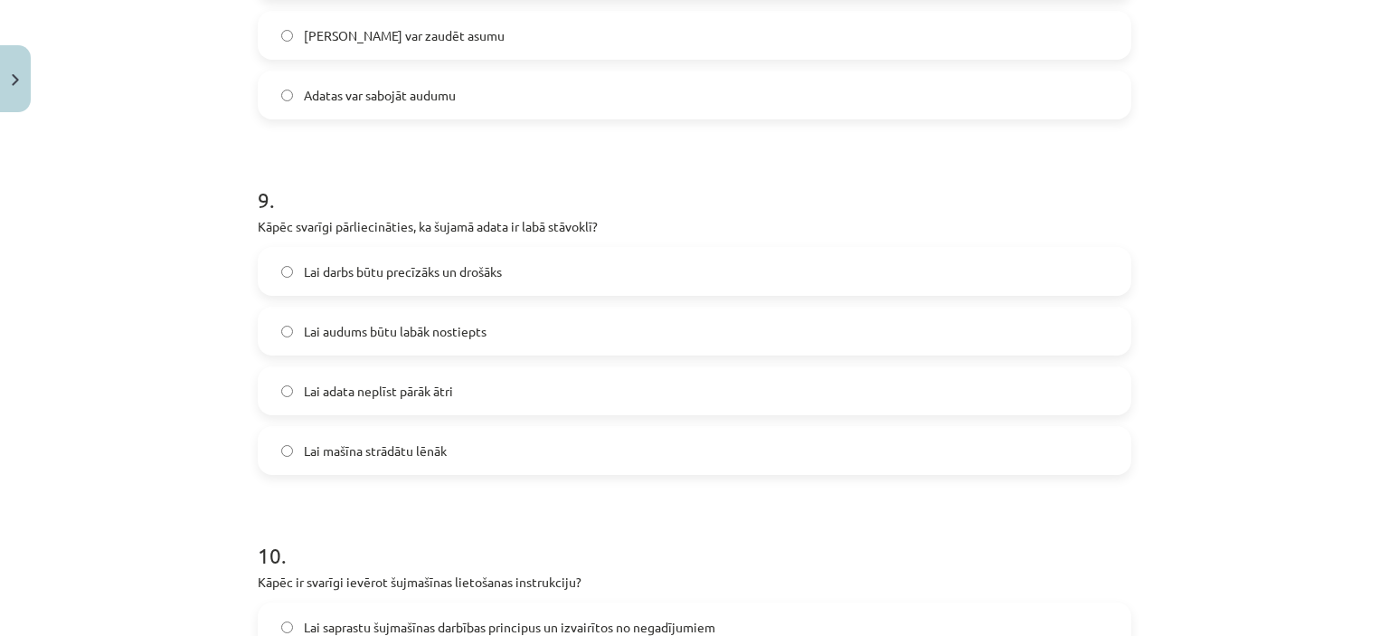
scroll to position [3347, 0]
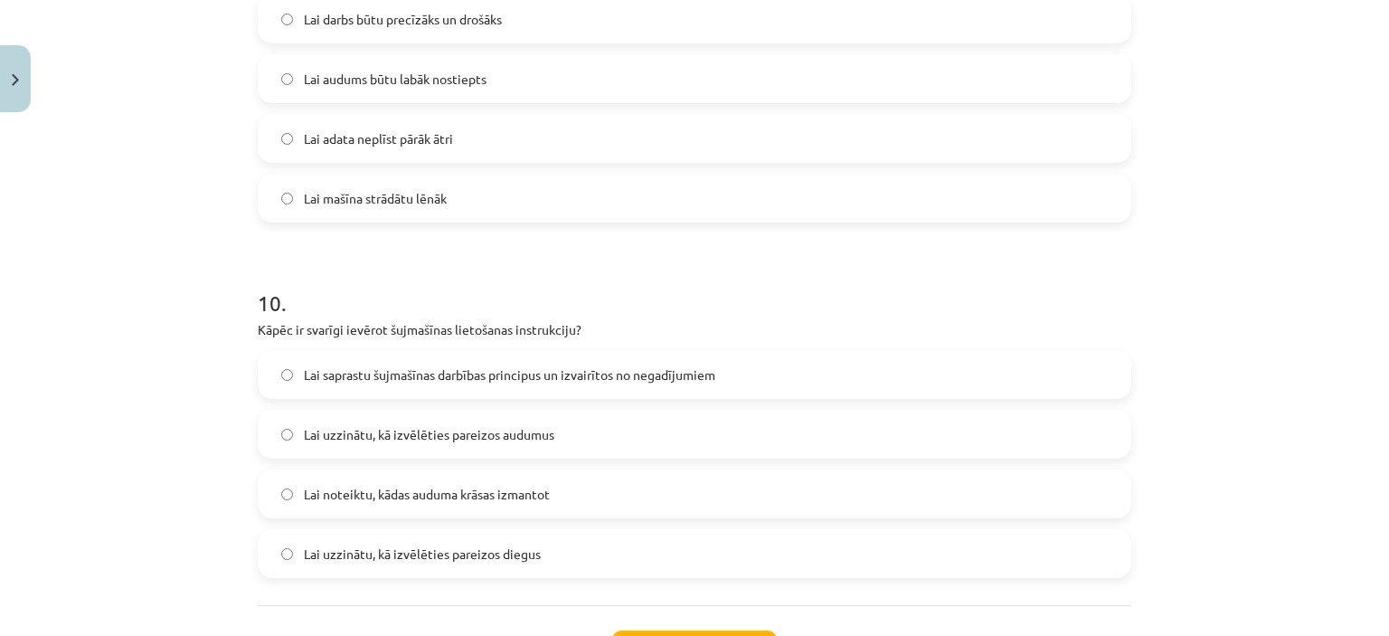
click at [403, 388] on label "Lai saprastu šujmašīnas darbības principus un izvairītos no negadījumiem" at bounding box center [695, 374] width 870 height 45
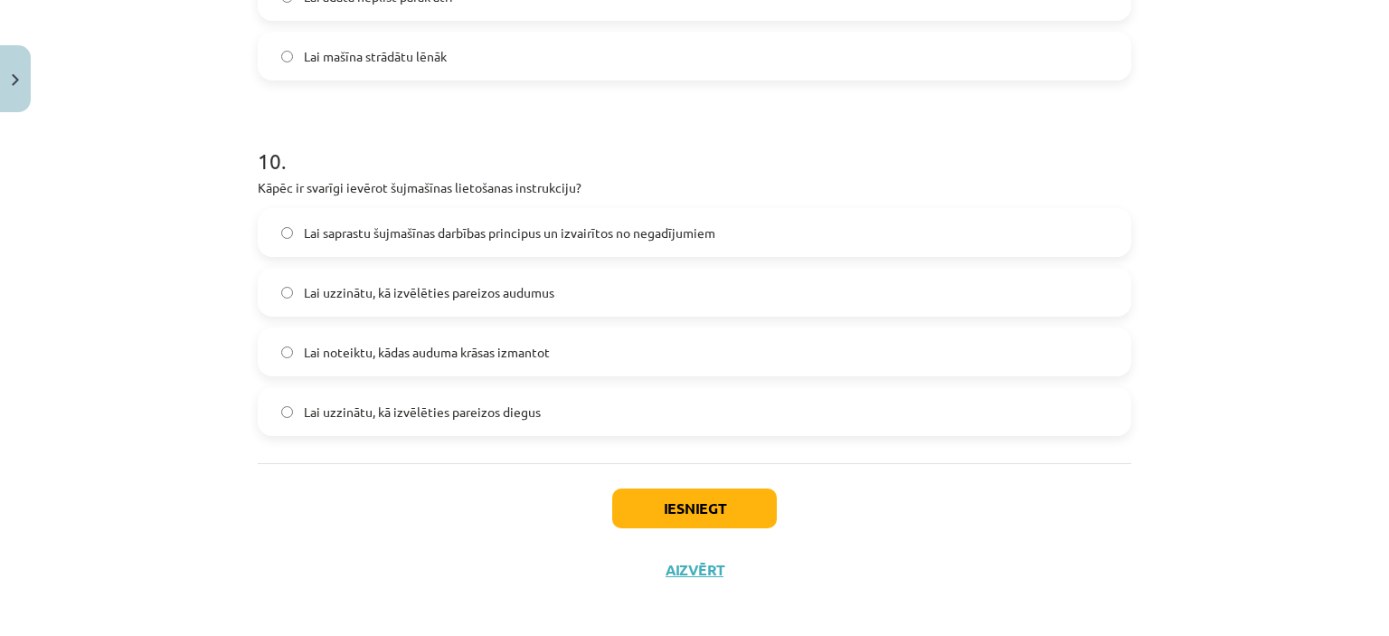
scroll to position [3498, 0]
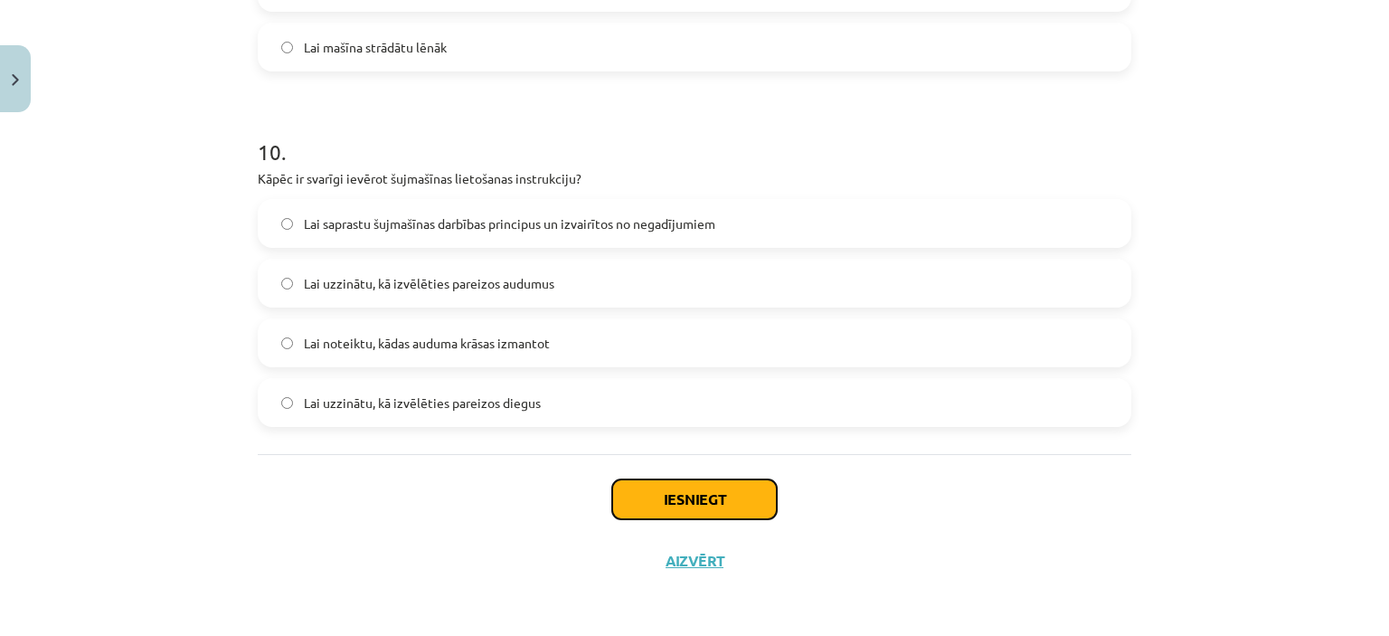
click at [644, 511] on button "Iesniegt" at bounding box center [694, 499] width 165 height 40
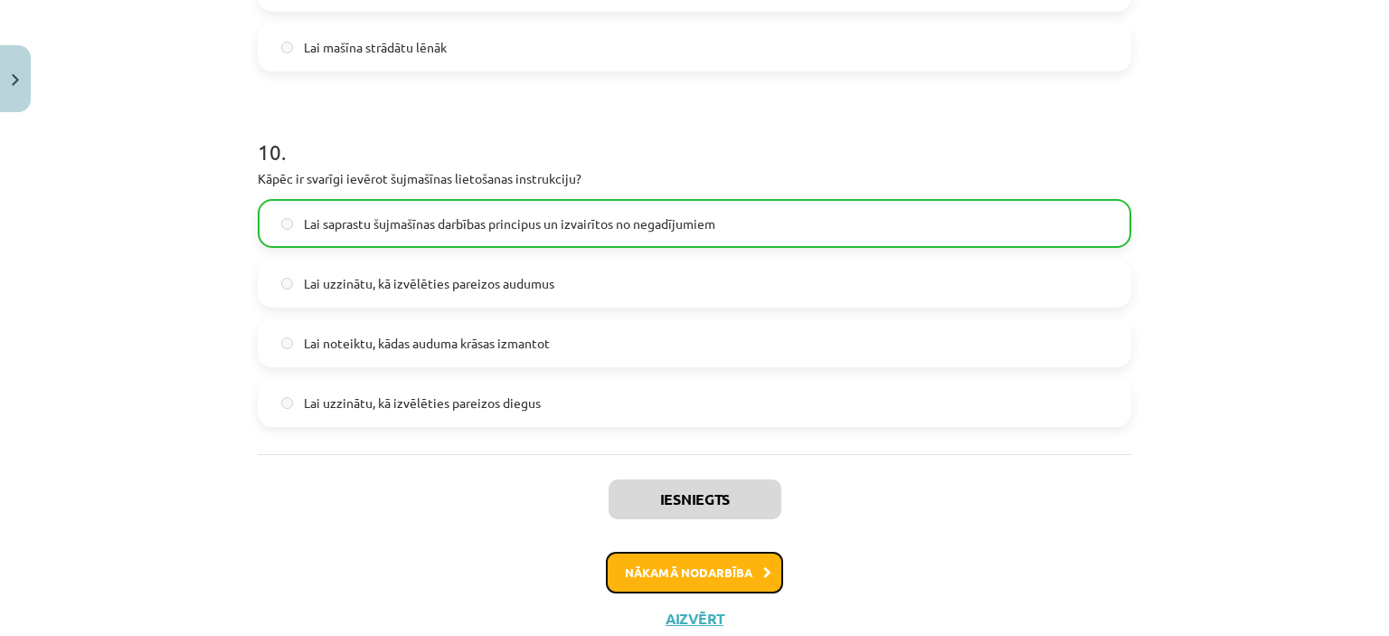
drag, startPoint x: 648, startPoint y: 563, endPoint x: 440, endPoint y: 130, distance: 480.2
click at [648, 561] on button "Nākamā nodarbība" at bounding box center [694, 573] width 177 height 42
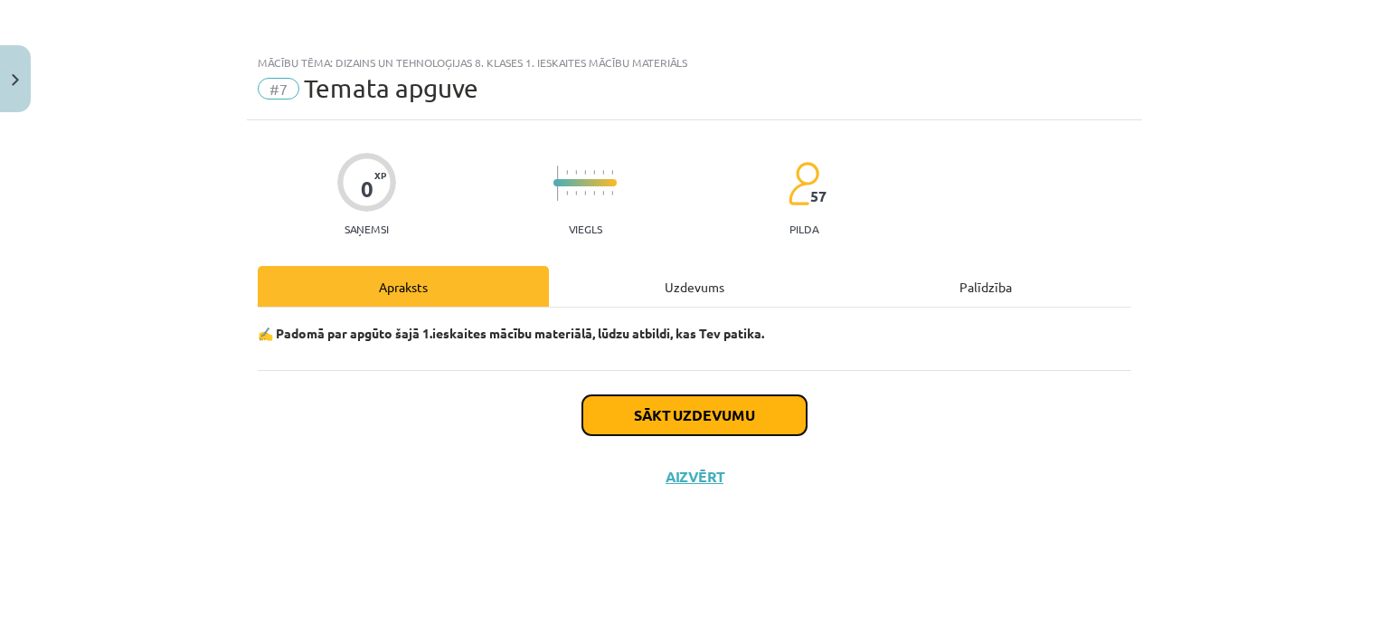
click at [664, 413] on button "Sākt uzdevumu" at bounding box center [694, 415] width 224 height 40
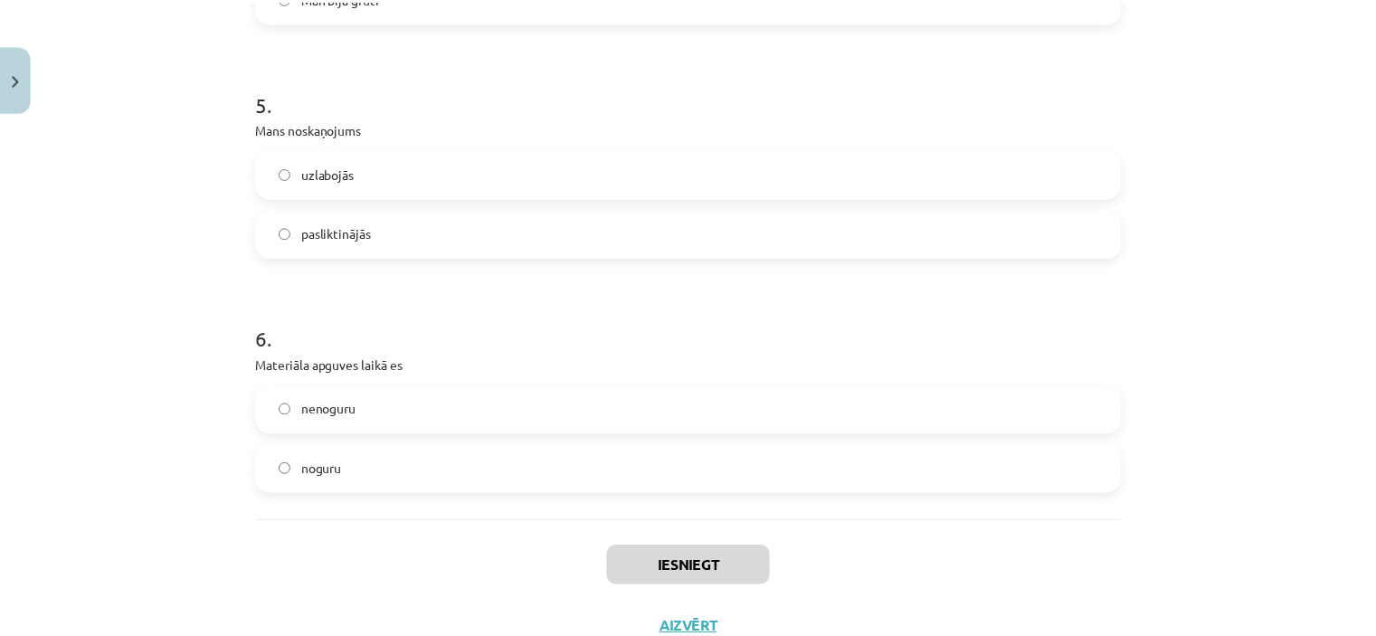
scroll to position [1656, 0]
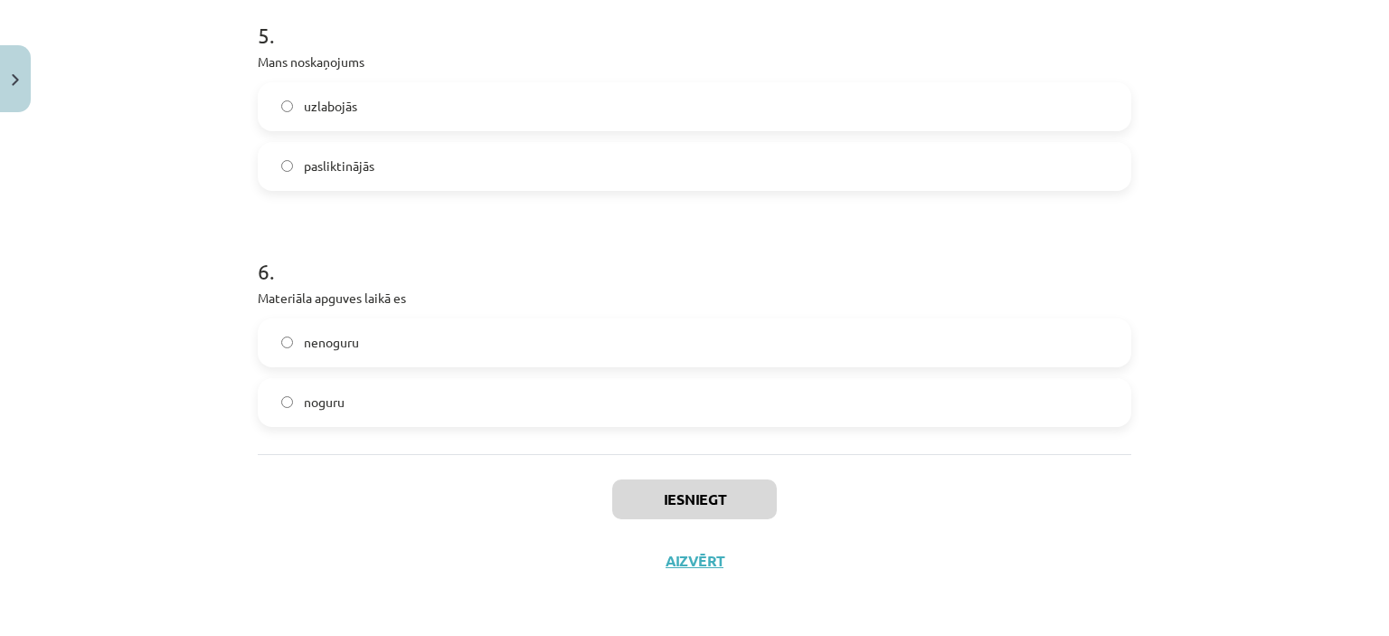
click at [460, 327] on label "nenoguru" at bounding box center [695, 342] width 870 height 45
drag, startPoint x: 1168, startPoint y: 173, endPoint x: 1160, endPoint y: 64, distance: 108.8
click at [1169, 142] on div "Mācību tēma: Dizains un tehnoloģijas 8. klases 1. ieskaites mācību materiāls #7…" at bounding box center [694, 318] width 1389 height 636
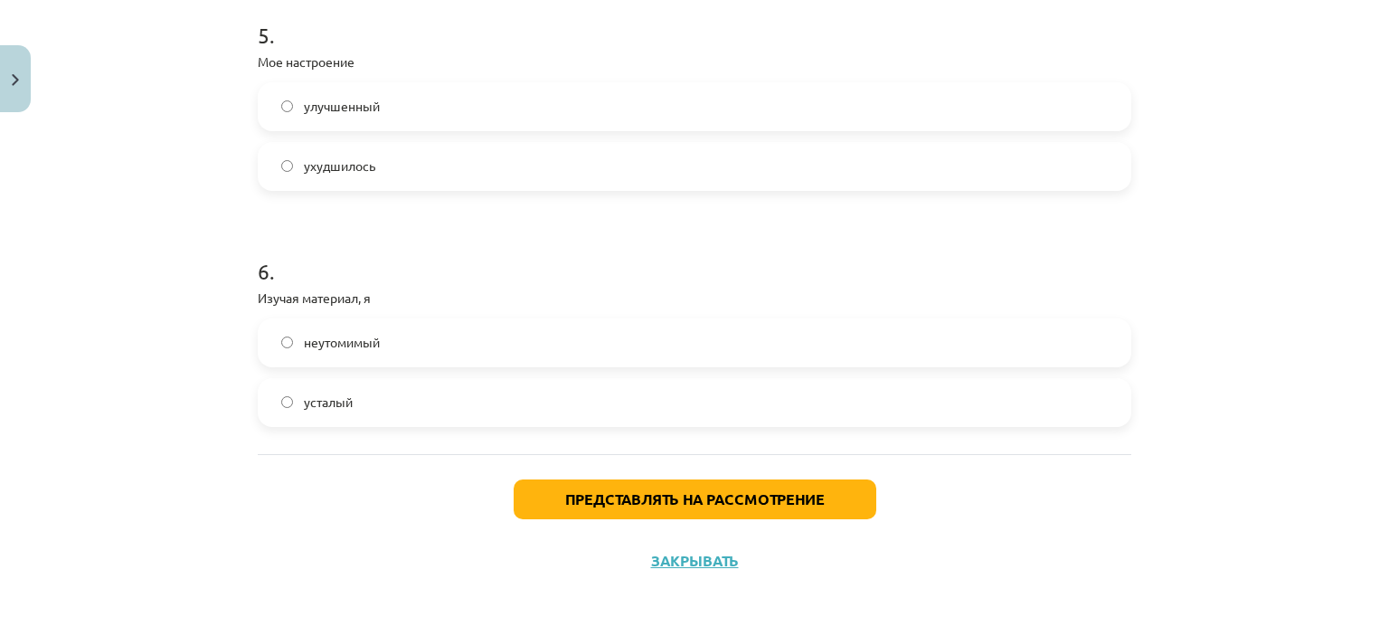
click at [383, 412] on label "усталый" at bounding box center [695, 402] width 870 height 45
click at [427, 357] on label "неутомимый" at bounding box center [695, 342] width 870 height 45
click at [488, 411] on label "усталый" at bounding box center [695, 402] width 870 height 45
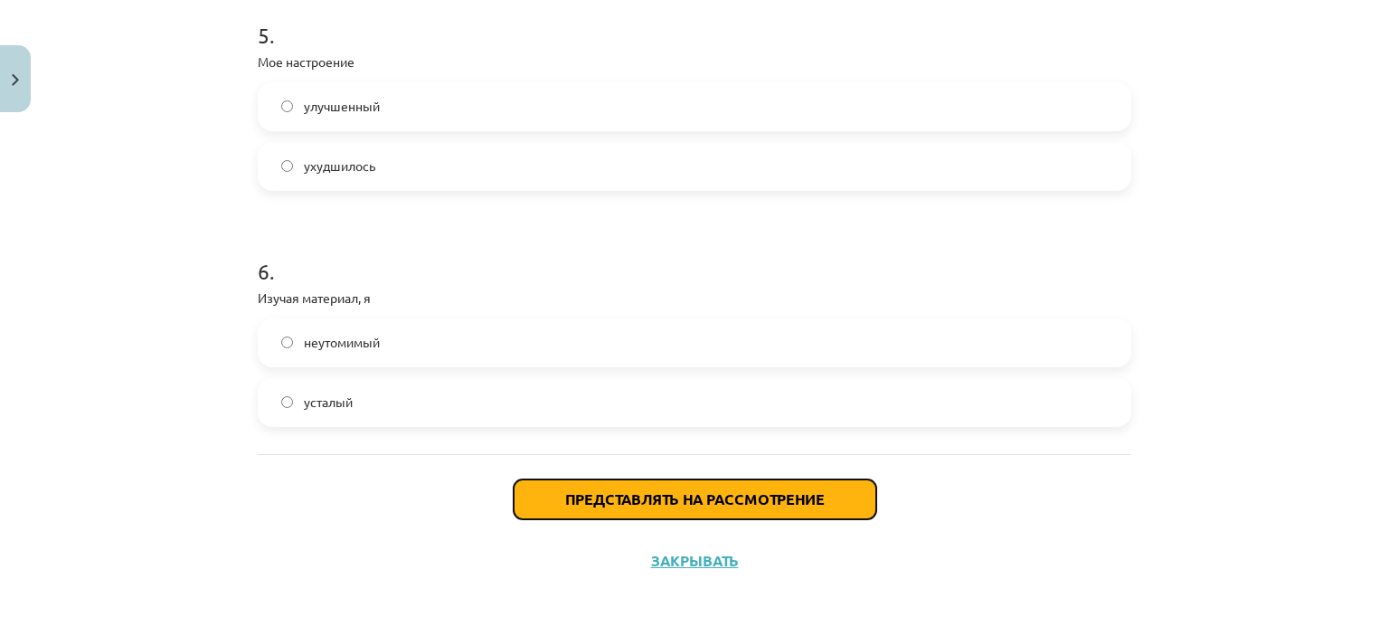
click at [613, 494] on font "Представлять на рассмотрение" at bounding box center [695, 498] width 260 height 19
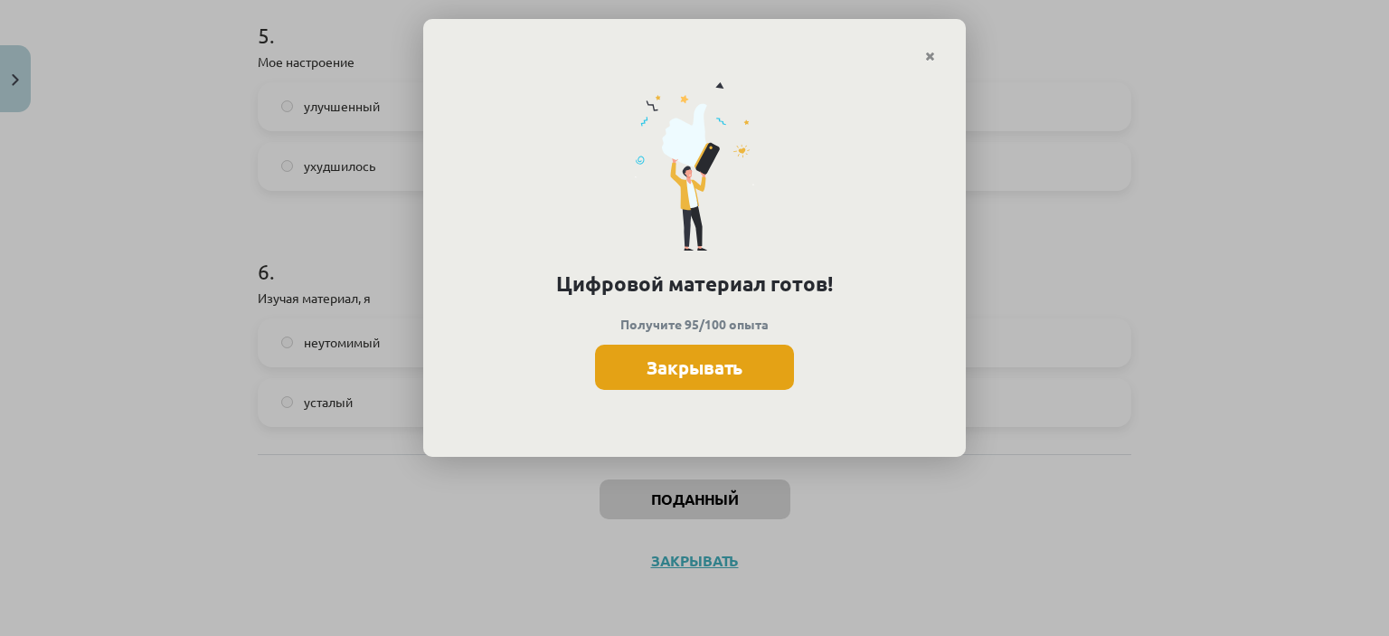
click at [665, 381] on button "Закрывать" at bounding box center [694, 367] width 199 height 45
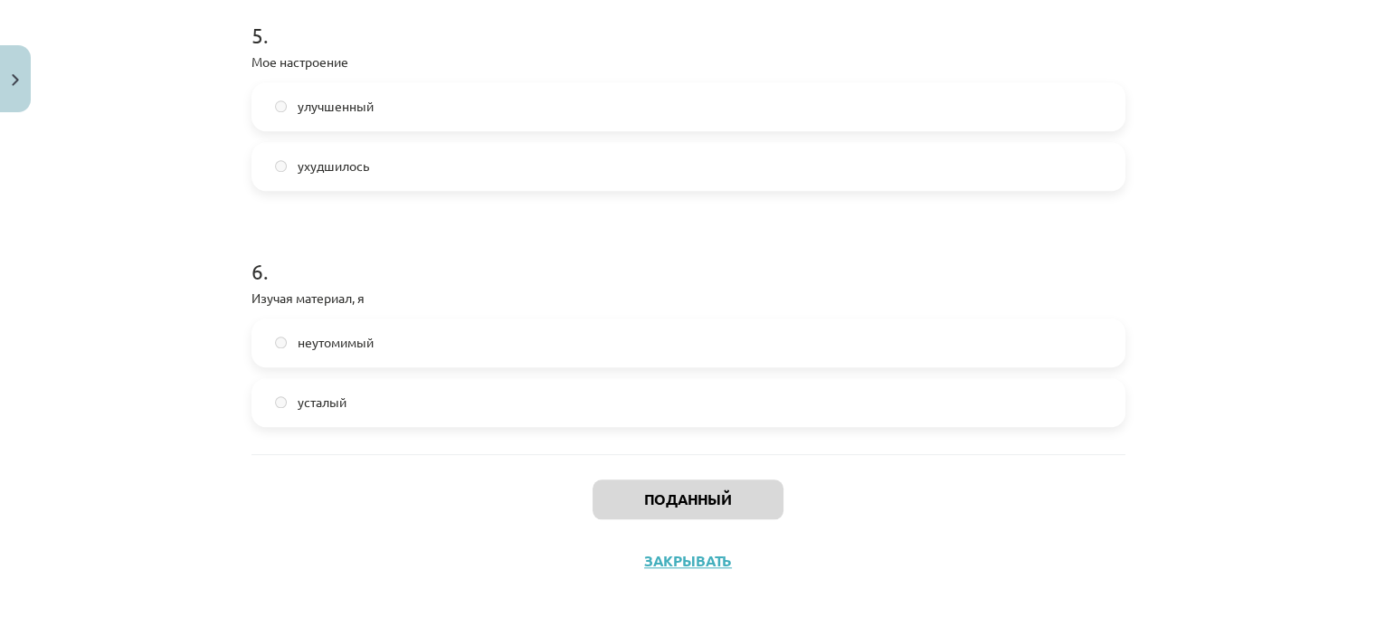
click at [688, 572] on div "Поданный Закрывать" at bounding box center [688, 517] width 874 height 127
click at [687, 554] on font "Закрывать" at bounding box center [688, 560] width 88 height 19
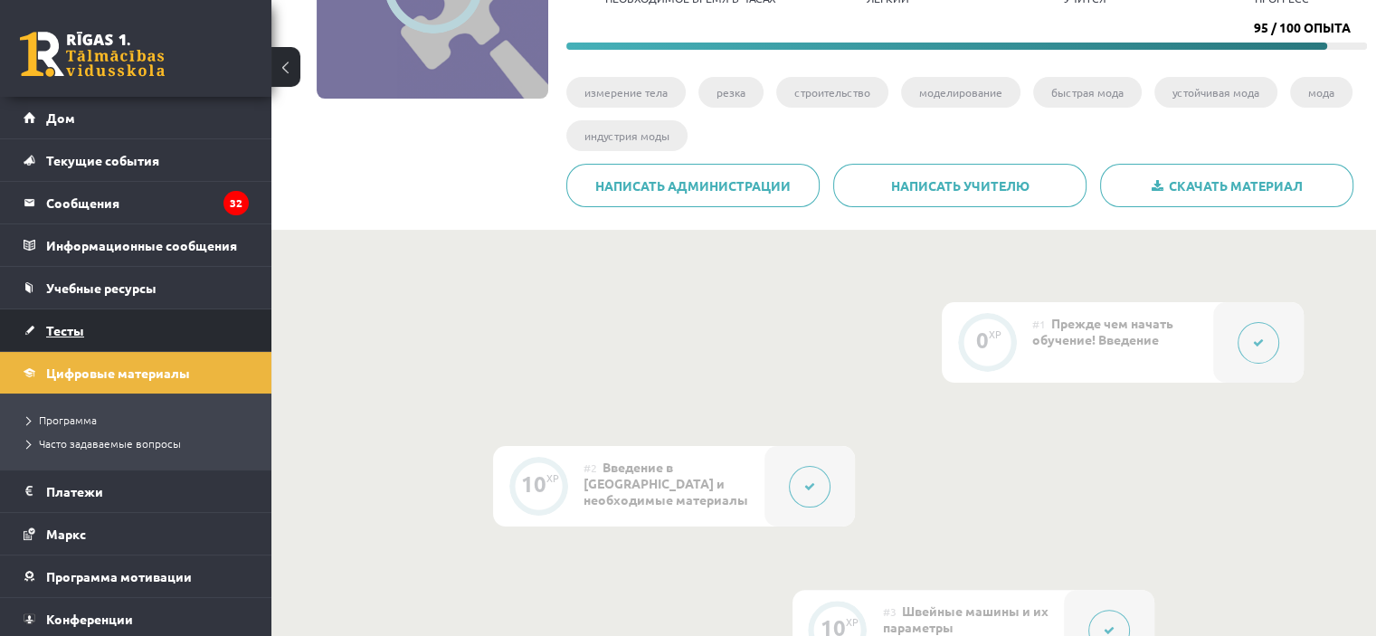
click at [75, 336] on link "Тесты" at bounding box center [136, 330] width 225 height 42
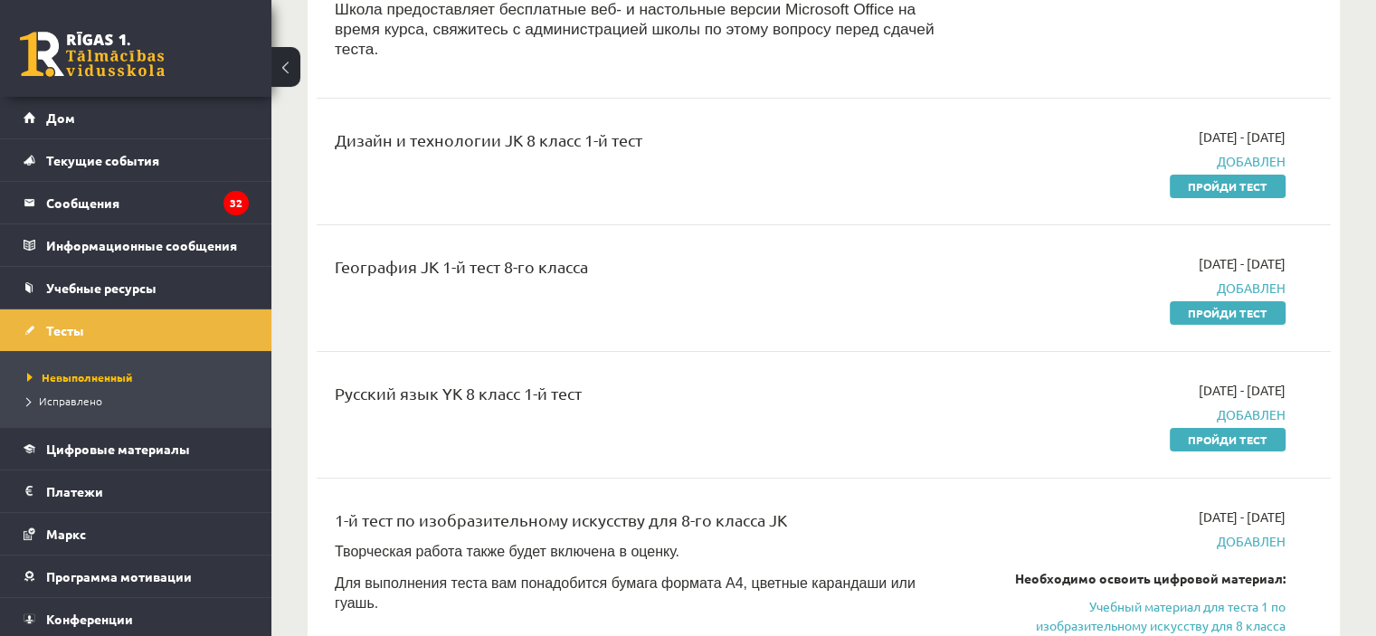
scroll to position [633, 0]
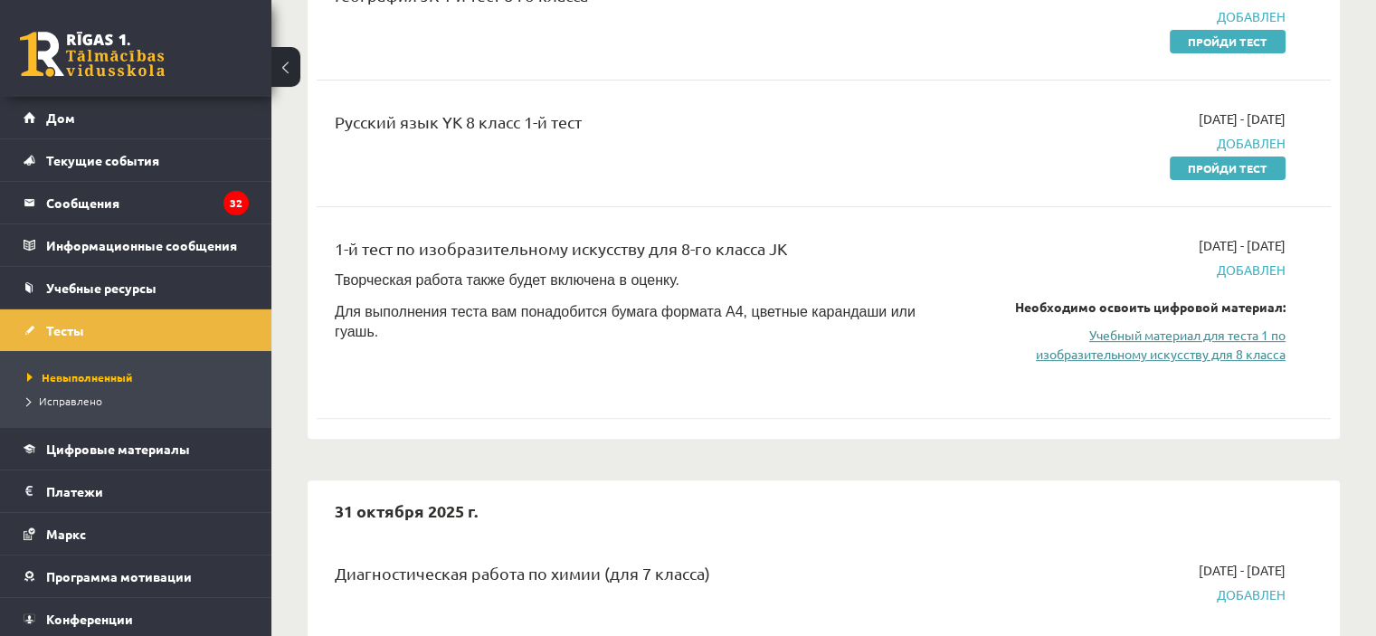
click at [1088, 327] on font "Учебный материал для теста 1 по изобразительному искусству для 8 класса" at bounding box center [1161, 344] width 250 height 35
